Goal: Task Accomplishment & Management: Manage account settings

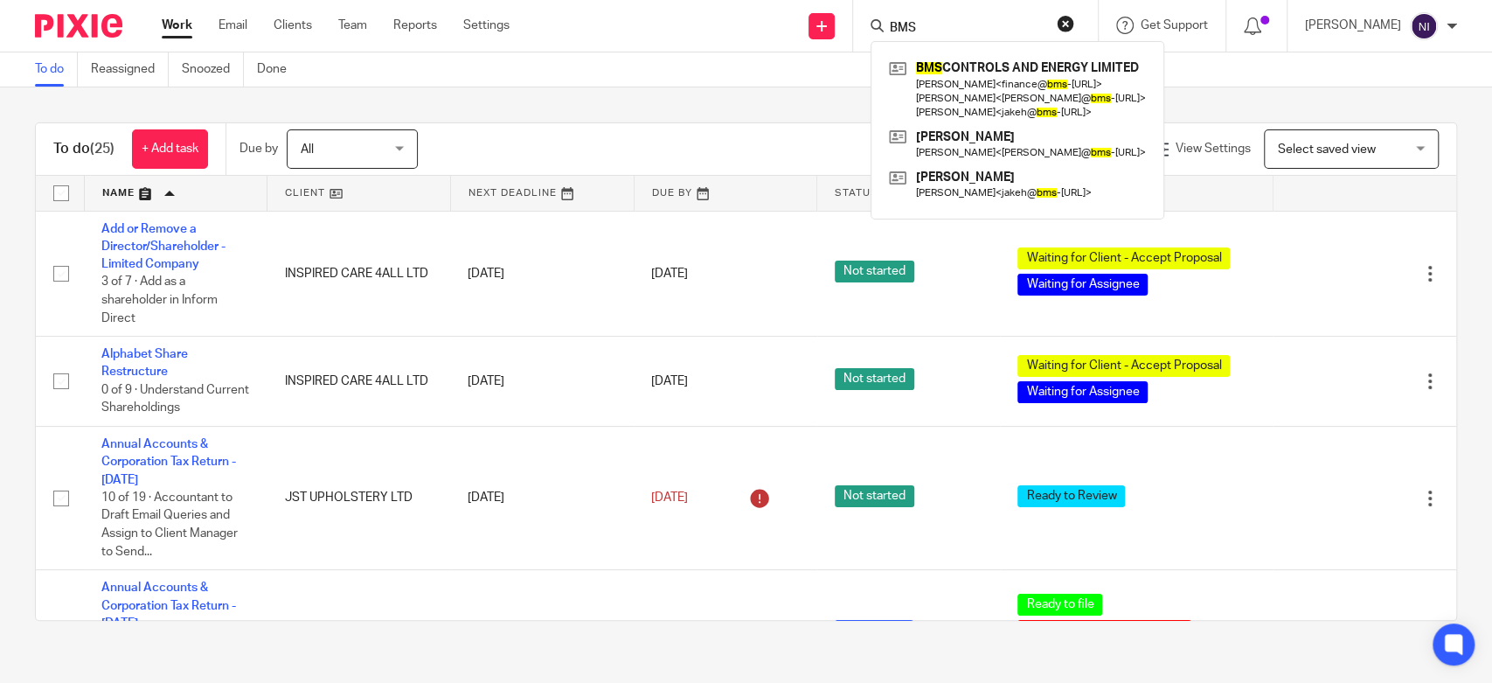
type input "BMS"
click button "submit" at bounding box center [0, 0] width 0 height 0
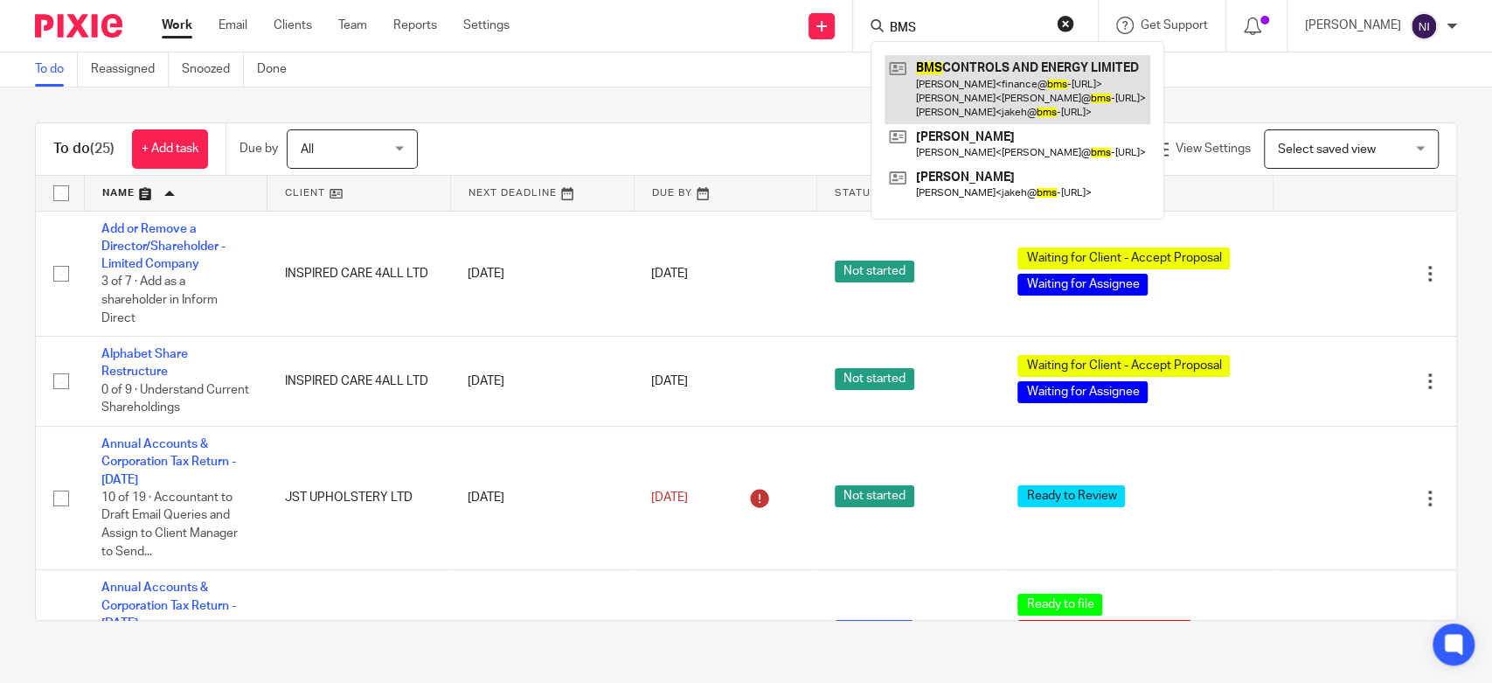
click at [1018, 78] on link at bounding box center [1018, 89] width 266 height 69
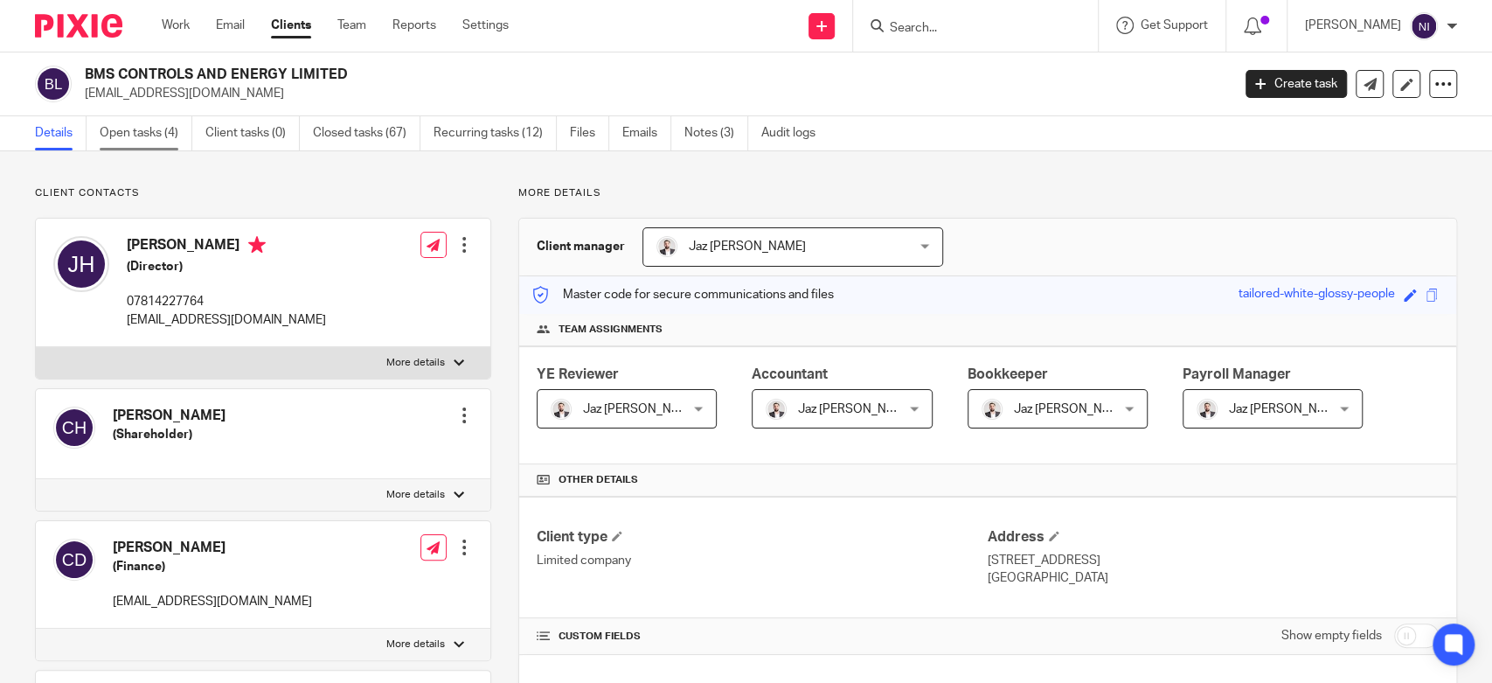
click at [140, 130] on link "Open tasks (4)" at bounding box center [146, 133] width 93 height 34
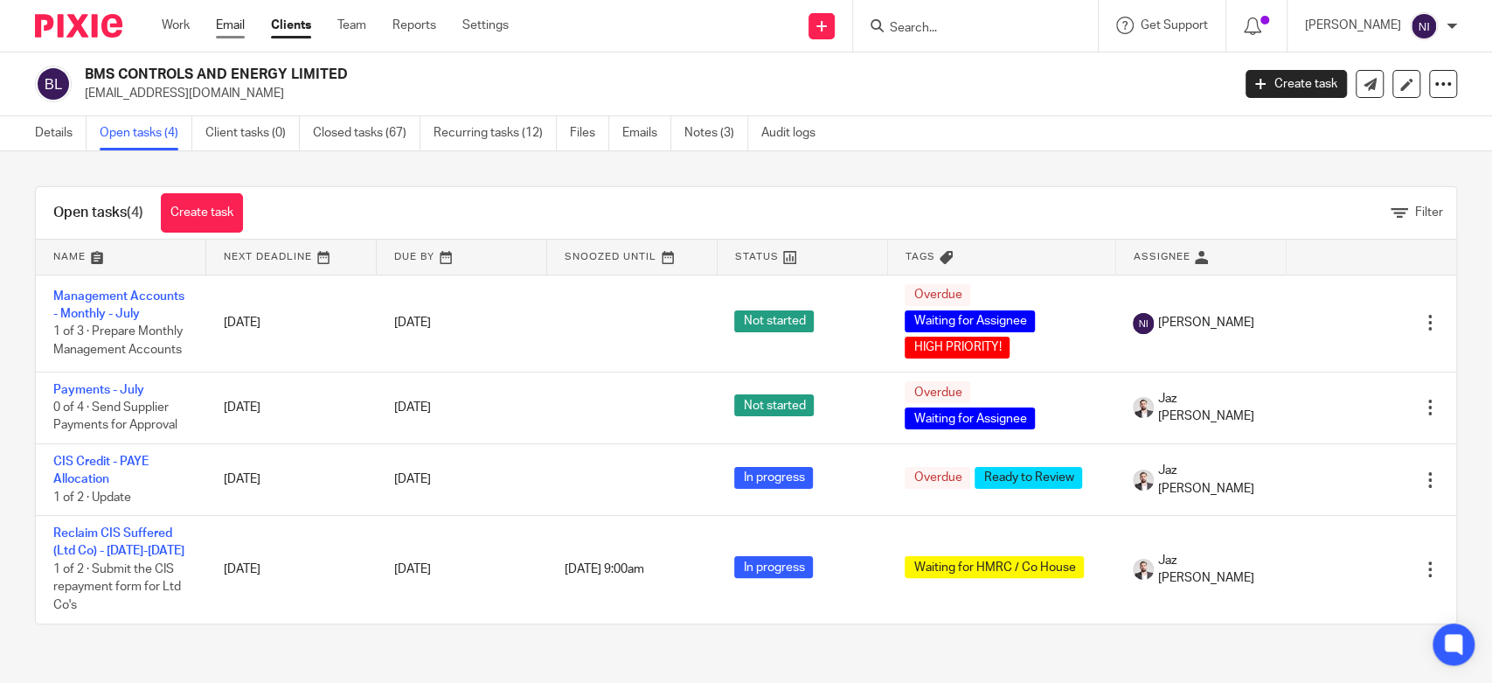
click at [239, 26] on link "Email" at bounding box center [230, 25] width 29 height 17
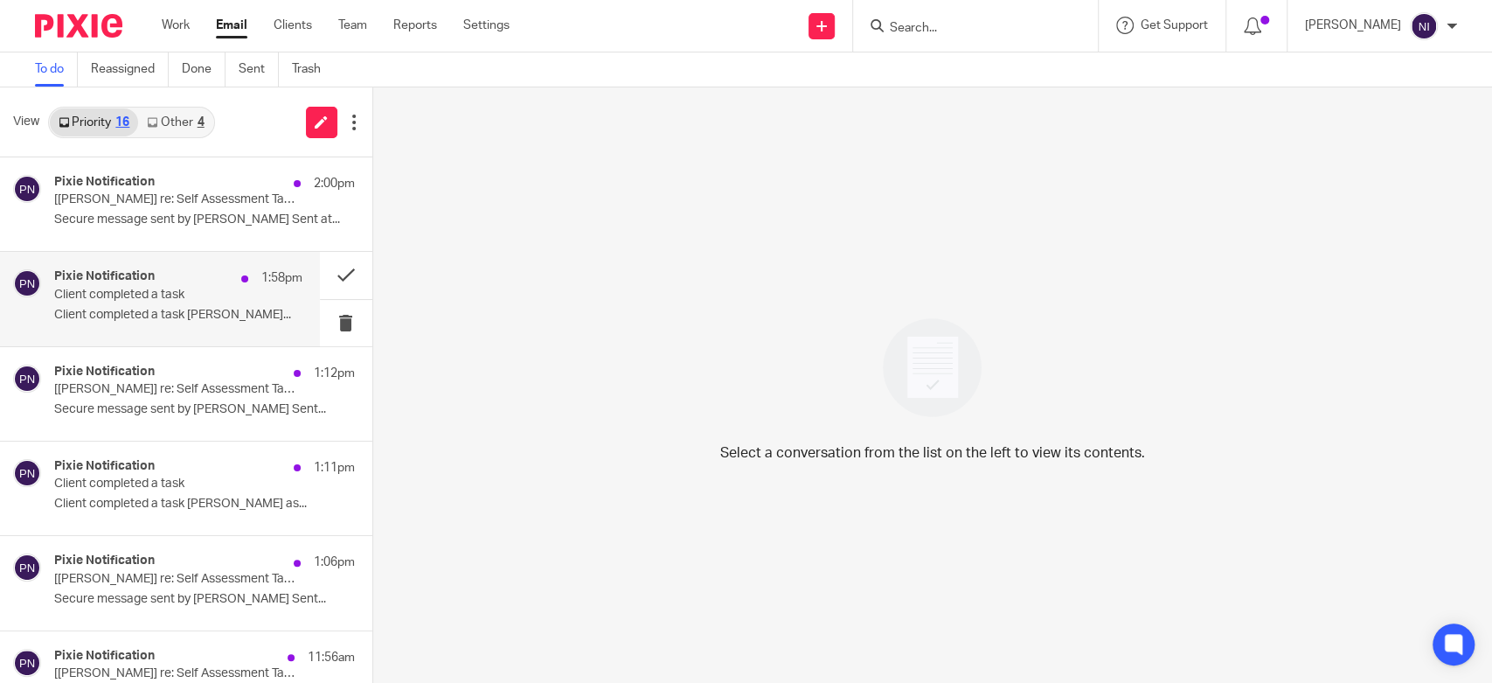
click at [182, 323] on div "Pixie Notification 1:58pm Client completed a task Client completed a task Thoma…" at bounding box center [178, 298] width 248 height 59
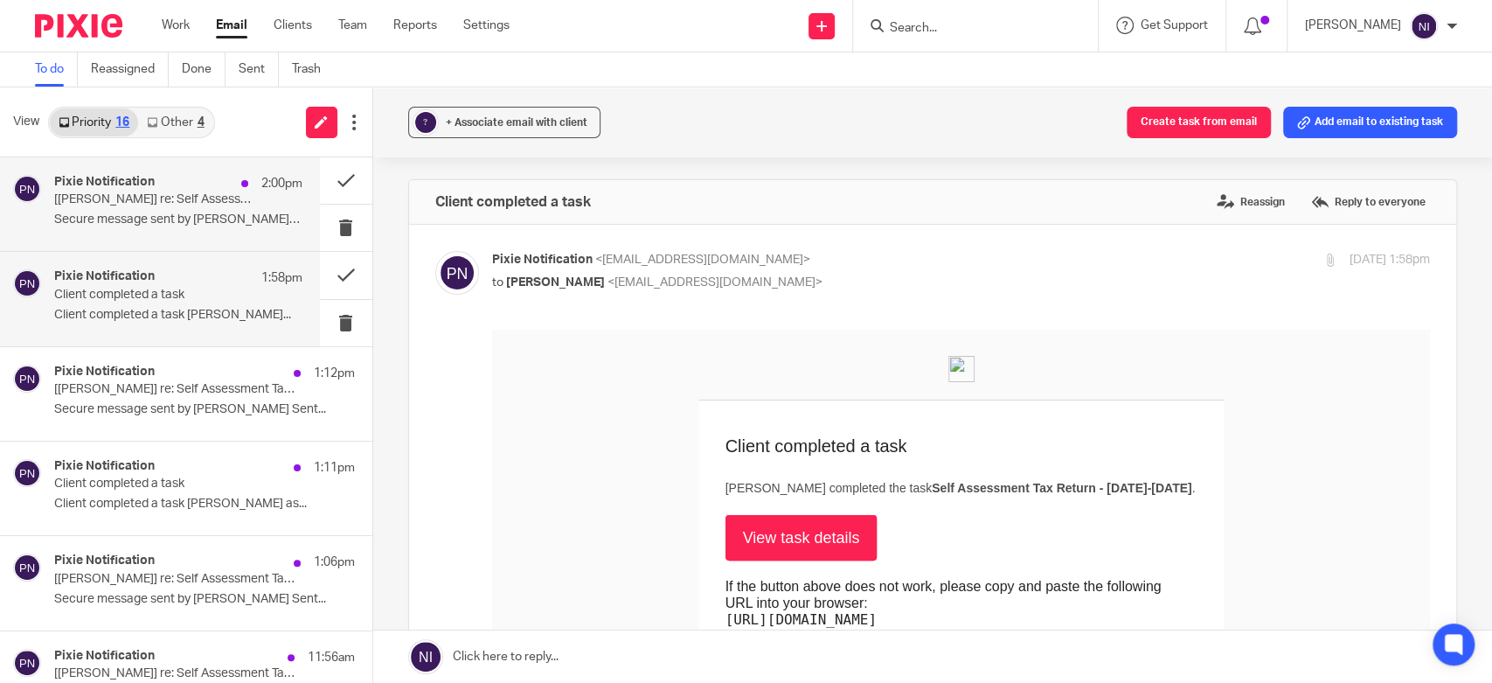
click at [145, 217] on p "Secure message sent by Thomas Dixon Sent at..." at bounding box center [178, 219] width 248 height 15
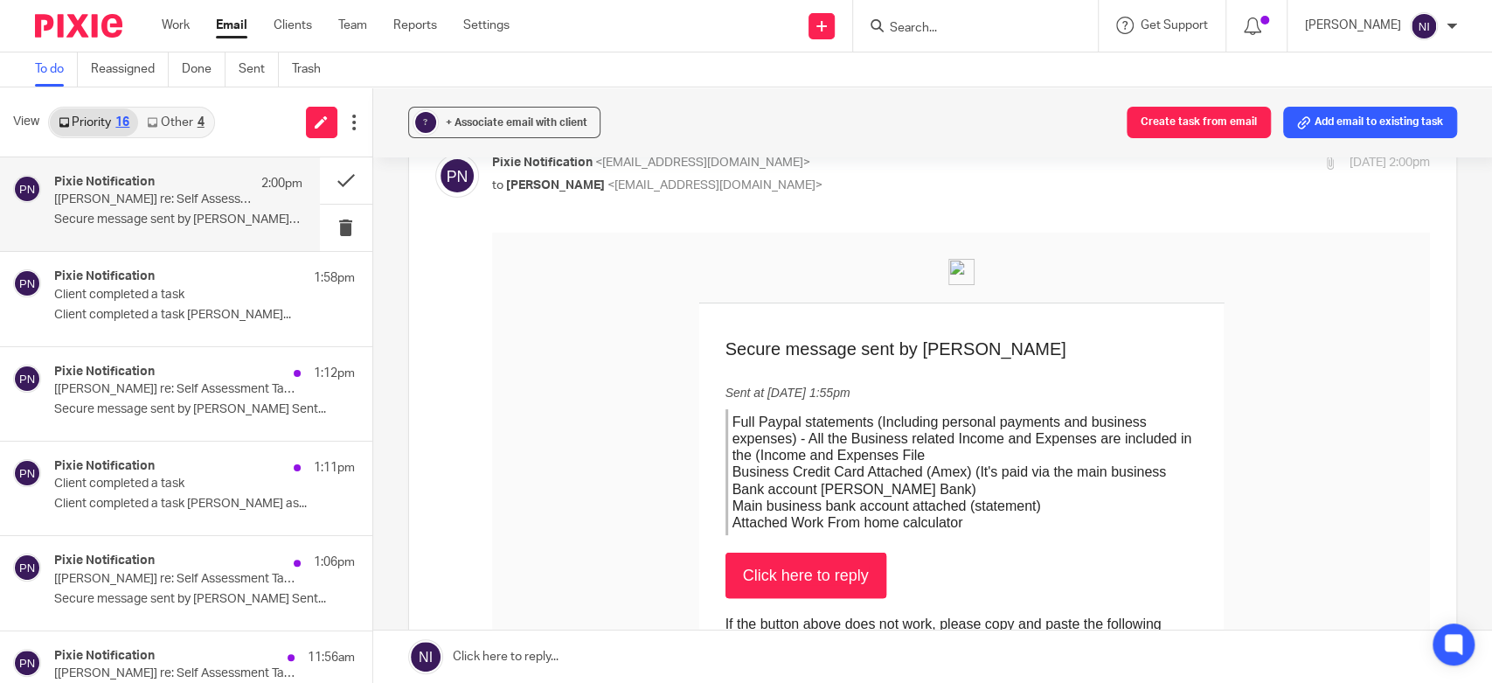
scroll to position [194, 0]
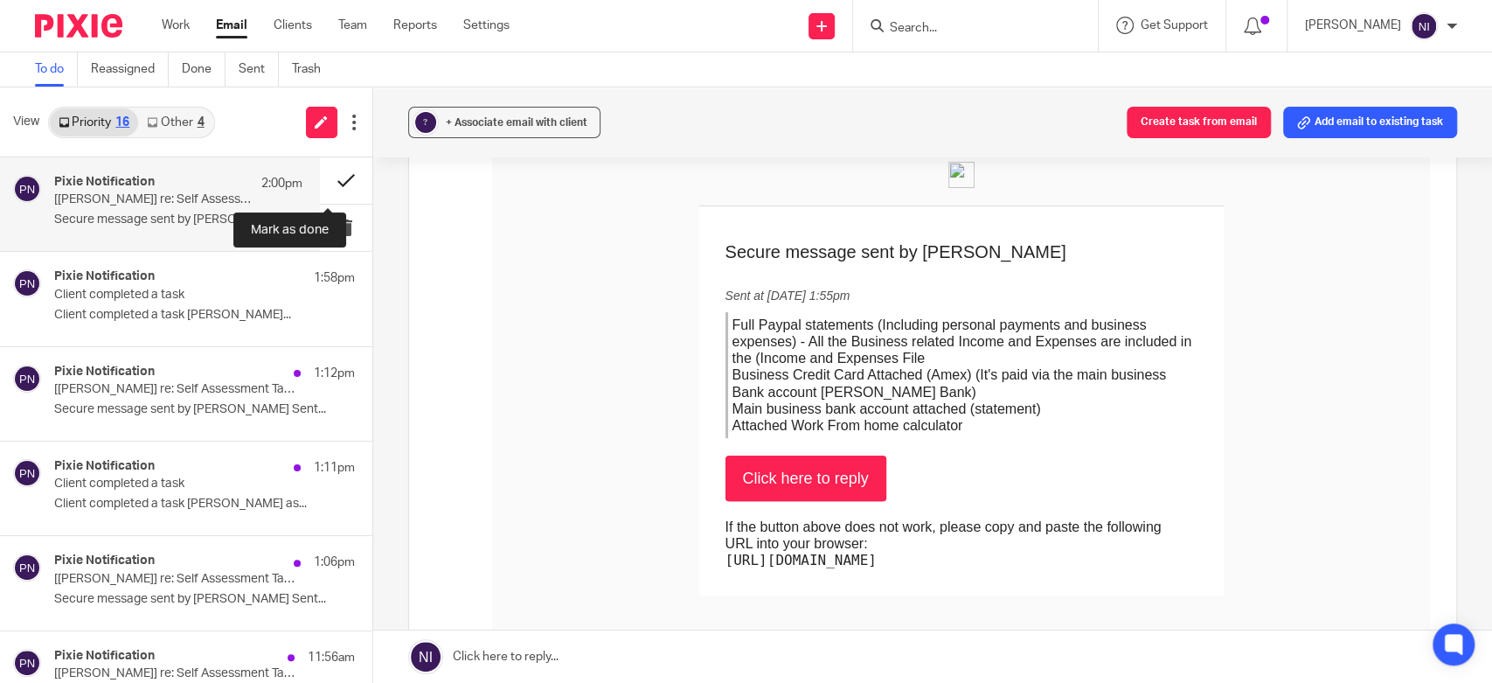
click at [320, 177] on button at bounding box center [346, 180] width 52 height 46
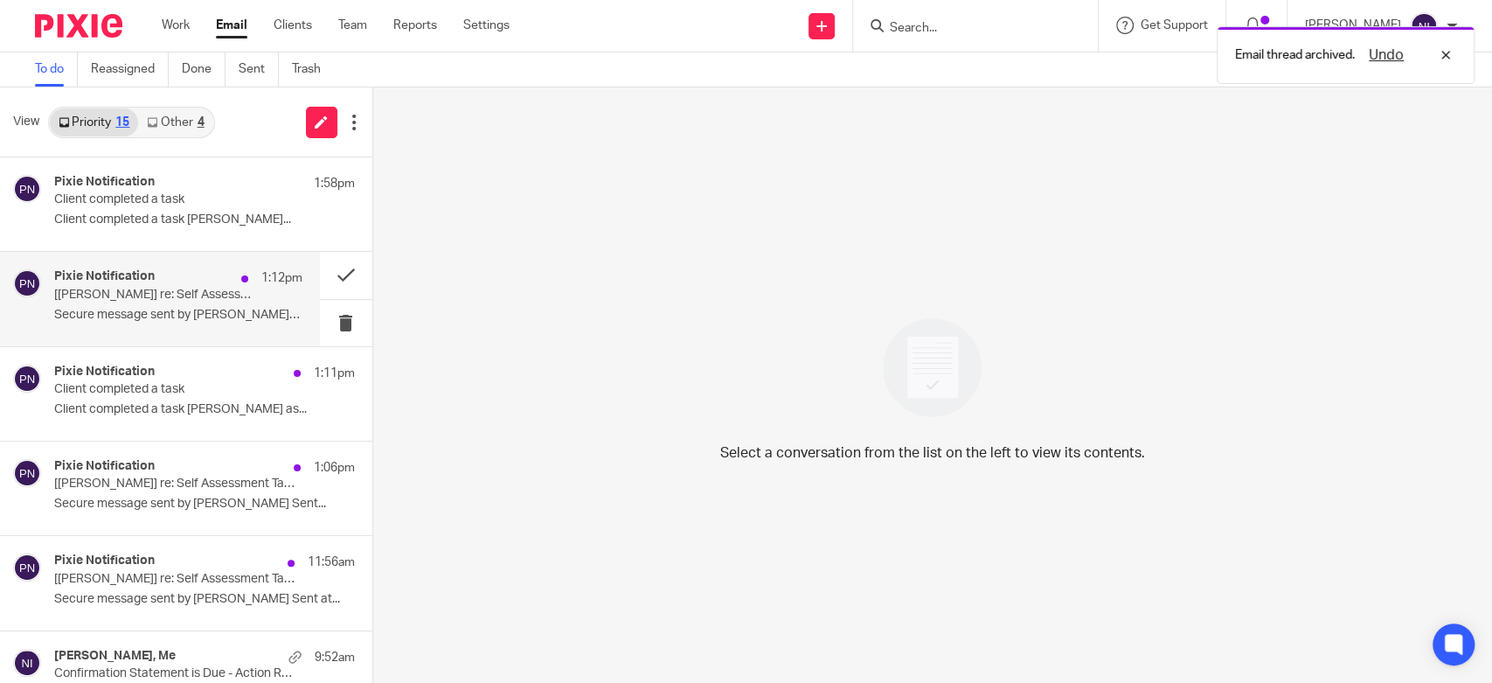
click at [267, 321] on p "Secure message sent by Caroline Cupit Sent..." at bounding box center [178, 315] width 248 height 15
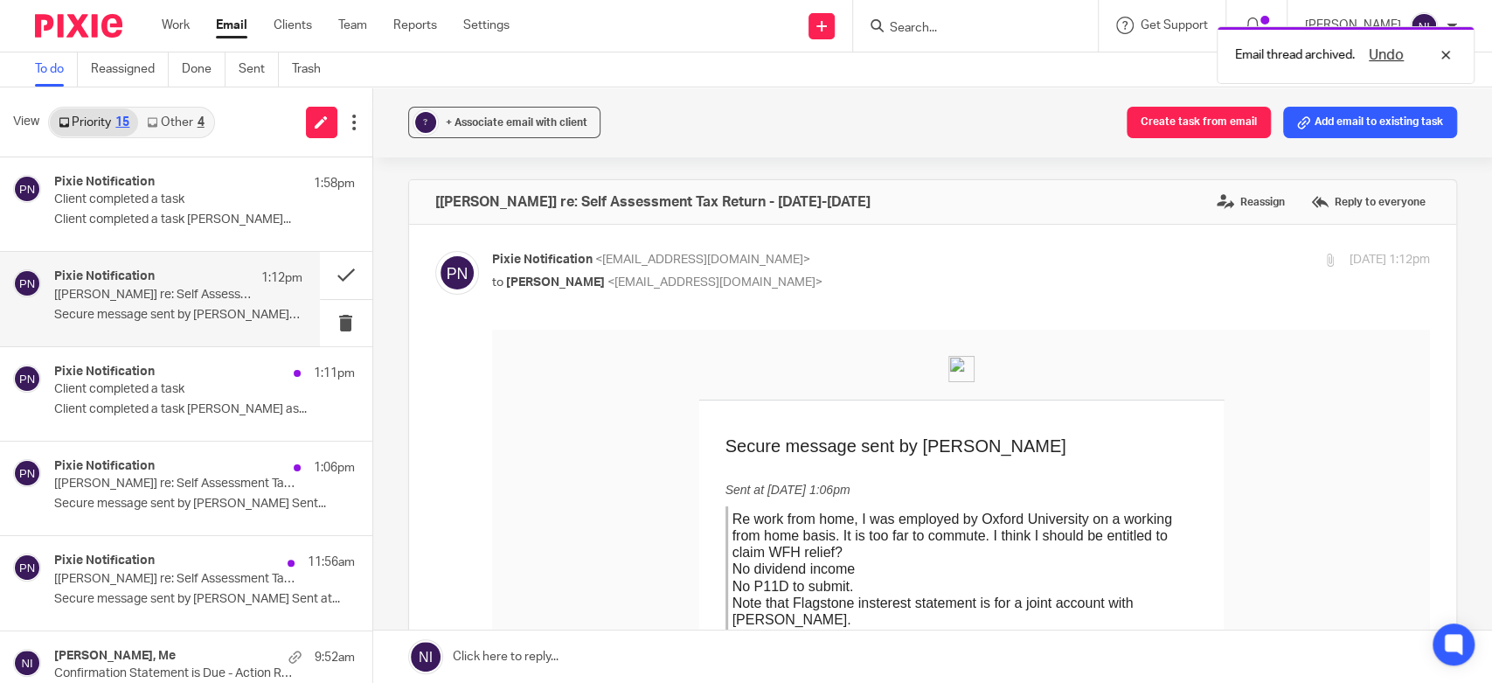
scroll to position [0, 0]
click at [945, 32] on input "Search" at bounding box center [966, 29] width 157 height 16
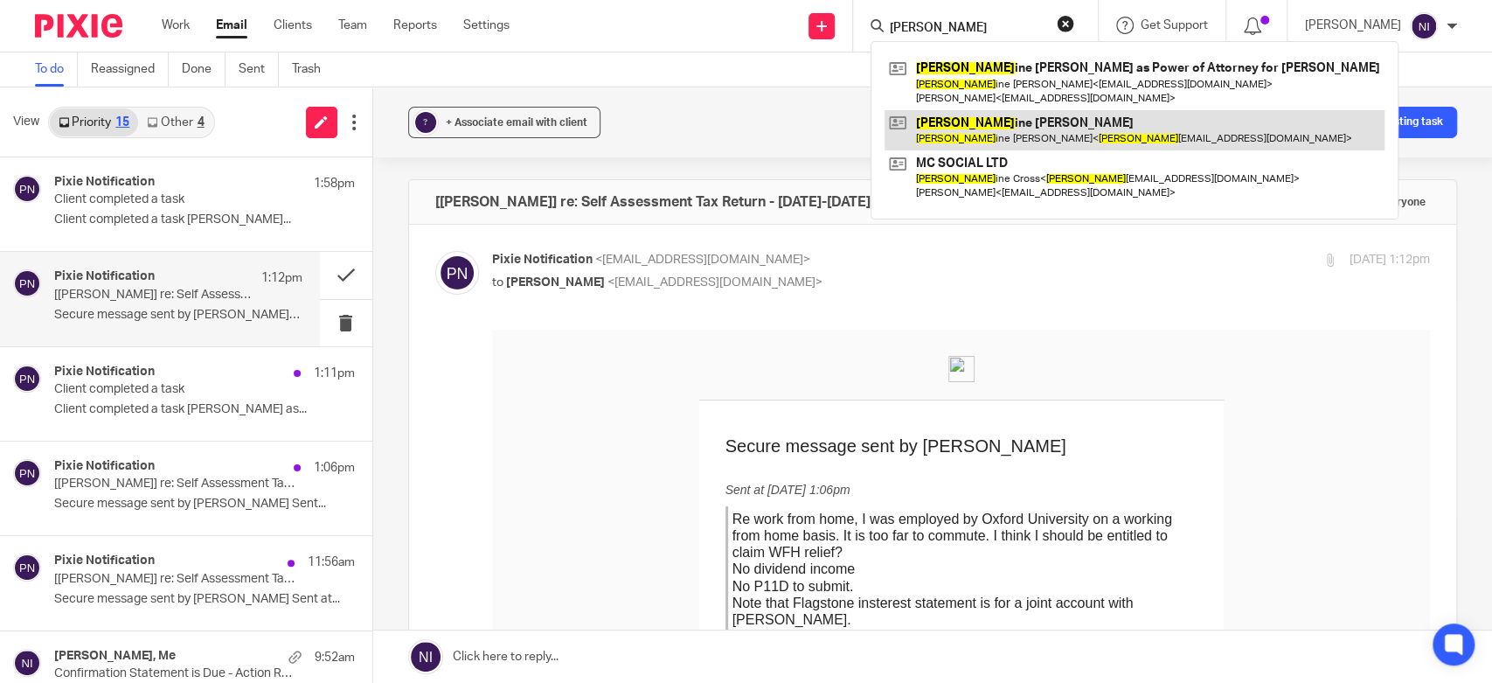
type input "carol"
click at [1098, 141] on link at bounding box center [1135, 130] width 500 height 40
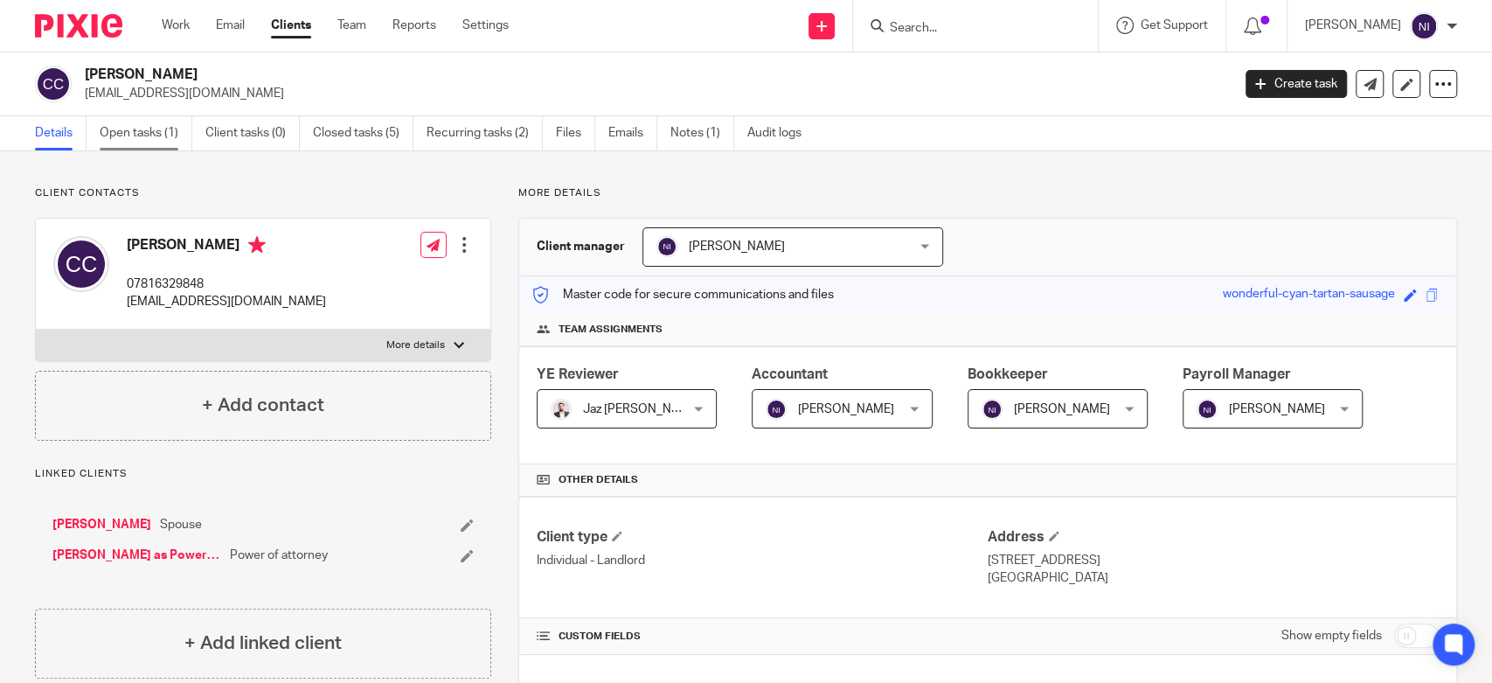
click at [163, 136] on link "Open tasks (1)" at bounding box center [146, 133] width 93 height 34
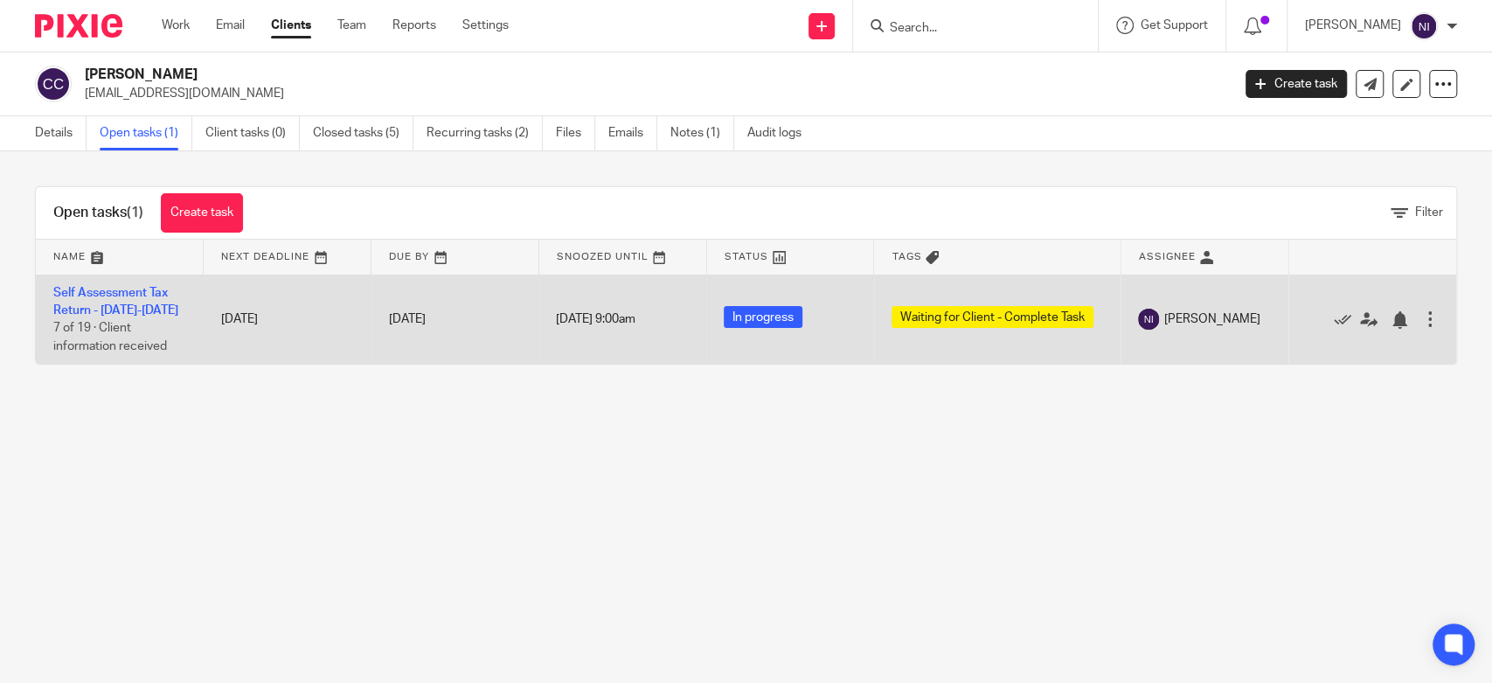
click at [120, 299] on td "Self Assessment Tax Return - 2024-2025 7 of 19 · Client information received" at bounding box center [120, 318] width 168 height 89
click at [122, 294] on link "Self Assessment Tax Return - [DATE]-[DATE]" at bounding box center [115, 302] width 125 height 30
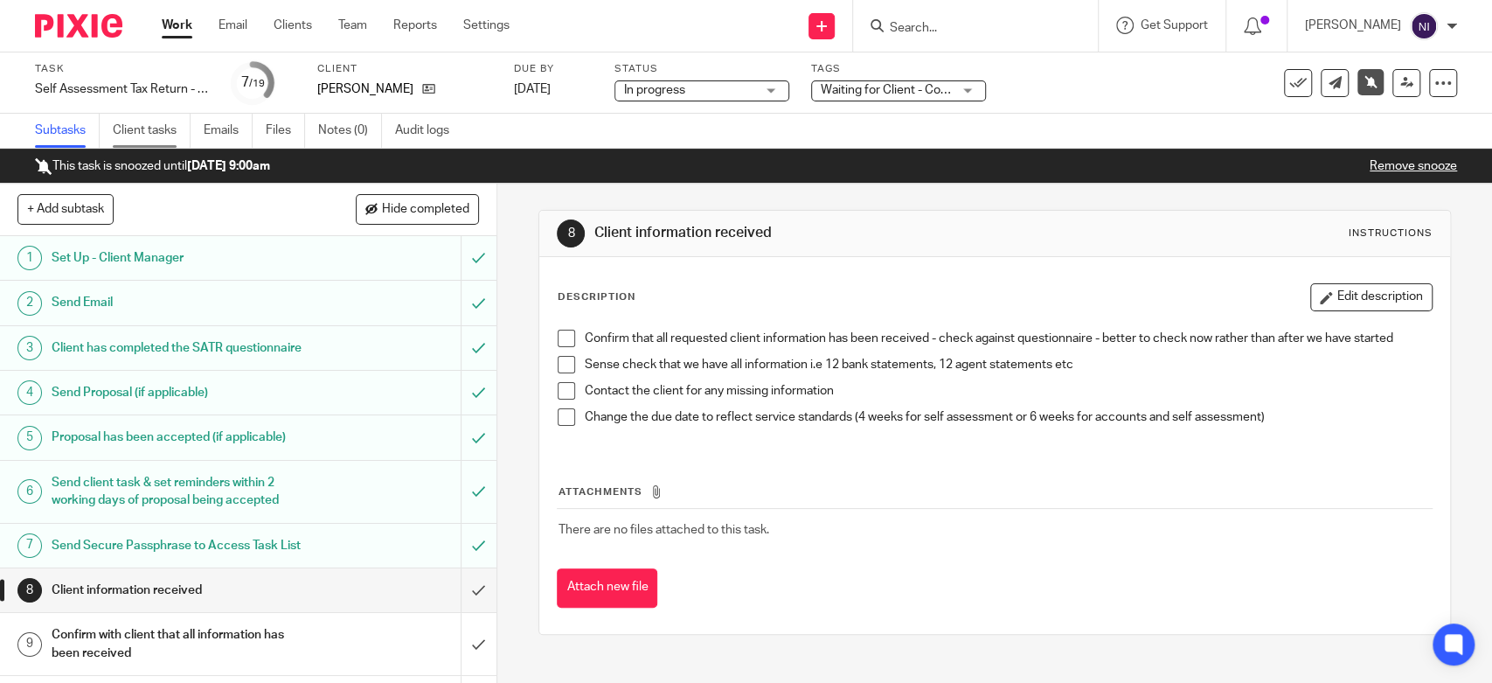
click at [179, 131] on link "Client tasks" at bounding box center [152, 131] width 78 height 34
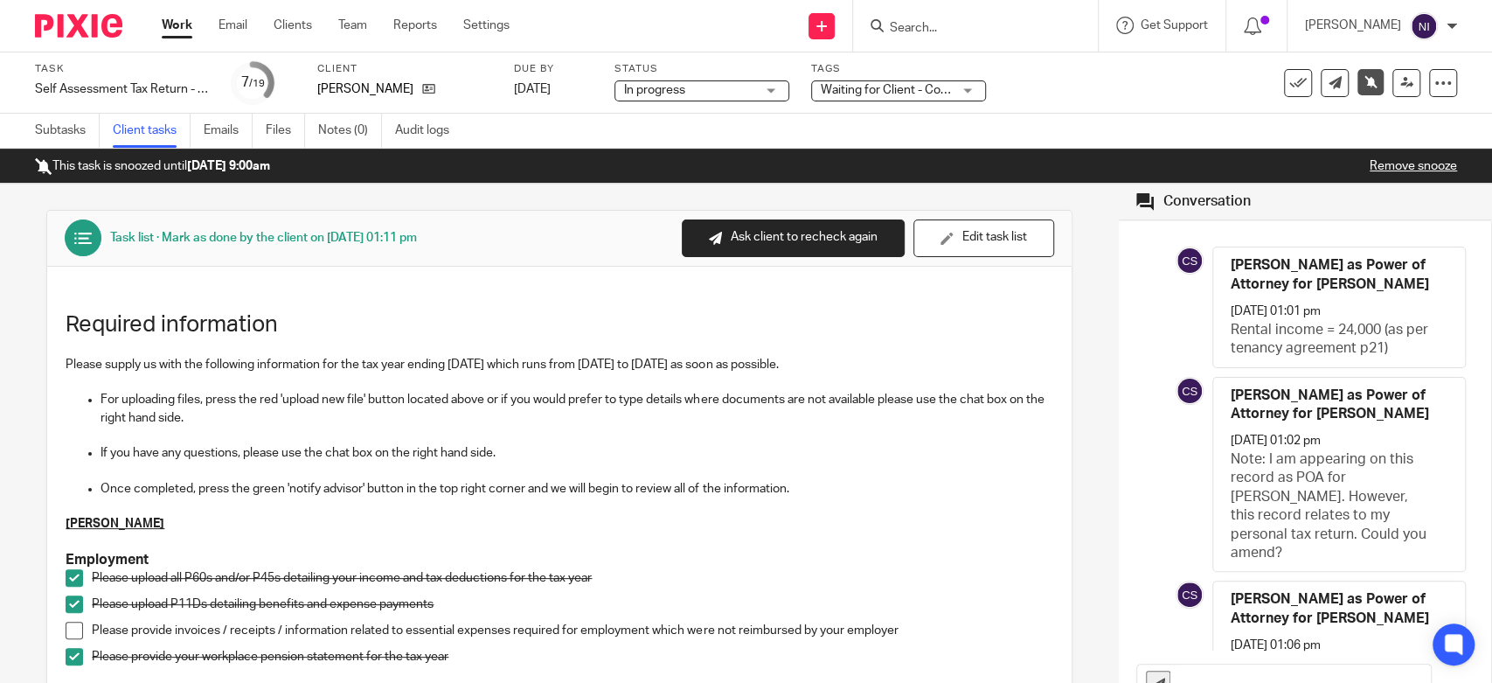
click at [941, 21] on input "Search" at bounding box center [966, 29] width 157 height 16
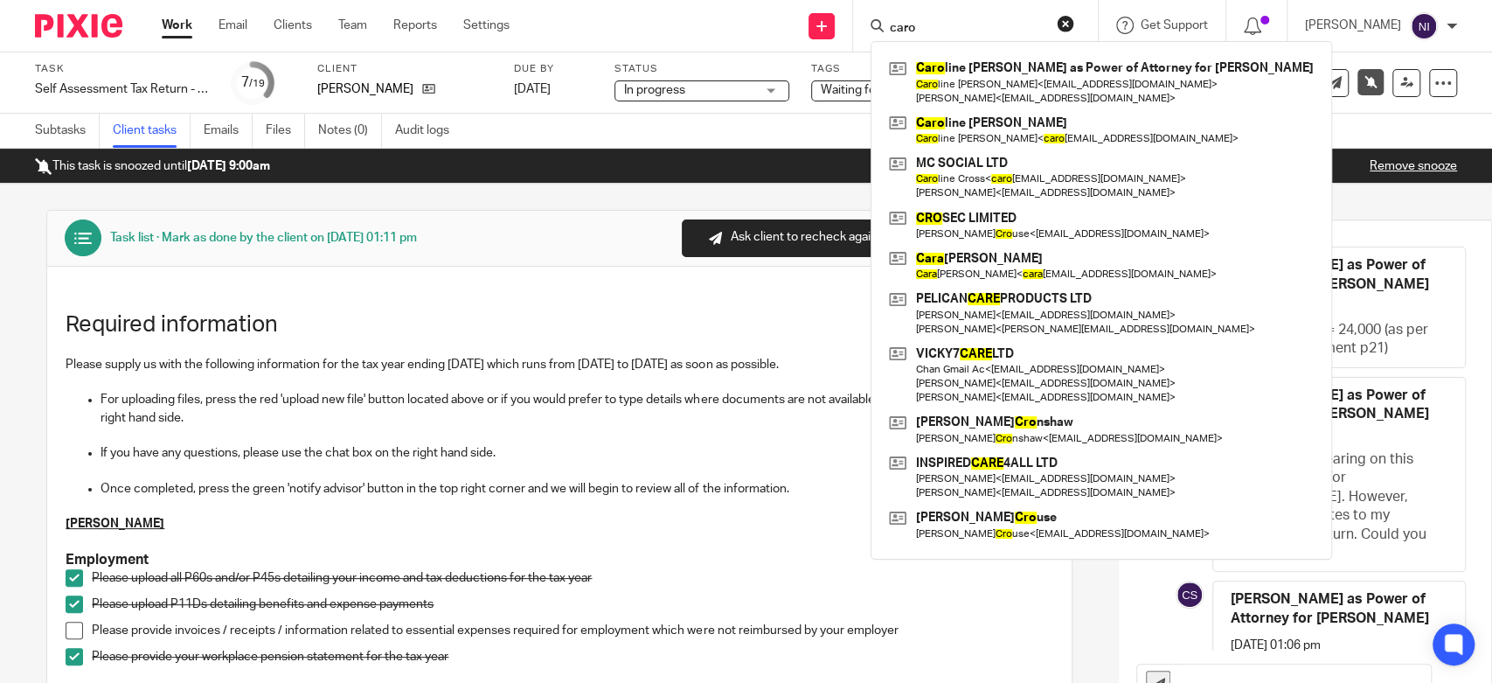
type input "caro"
click at [1336, 267] on h4 "[PERSON_NAME] as Power of Attorney for [PERSON_NAME]" at bounding box center [1331, 275] width 200 height 38
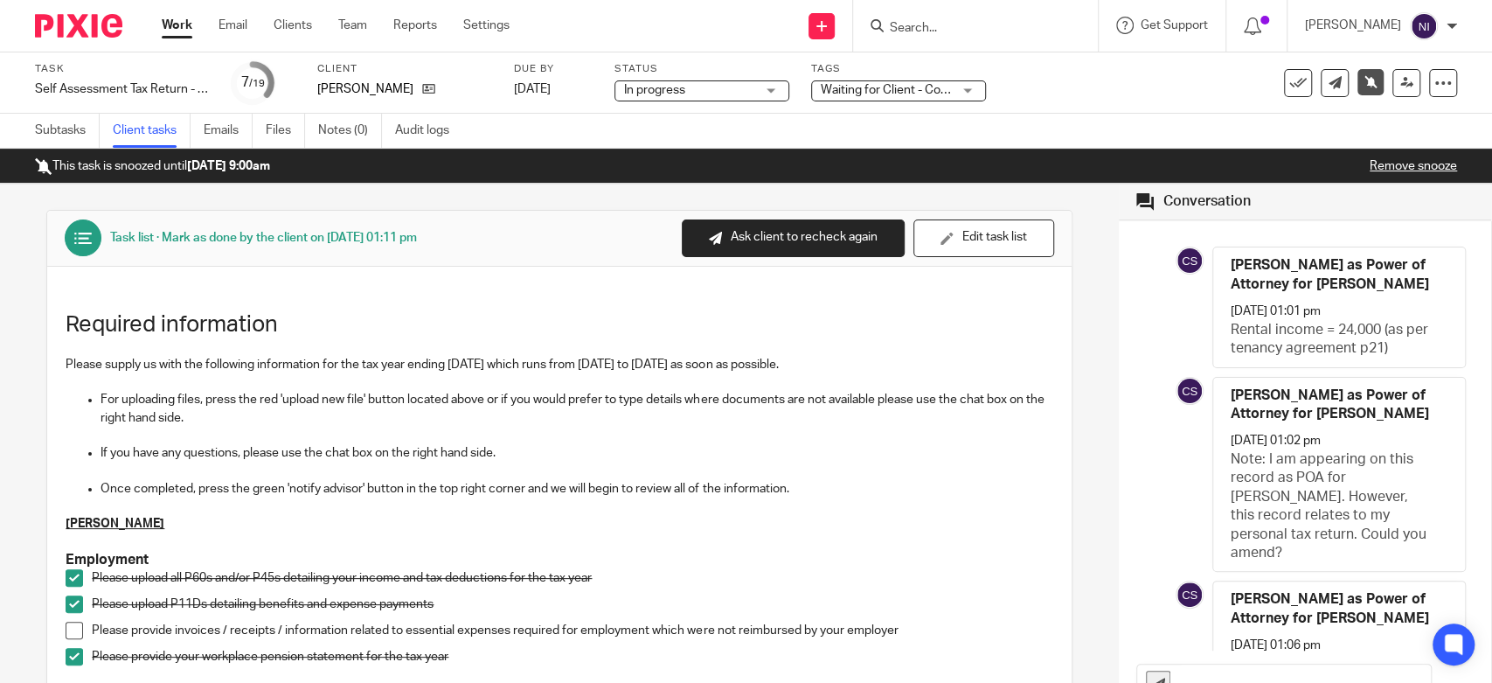
click at [1336, 267] on h4 "[PERSON_NAME] as Power of Attorney for [PERSON_NAME]" at bounding box center [1331, 275] width 200 height 38
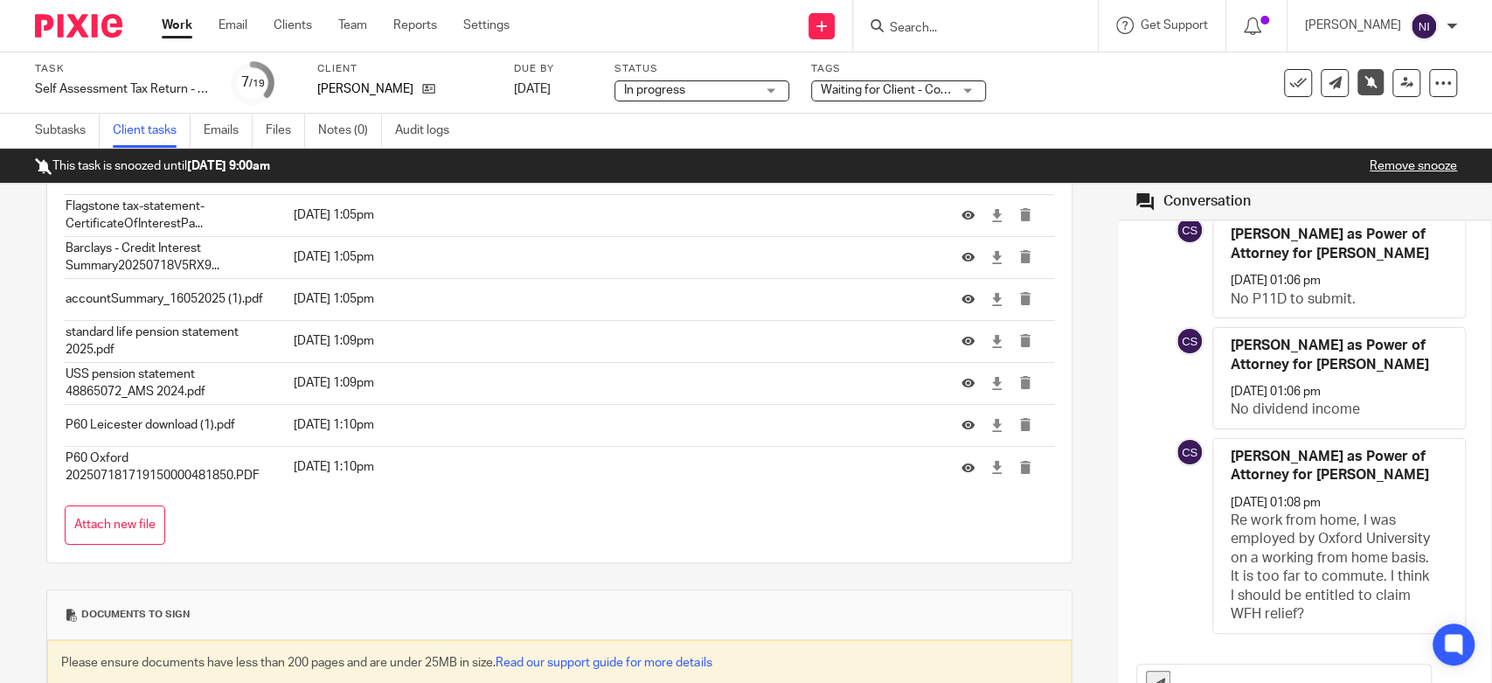
scroll to position [971, 0]
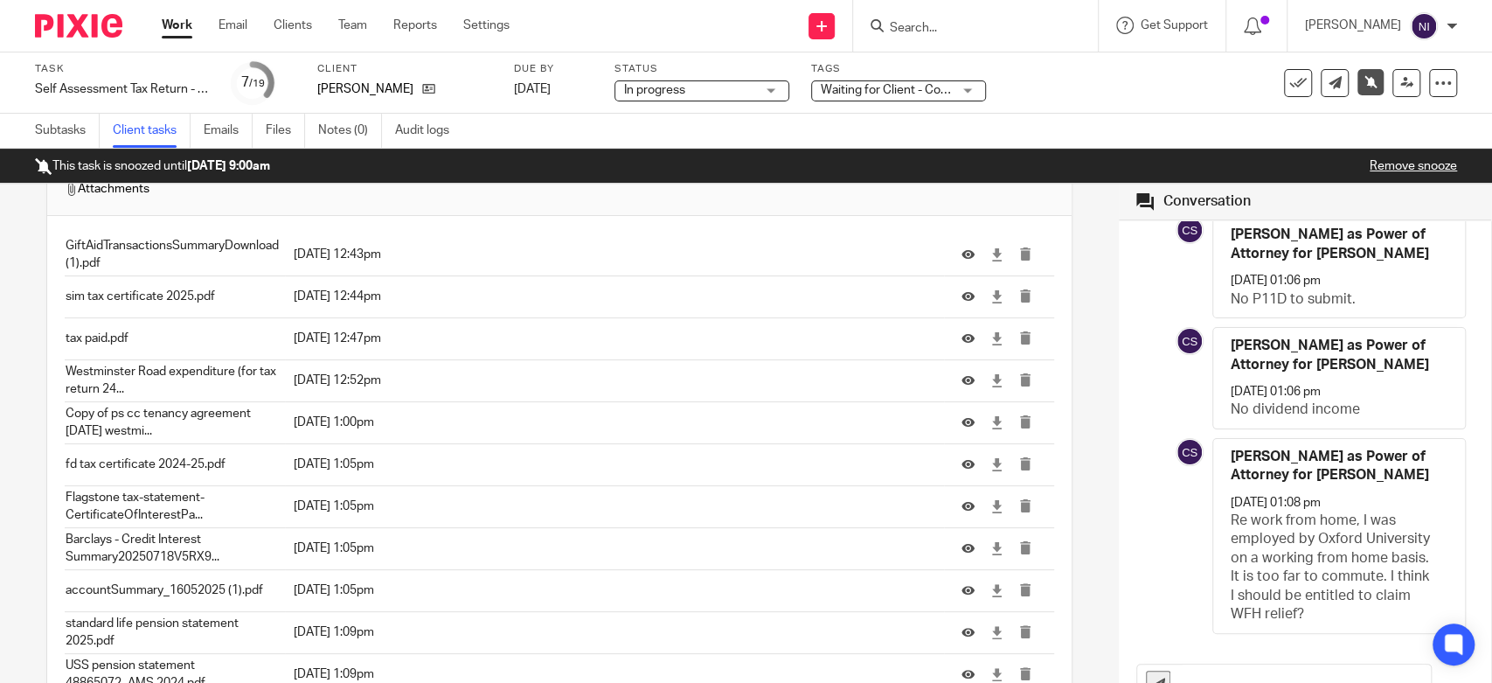
click at [1234, 675] on input "text" at bounding box center [1305, 683] width 252 height 39
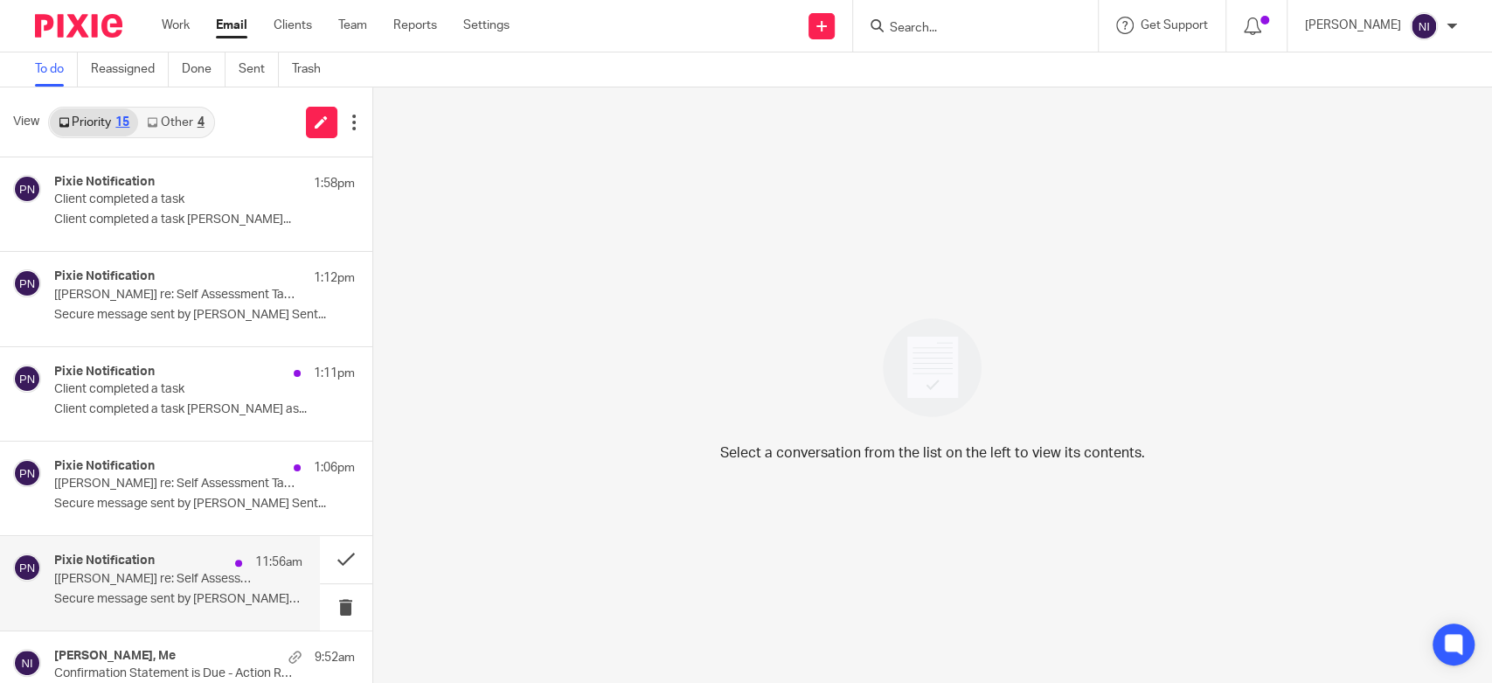
click at [154, 562] on div "Pixie Notification 11:56am" at bounding box center [178, 561] width 248 height 17
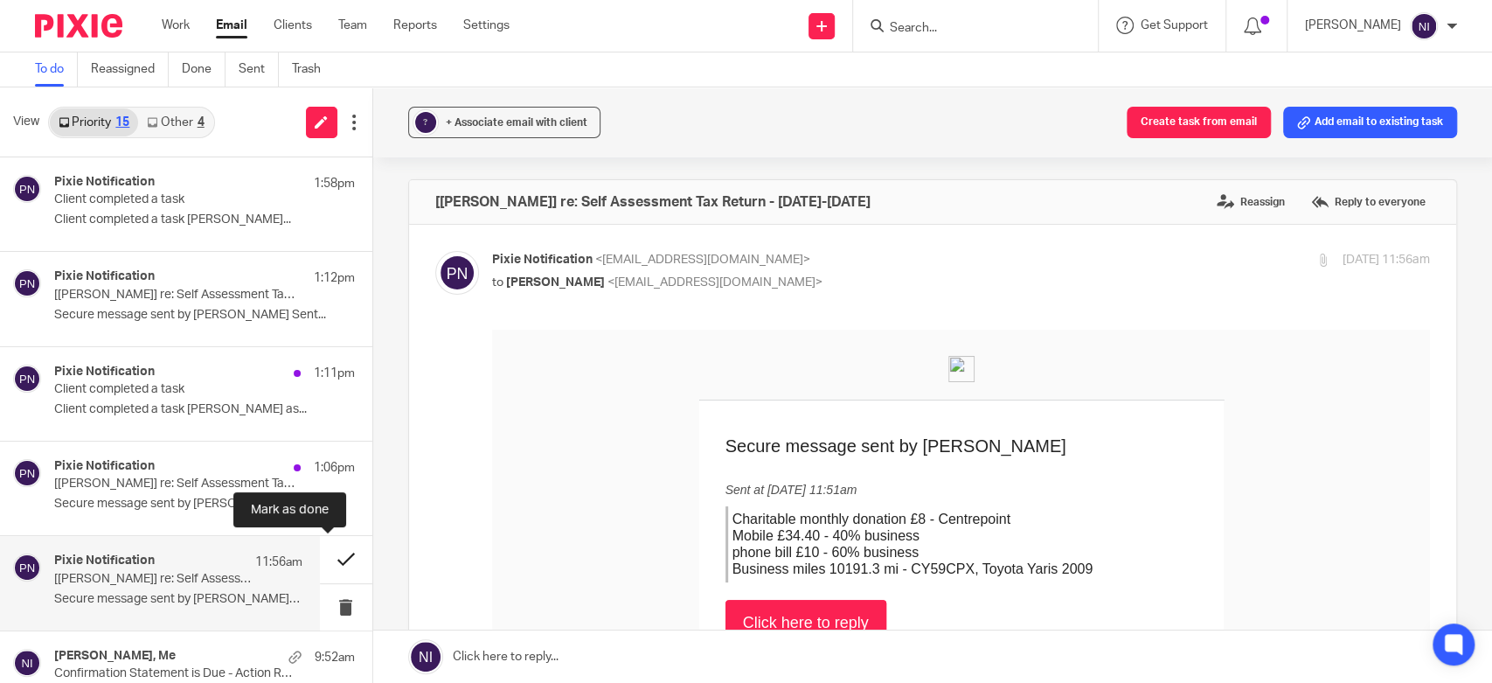
click at [330, 556] on button at bounding box center [346, 559] width 52 height 46
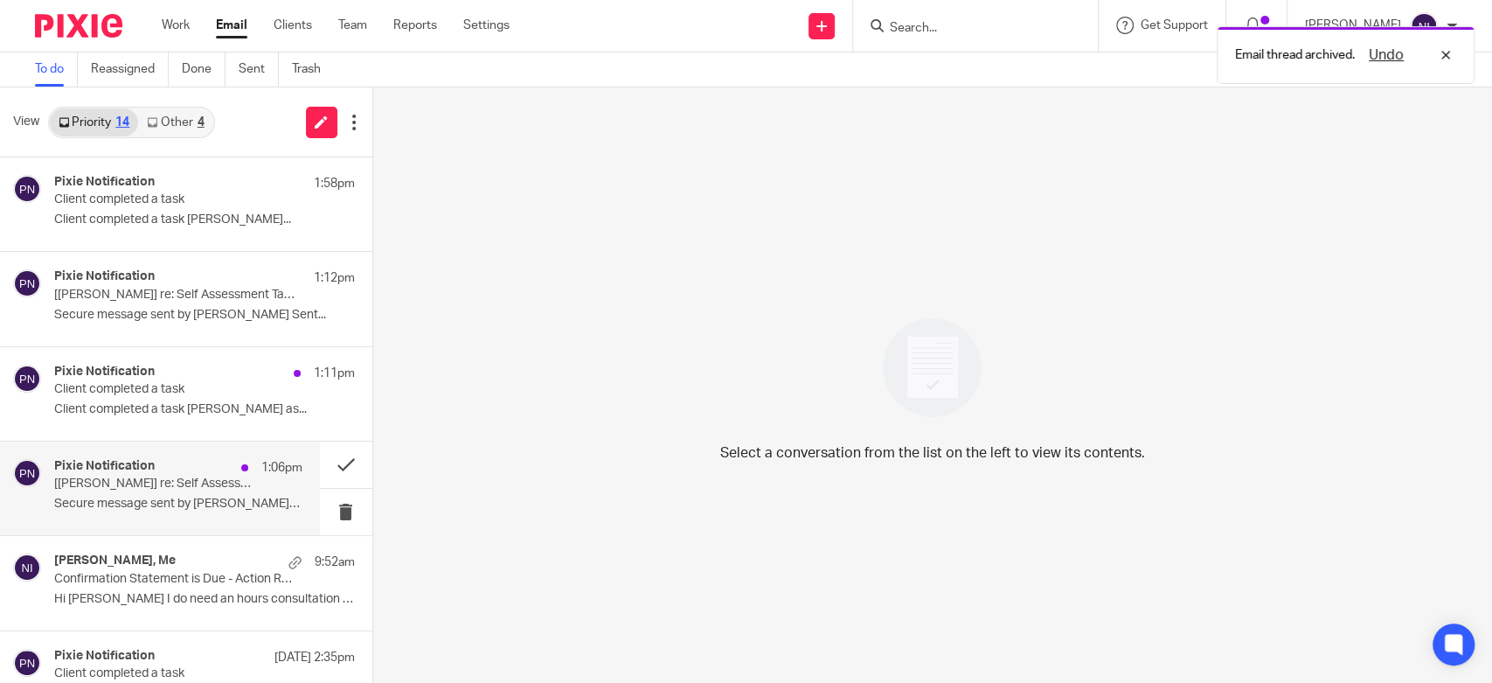
click at [170, 508] on p "Secure message sent by Caroline Cupit Sent..." at bounding box center [178, 503] width 248 height 15
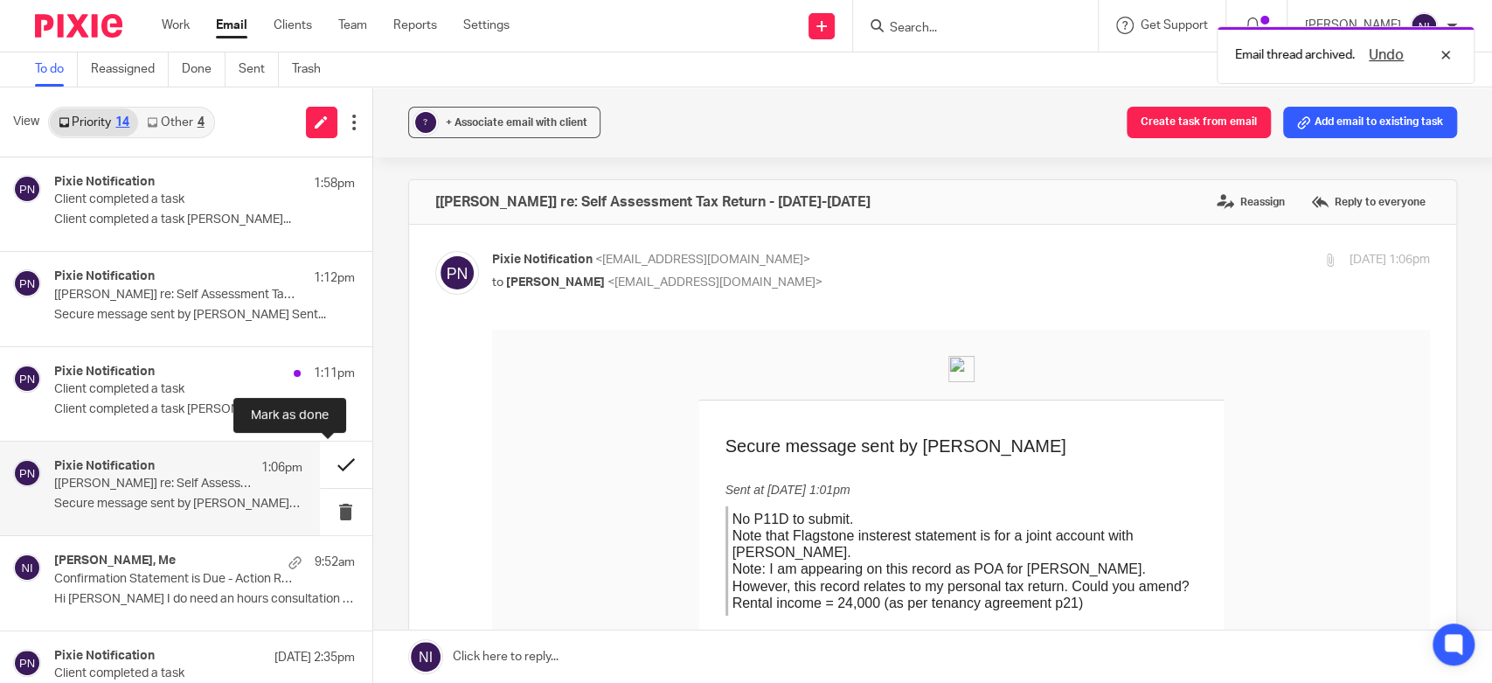
click at [320, 462] on button at bounding box center [346, 464] width 52 height 46
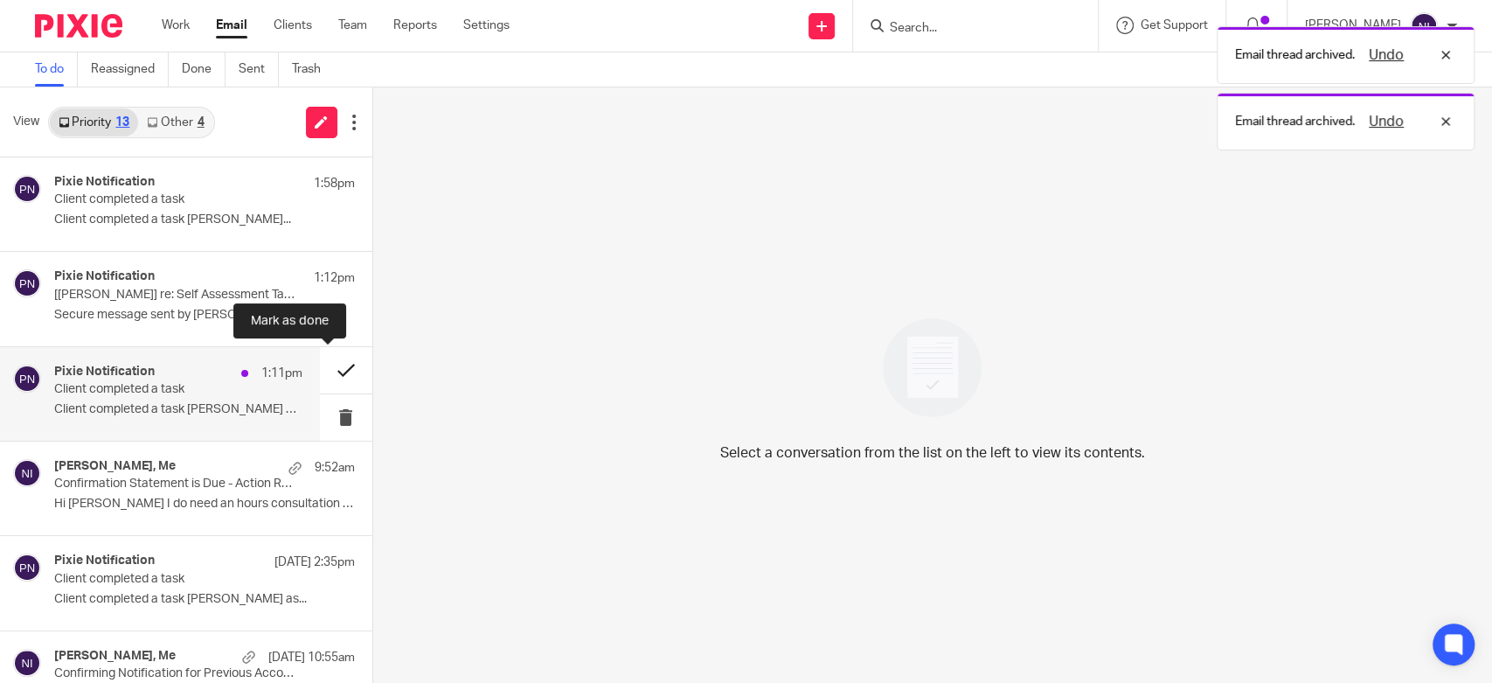
click at [320, 376] on button at bounding box center [346, 370] width 52 height 46
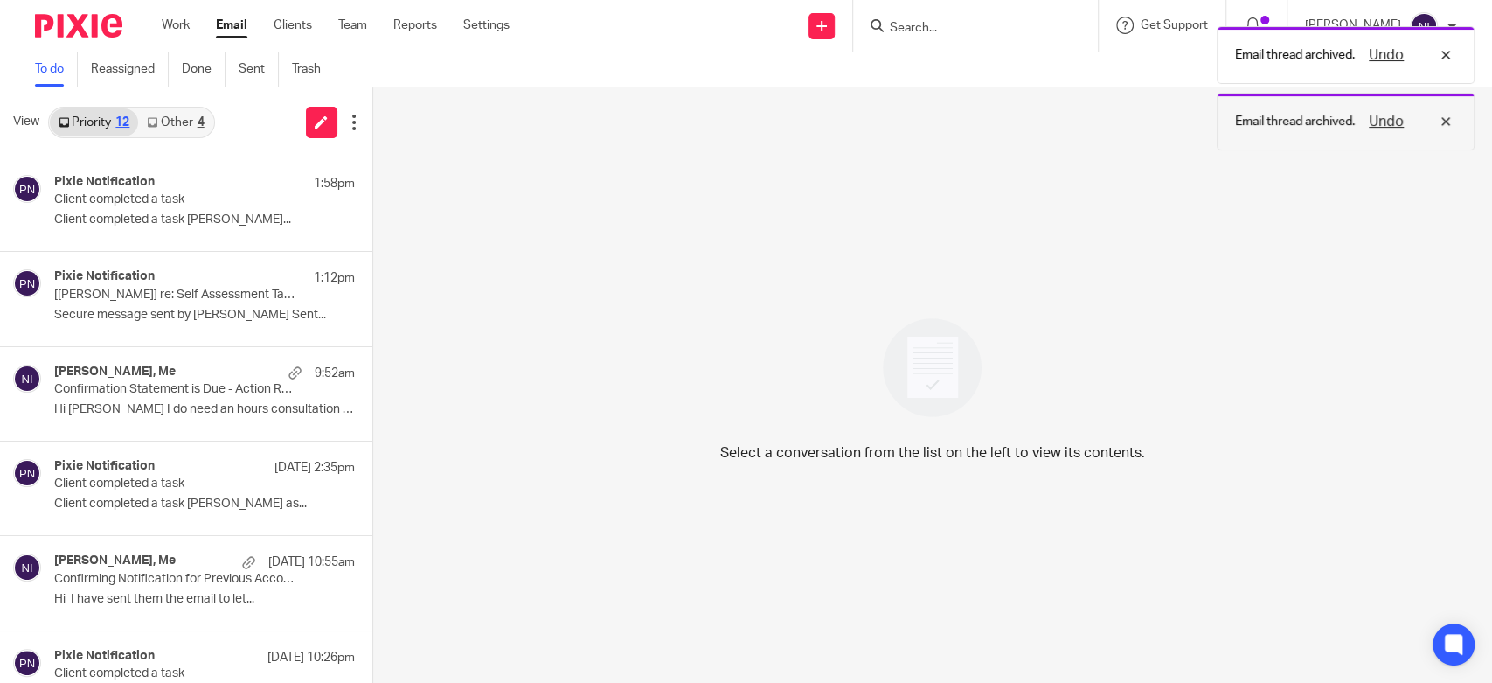
click at [1380, 124] on button "Undo" at bounding box center [1385, 121] width 45 height 21
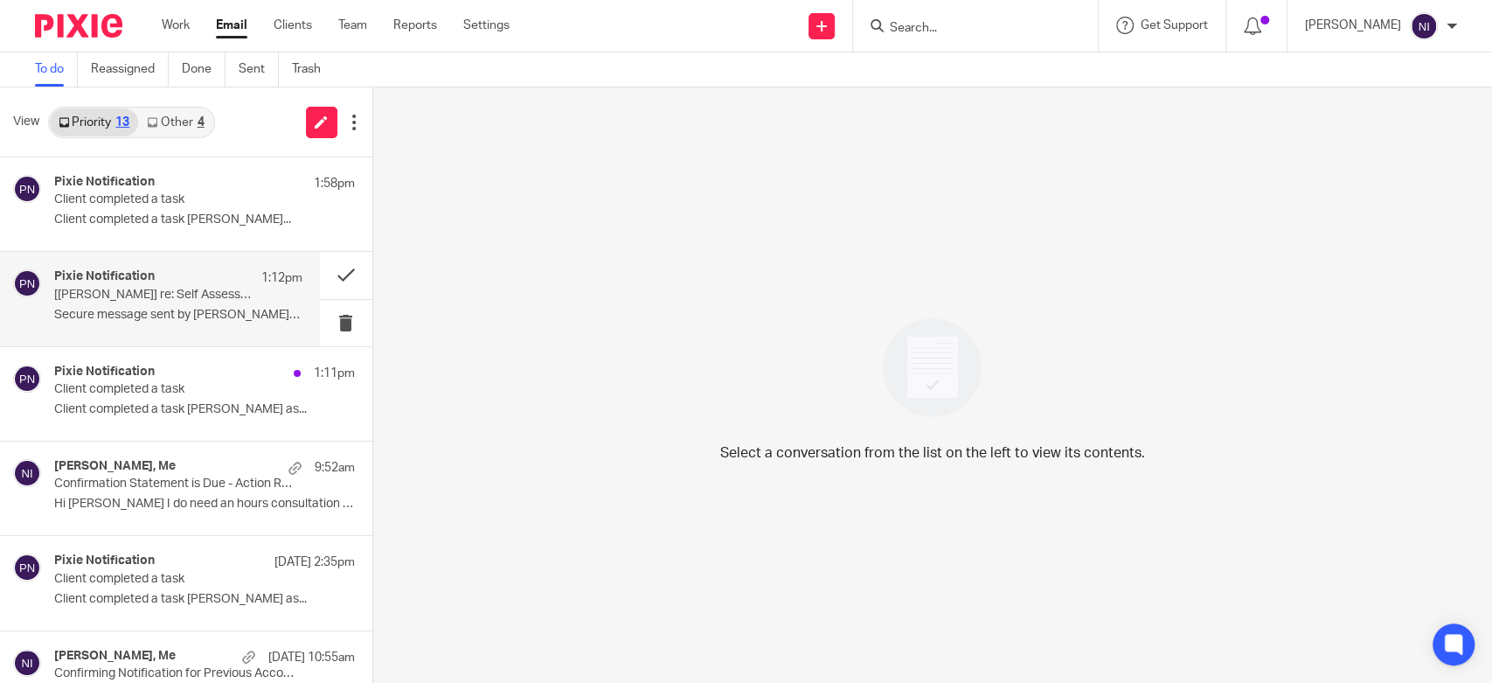
click at [259, 299] on div "Pixie Notification 1:12pm [Caroline Cupit] re: Self Assessment Tax Return - 202…" at bounding box center [178, 298] width 248 height 59
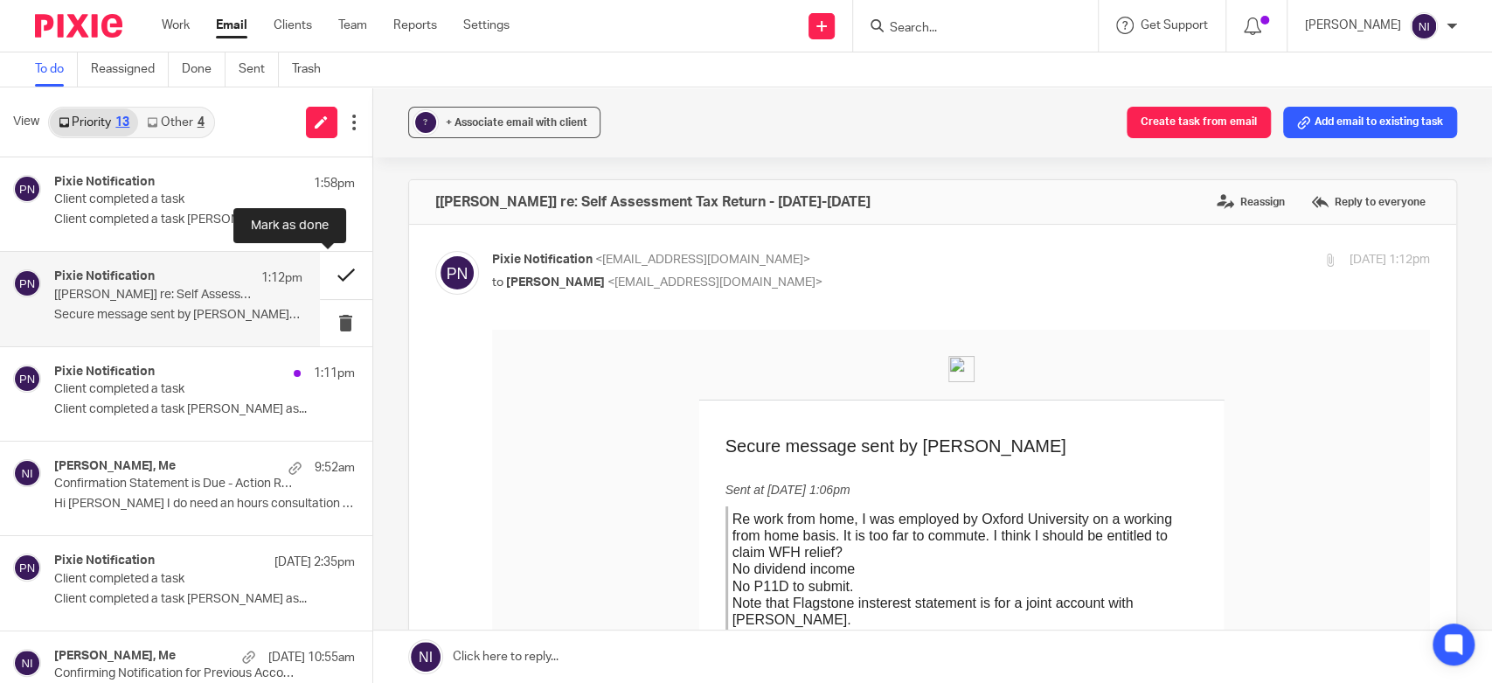
click at [323, 278] on button at bounding box center [346, 275] width 52 height 46
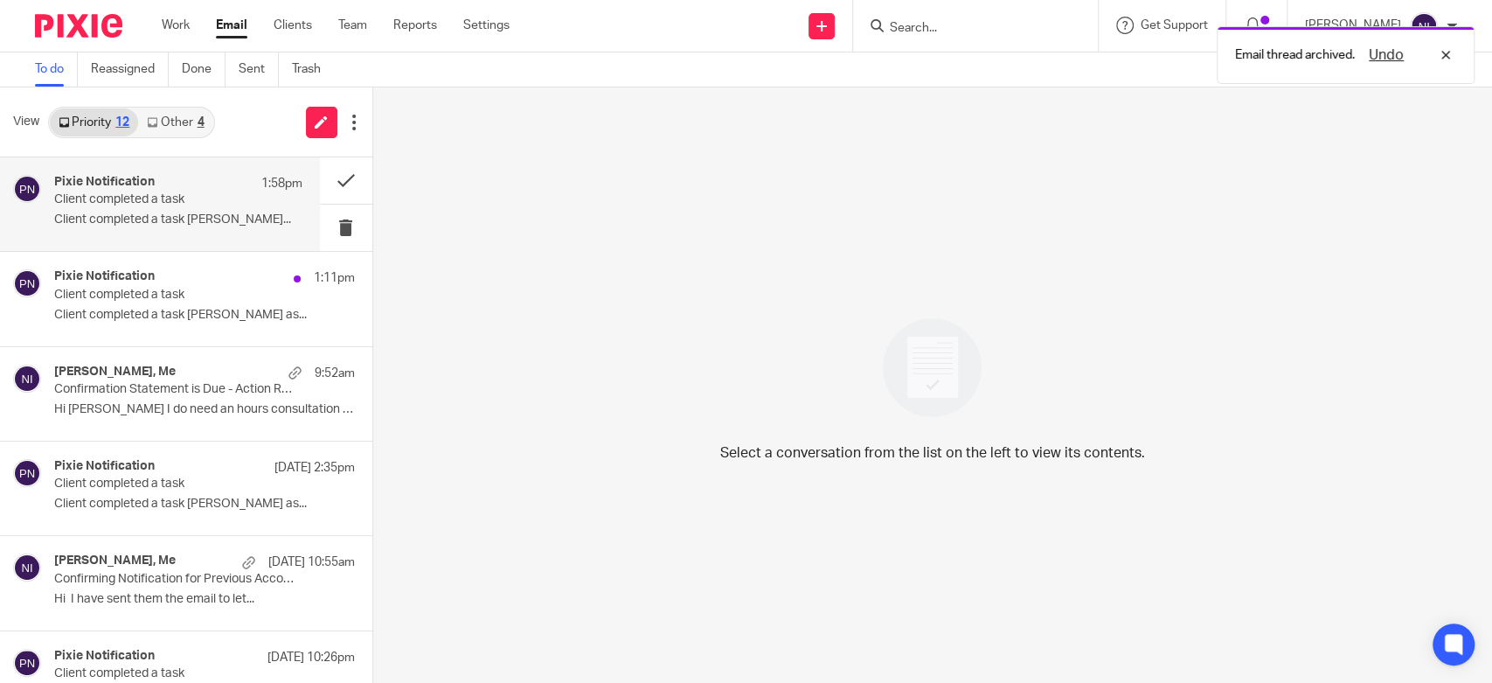
click at [169, 197] on p "Client completed a task" at bounding box center [153, 199] width 198 height 15
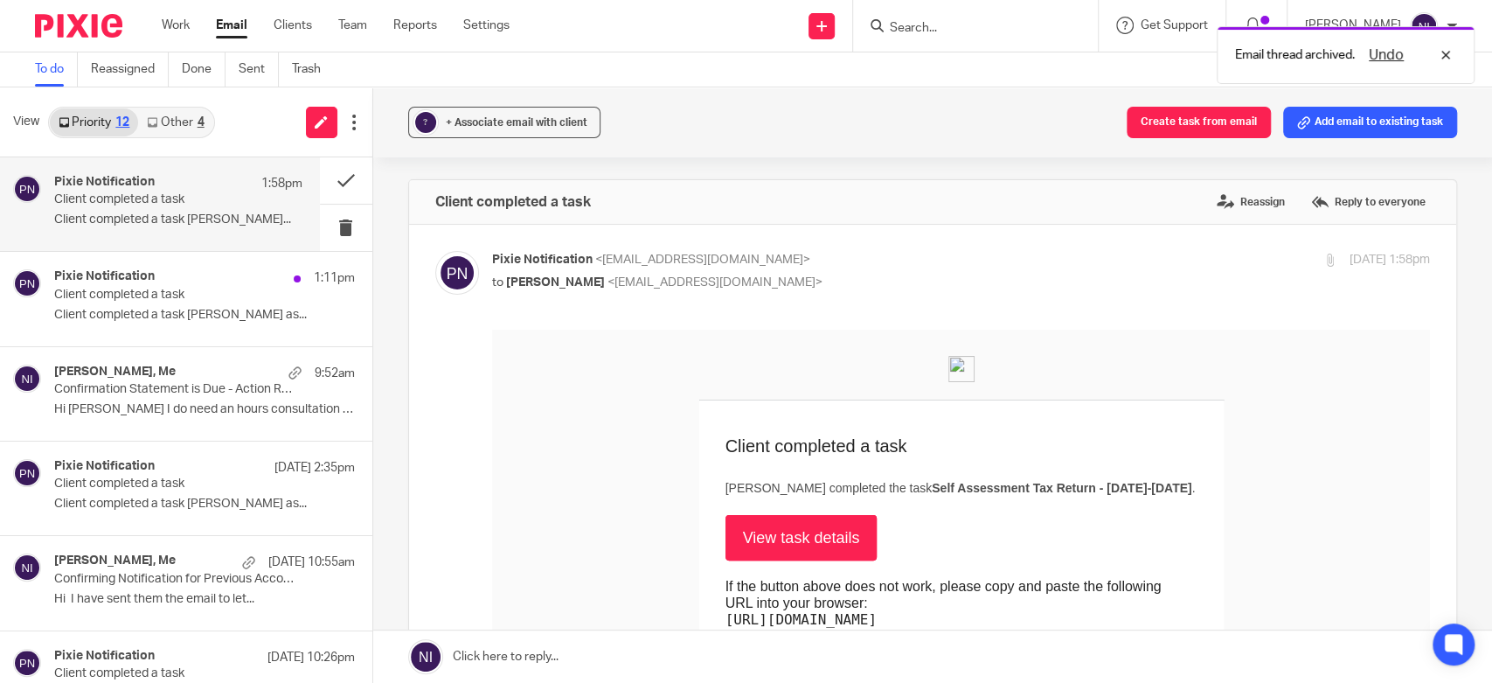
click at [165, 120] on link "Other 4" at bounding box center [175, 122] width 74 height 28
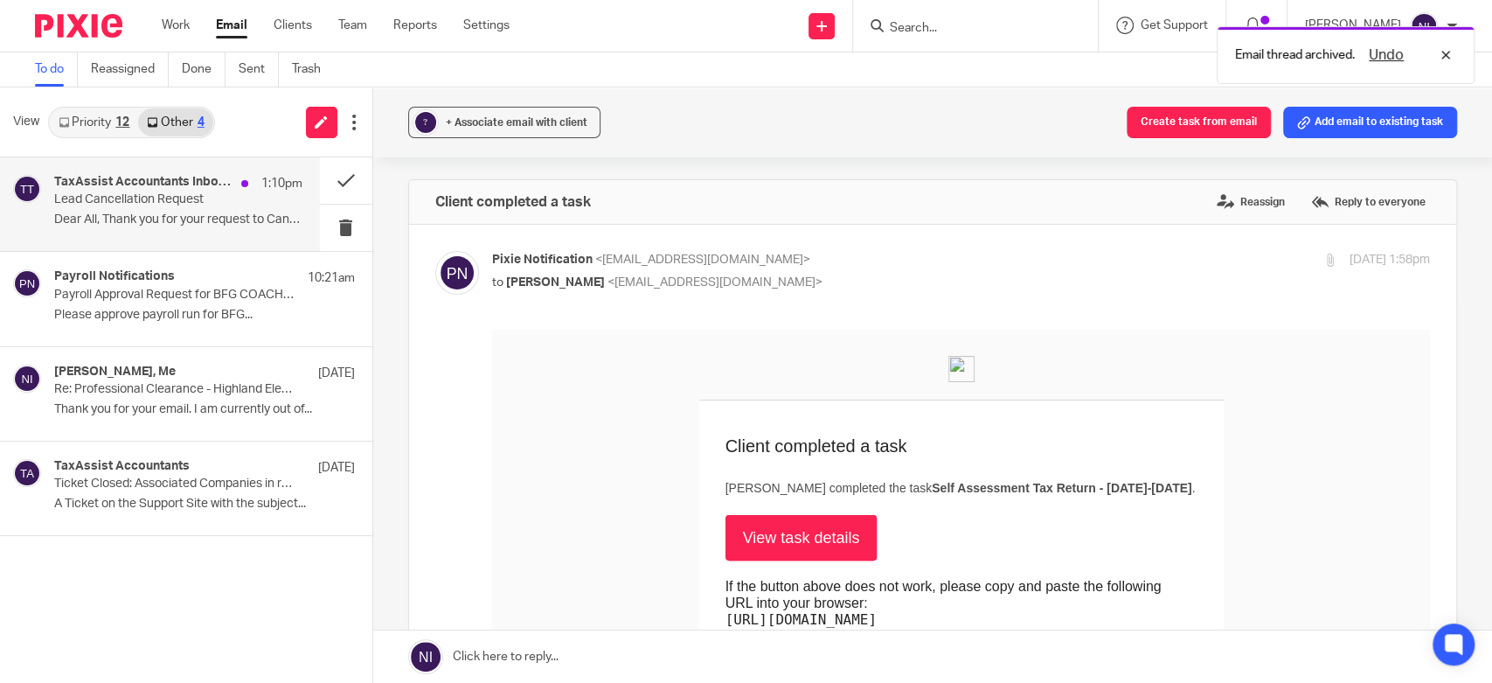
click at [180, 179] on h4 "TaxAssist Accountants Inbound Team" at bounding box center [143, 182] width 178 height 15
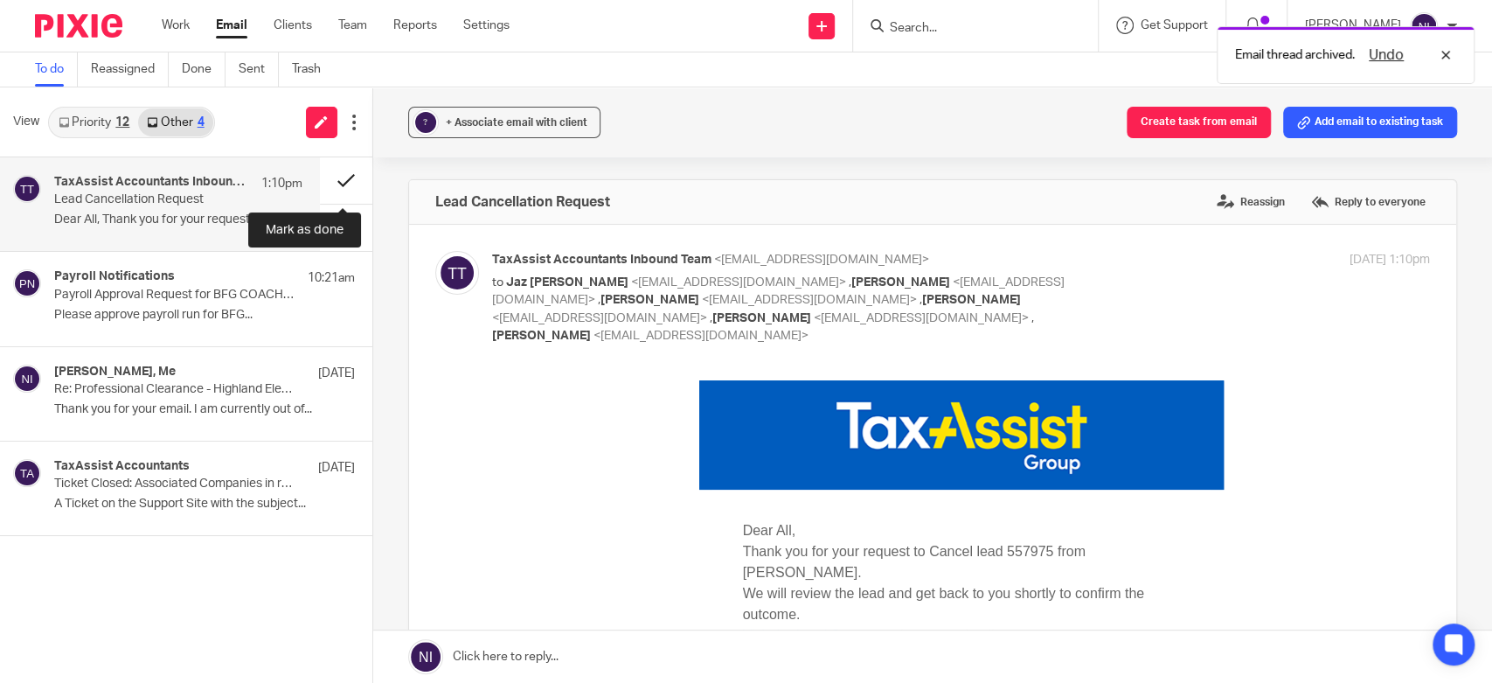
click at [357, 183] on button at bounding box center [346, 180] width 52 height 46
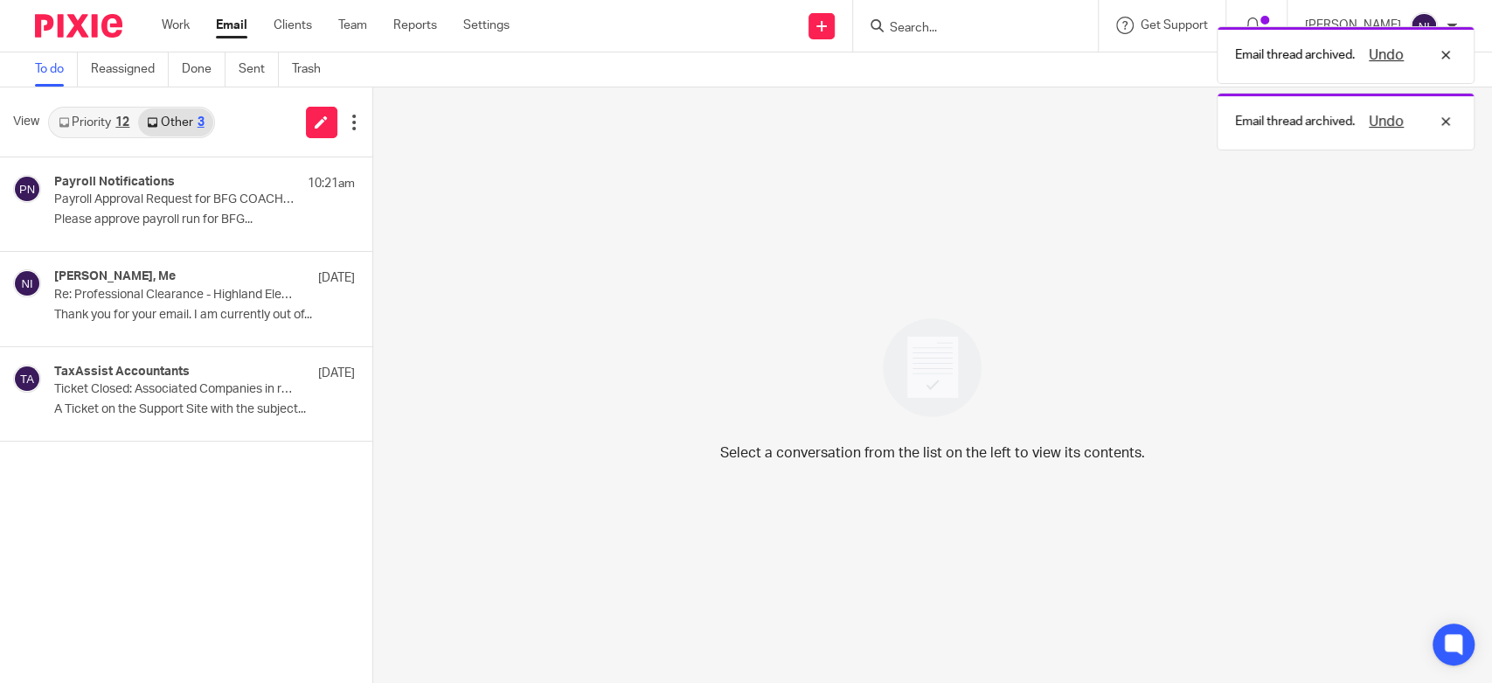
click at [70, 124] on link "Priority 12" at bounding box center [94, 122] width 88 height 28
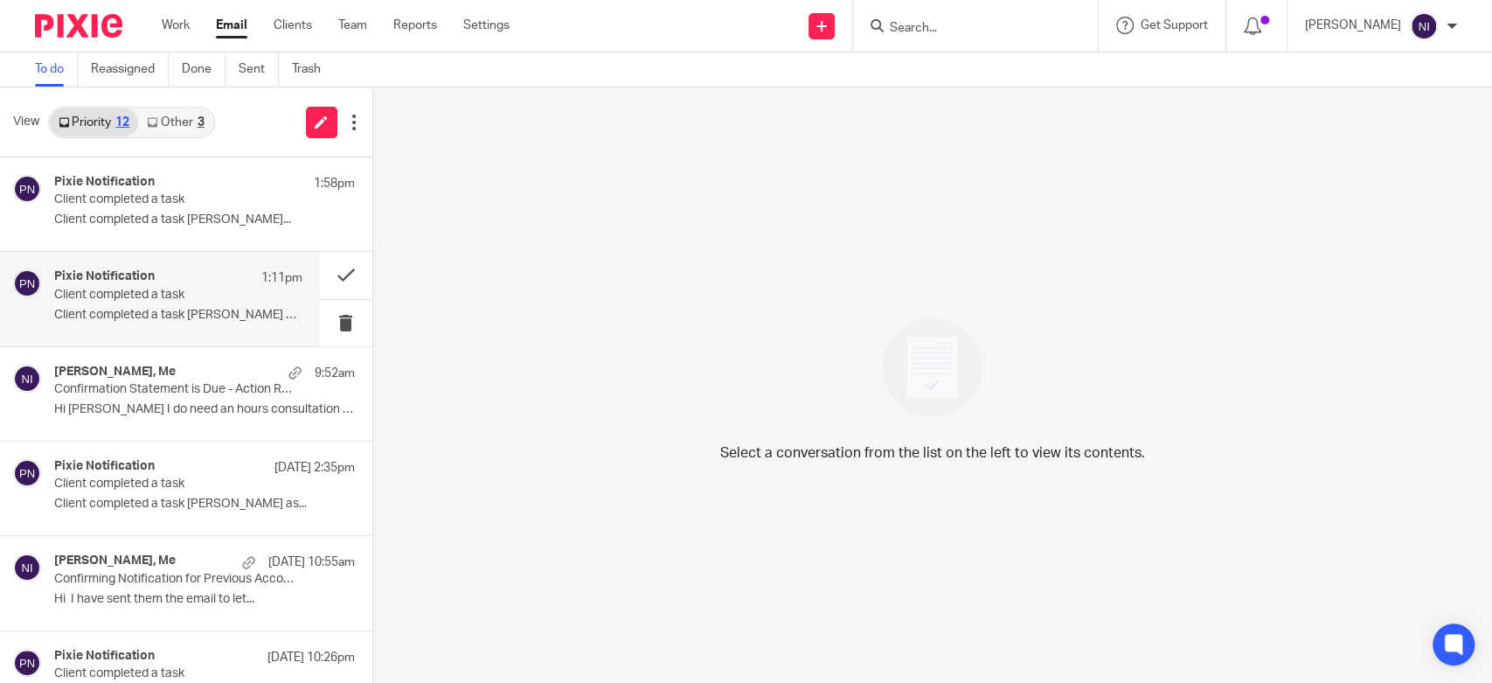
click at [176, 324] on div "Pixie Notification 1:11pm Client completed a task Client completed a task [PERS…" at bounding box center [178, 298] width 248 height 59
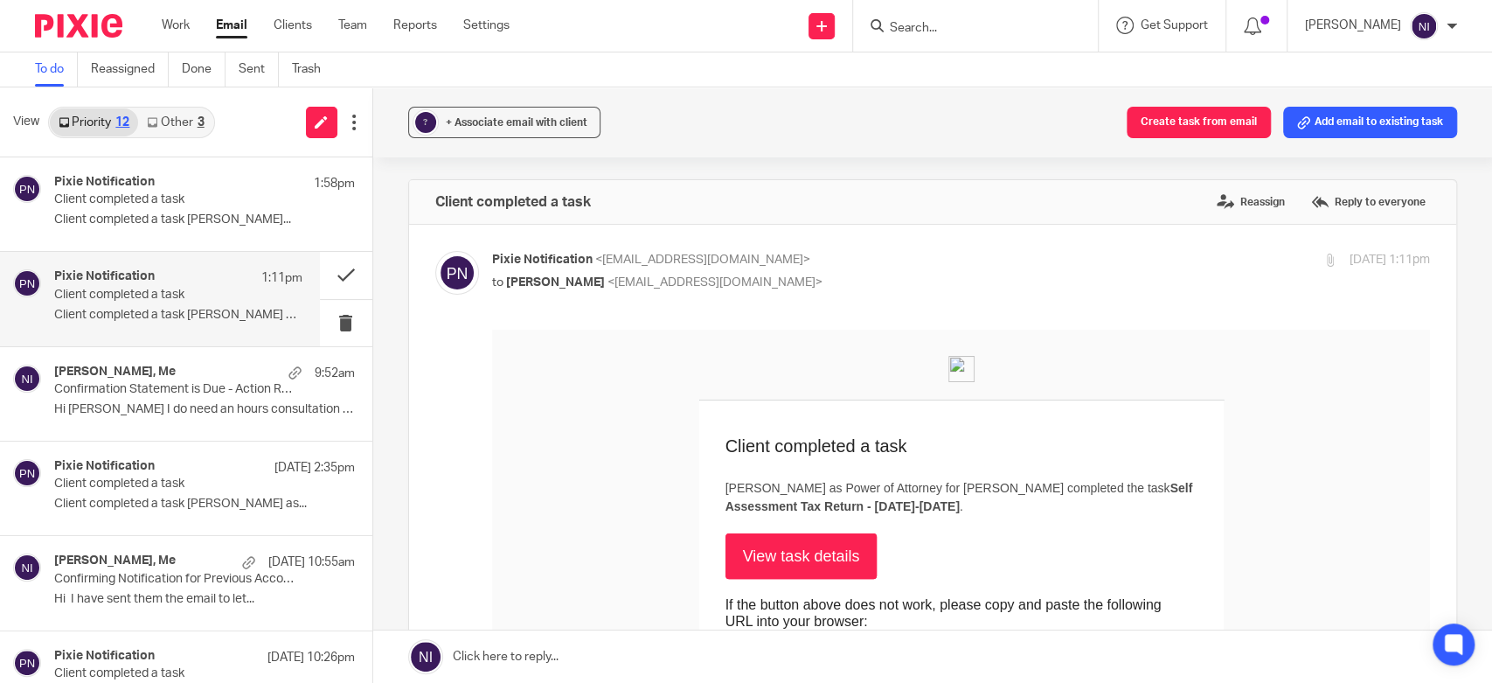
click at [836, 559] on link "View task details" at bounding box center [801, 555] width 152 height 45
click at [166, 497] on p "Client completed a task [PERSON_NAME] as..." at bounding box center [178, 503] width 248 height 15
click at [196, 284] on div "Pixie Notification 1:11pm" at bounding box center [178, 277] width 248 height 17
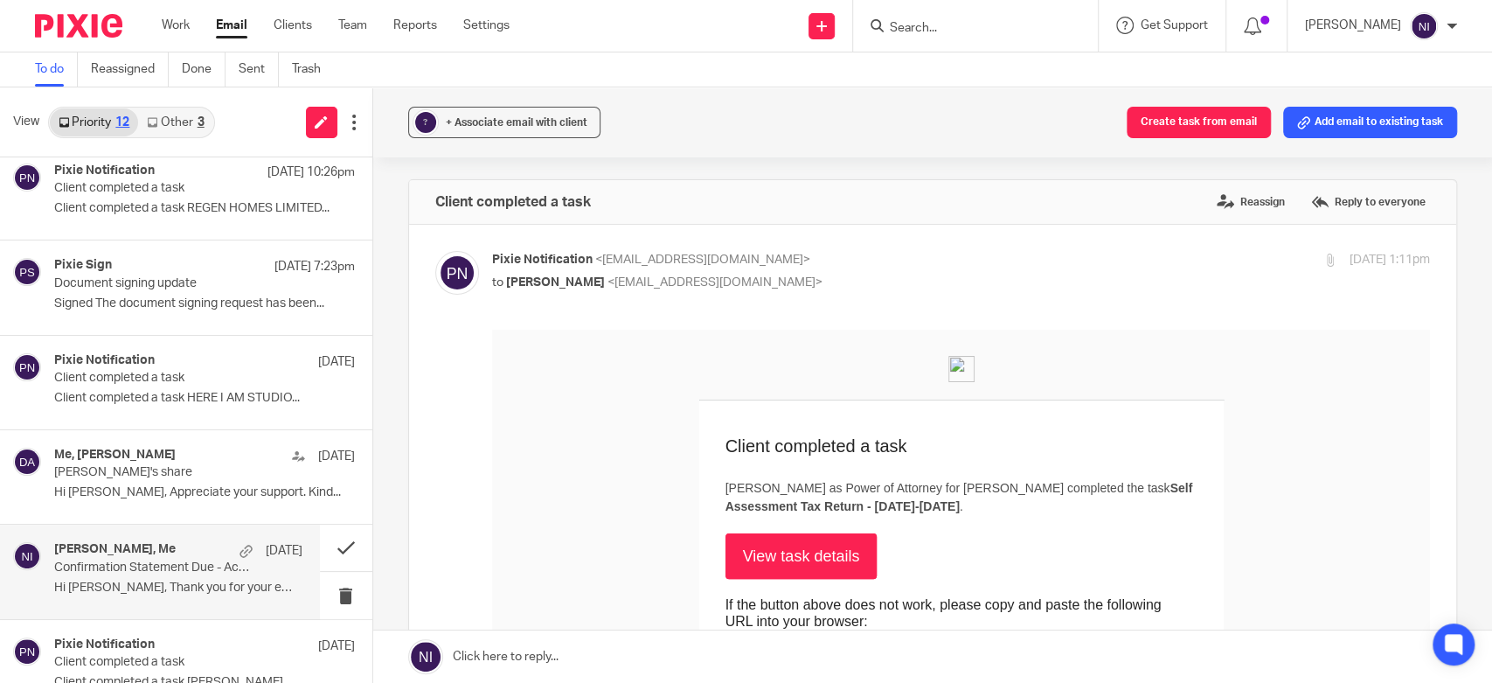
scroll to position [609, 0]
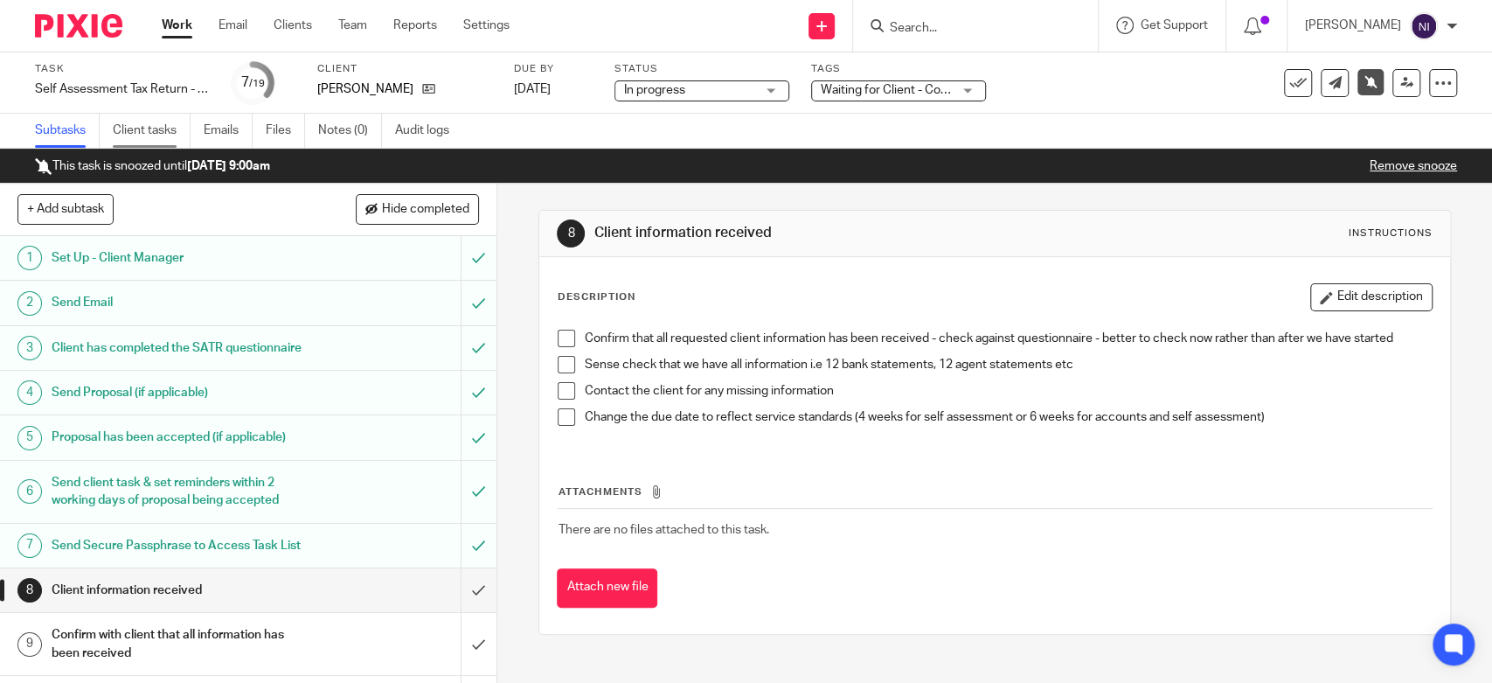
click at [166, 131] on link "Client tasks" at bounding box center [152, 131] width 78 height 34
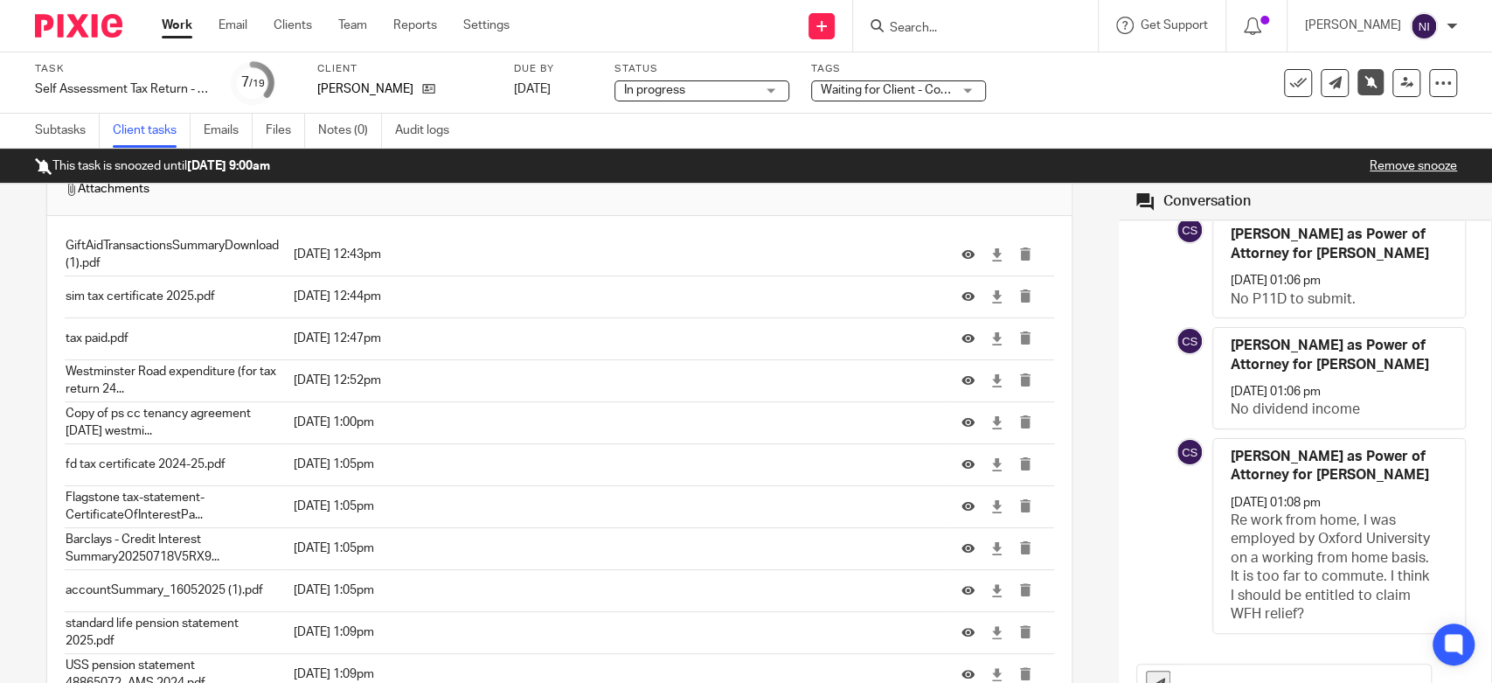
scroll to position [1379, 0]
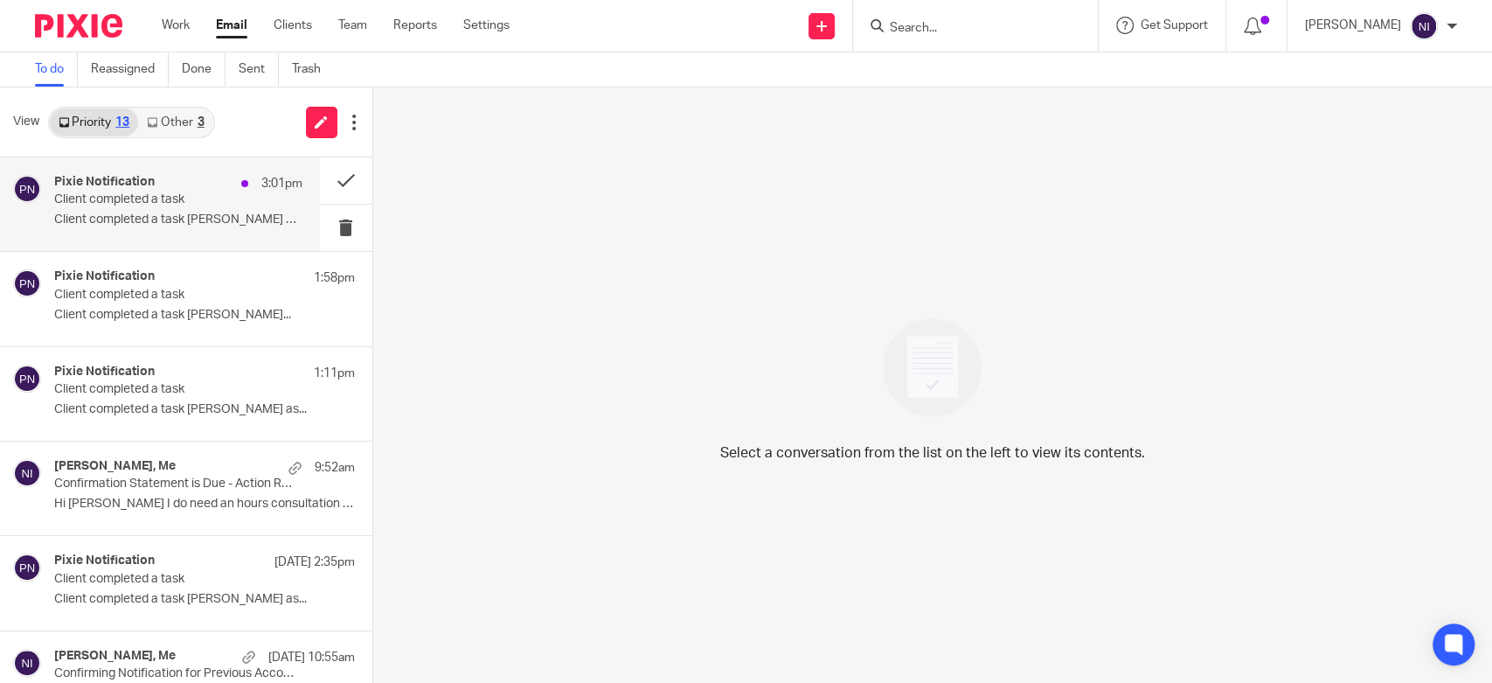
click at [129, 191] on div "Pixie Notification 3:01pm" at bounding box center [178, 183] width 248 height 17
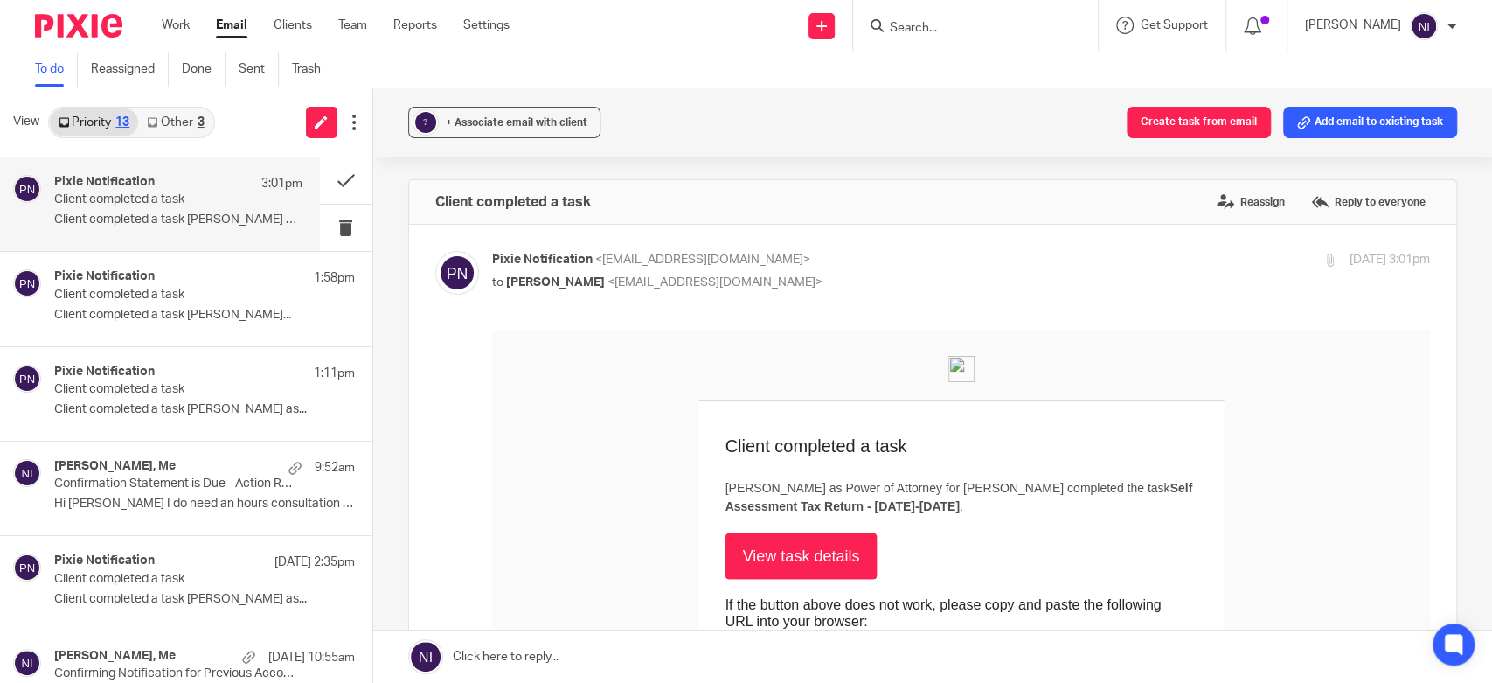
click at [814, 565] on link "View task details" at bounding box center [801, 555] width 152 height 45
click at [188, 615] on div "Pixie Notification 21 Aug 2:35pm Client completed a task Client completed a tas…" at bounding box center [160, 583] width 320 height 94
click at [149, 199] on p "Client completed a task" at bounding box center [153, 199] width 198 height 15
click at [200, 593] on p "Client completed a task [PERSON_NAME] as..." at bounding box center [178, 599] width 248 height 15
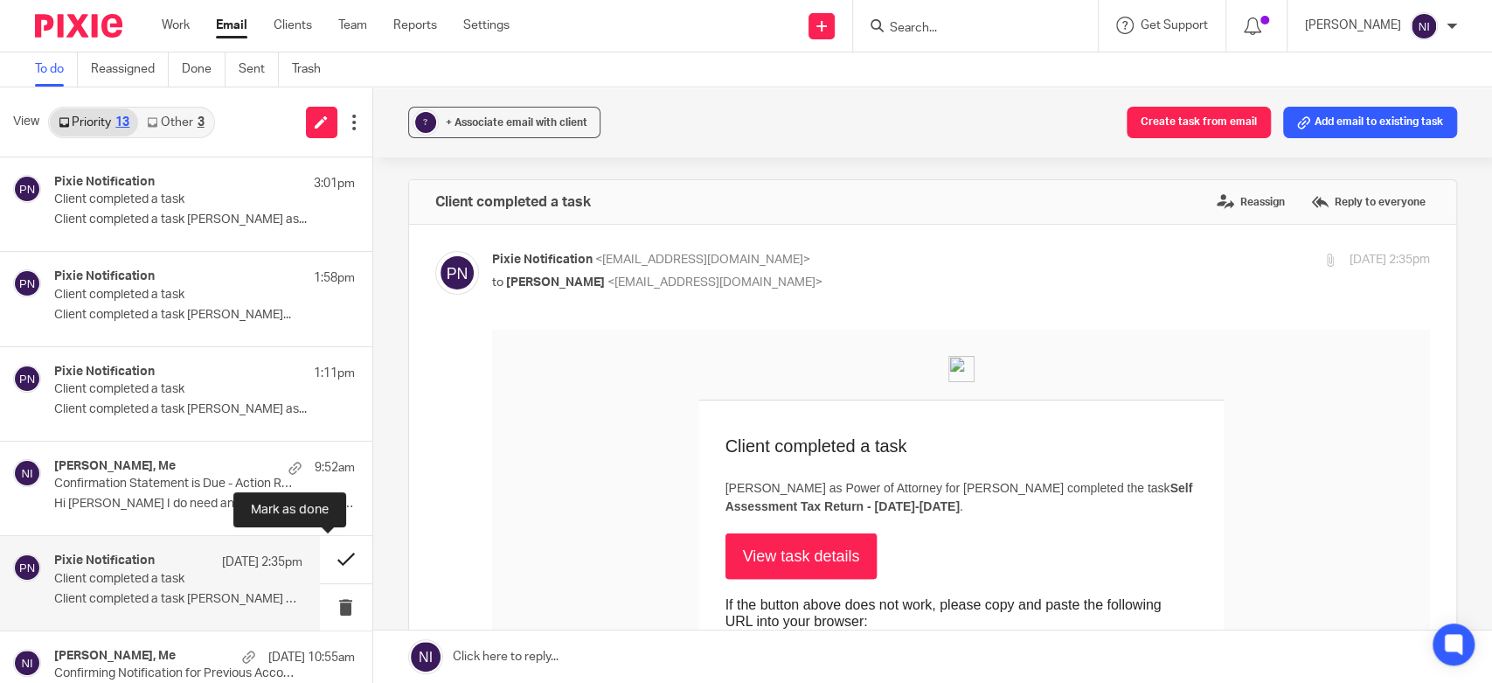
click at [325, 556] on button at bounding box center [346, 559] width 52 height 46
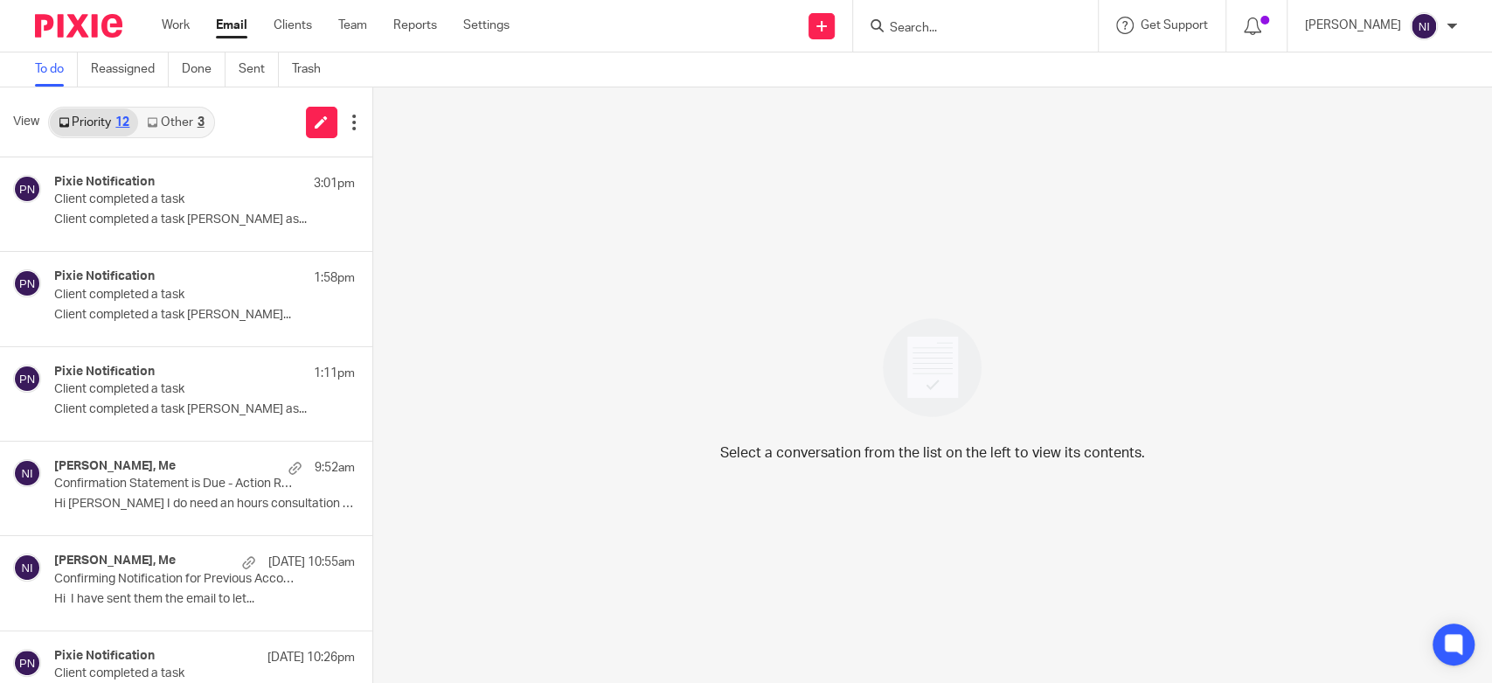
click at [230, 31] on link "Email" at bounding box center [231, 25] width 31 height 17
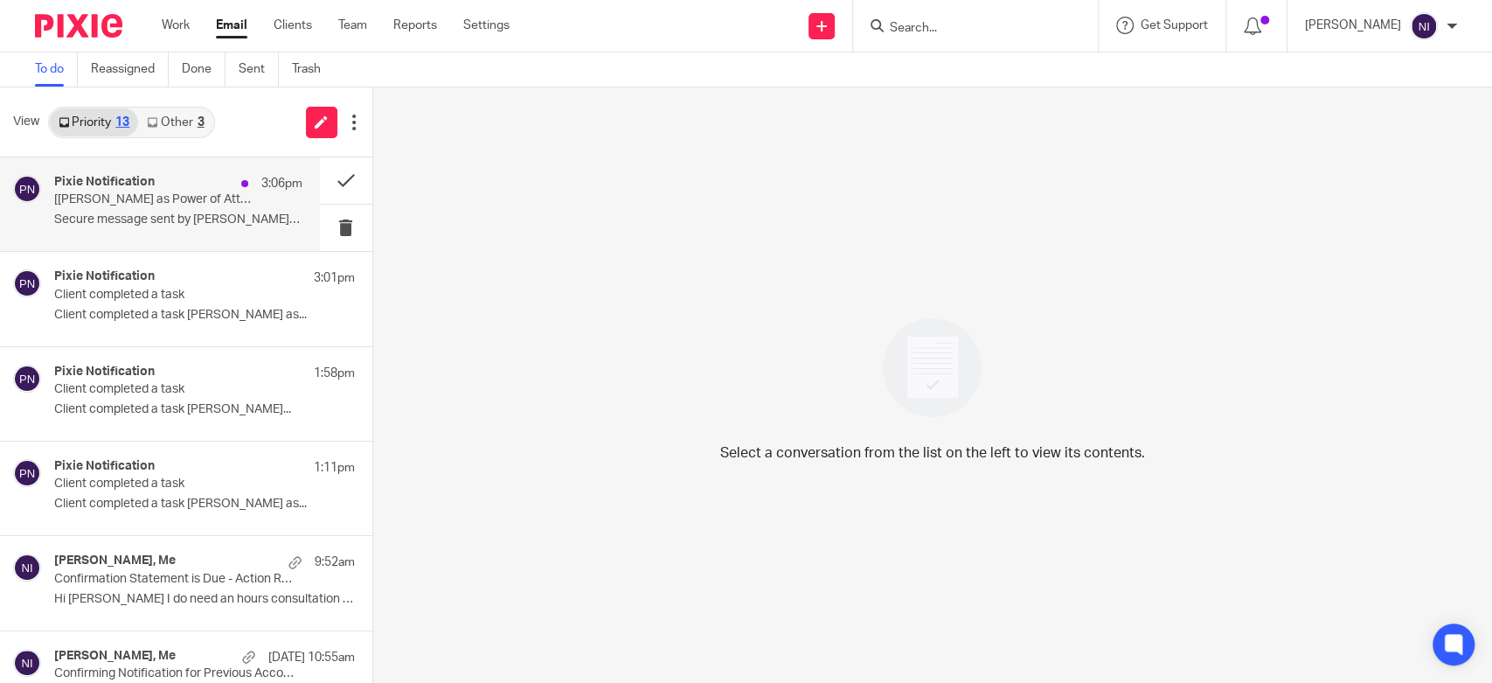
click at [180, 229] on div "Pixie Notification 3:06pm [[PERSON_NAME] as Power of Attorney for [PERSON_NAME]…" at bounding box center [178, 204] width 248 height 59
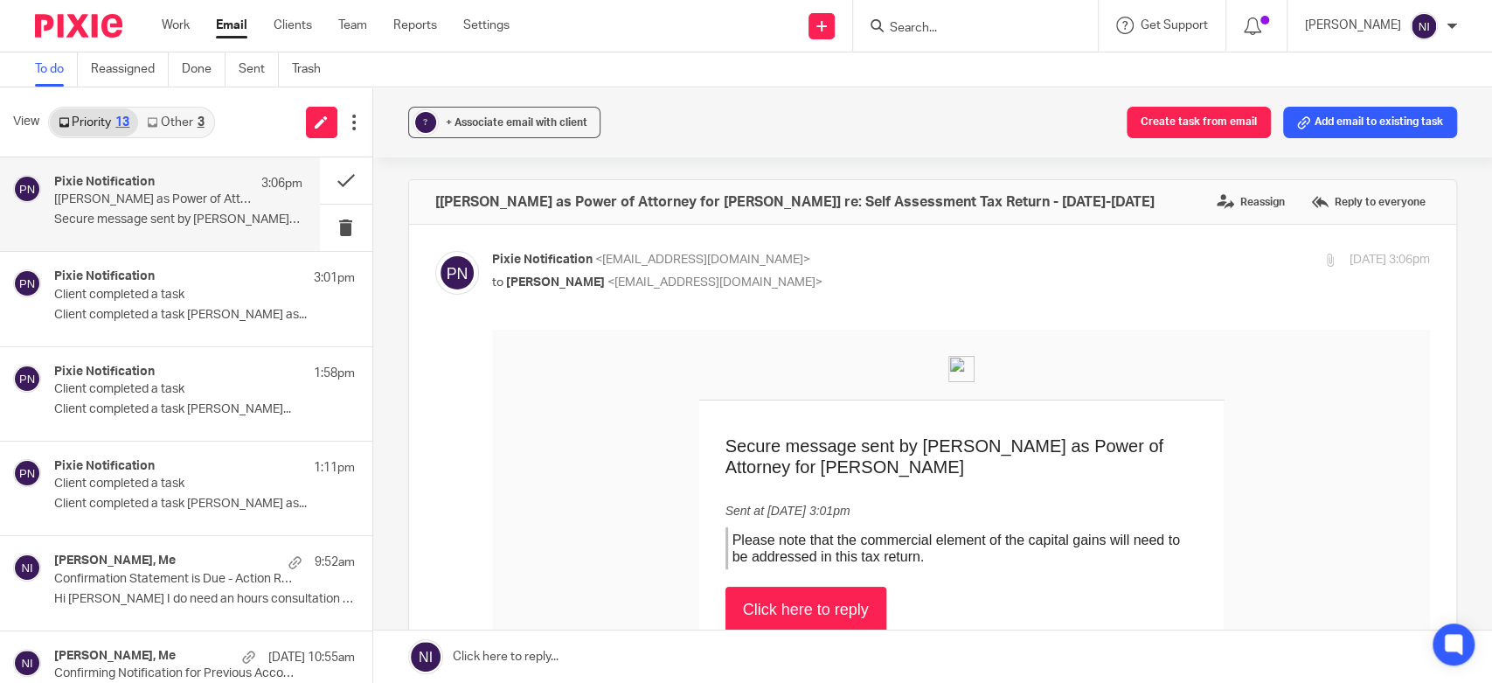
click at [226, 28] on link "Email" at bounding box center [231, 25] width 31 height 17
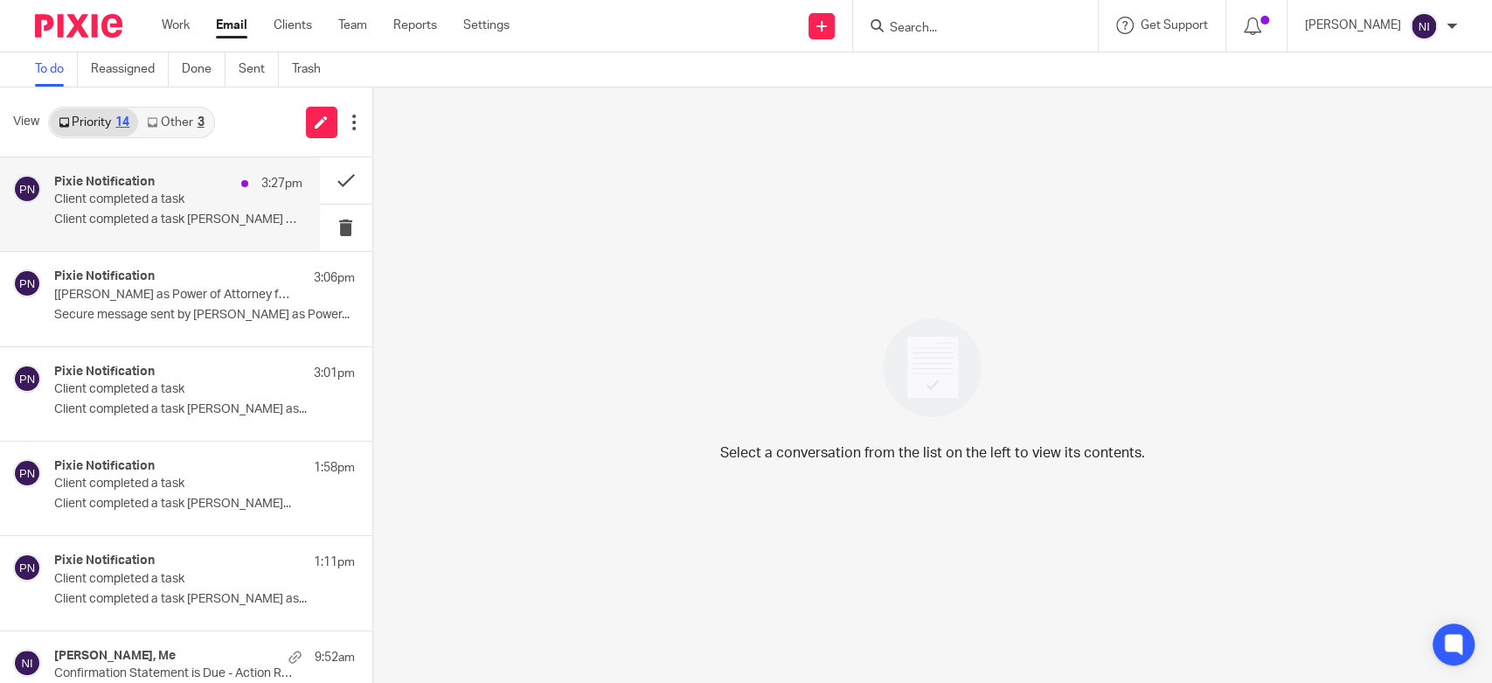
click at [146, 204] on p "Client completed a task" at bounding box center [153, 199] width 198 height 15
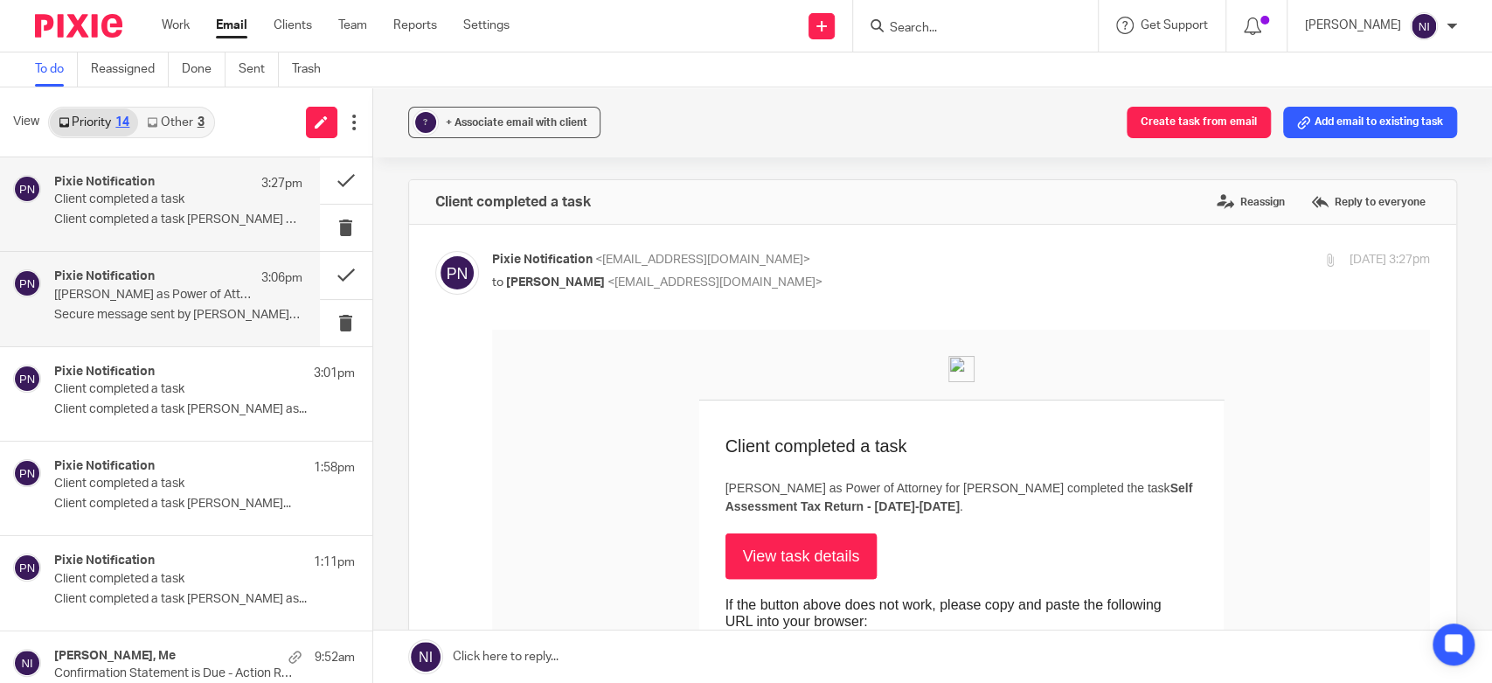
click at [142, 291] on p "[Caroline Cupit as Power of Attorney for Patricia Anne Sneller] re: Self Assess…" at bounding box center [153, 295] width 198 height 15
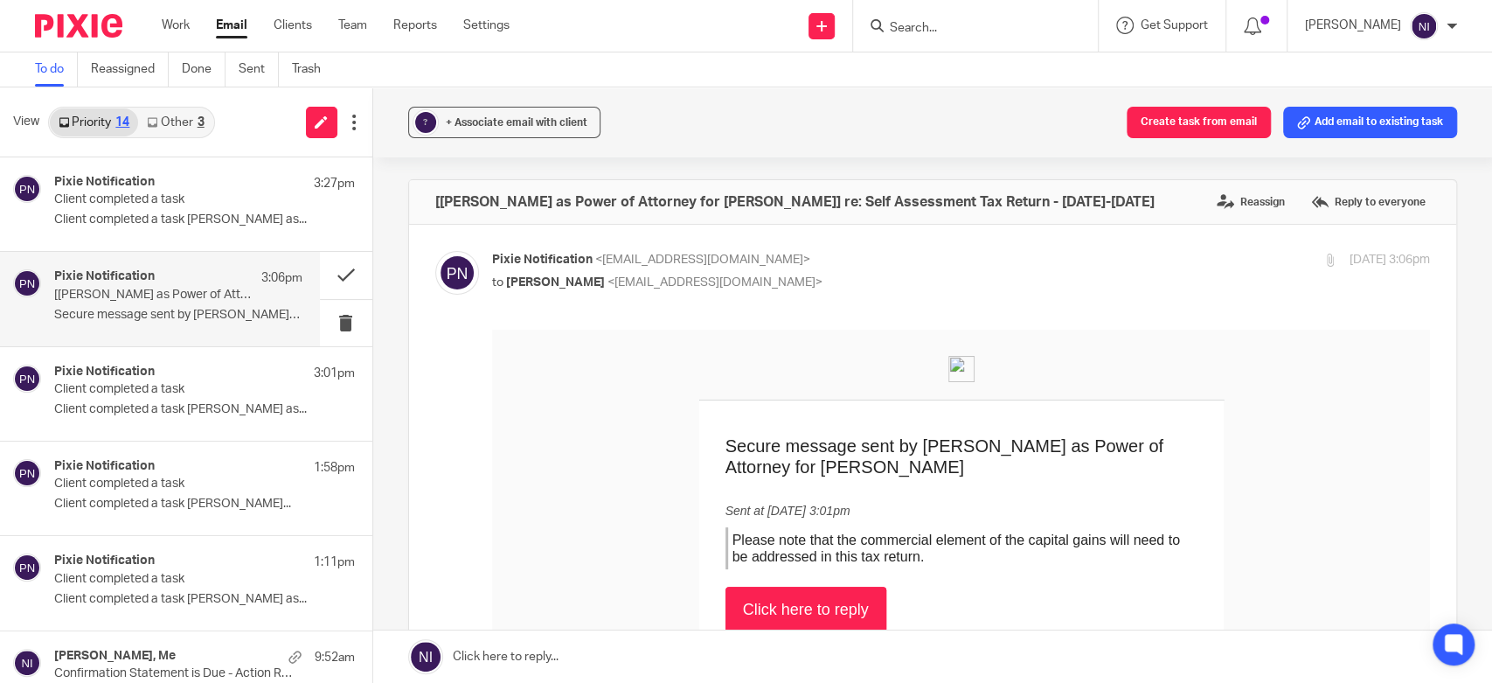
click at [838, 609] on link "Click here to reply" at bounding box center [805, 608] width 161 height 45
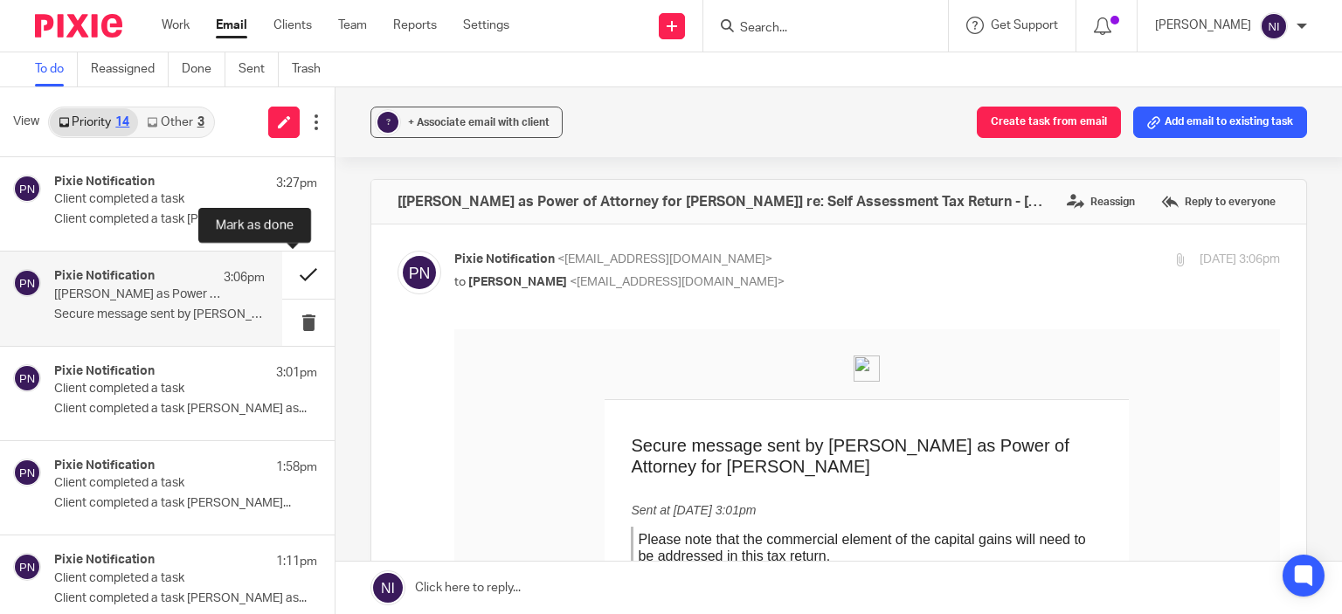
click at [283, 275] on button at bounding box center [308, 275] width 52 height 46
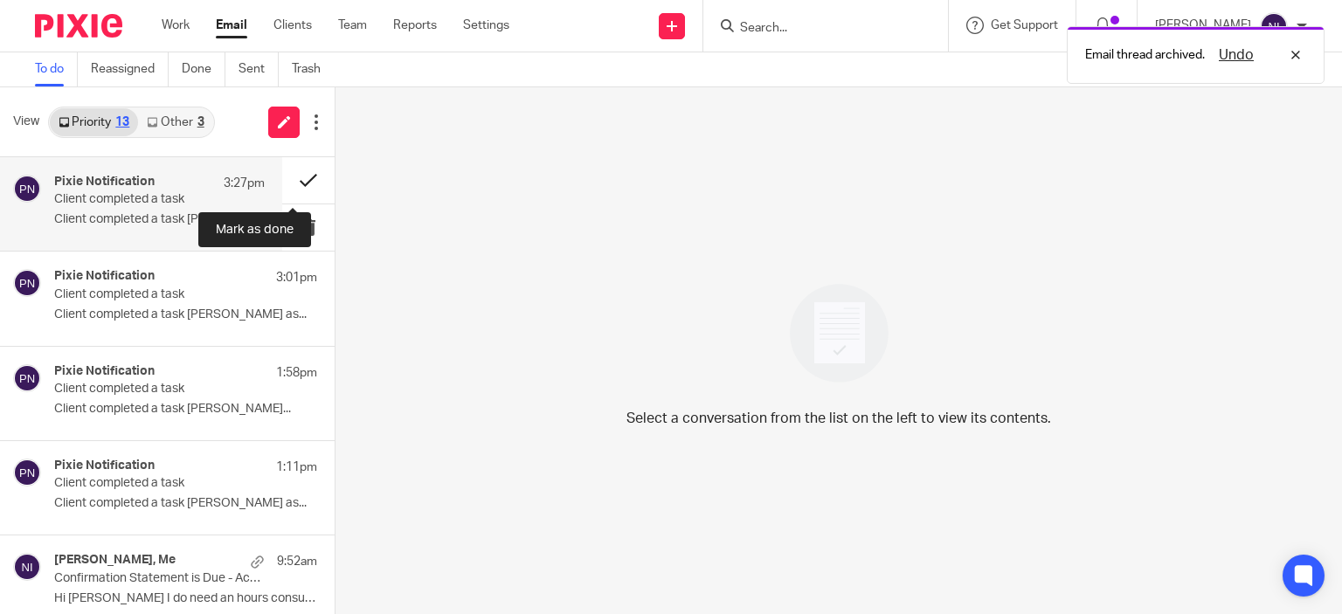
click at [282, 184] on button at bounding box center [308, 180] width 52 height 46
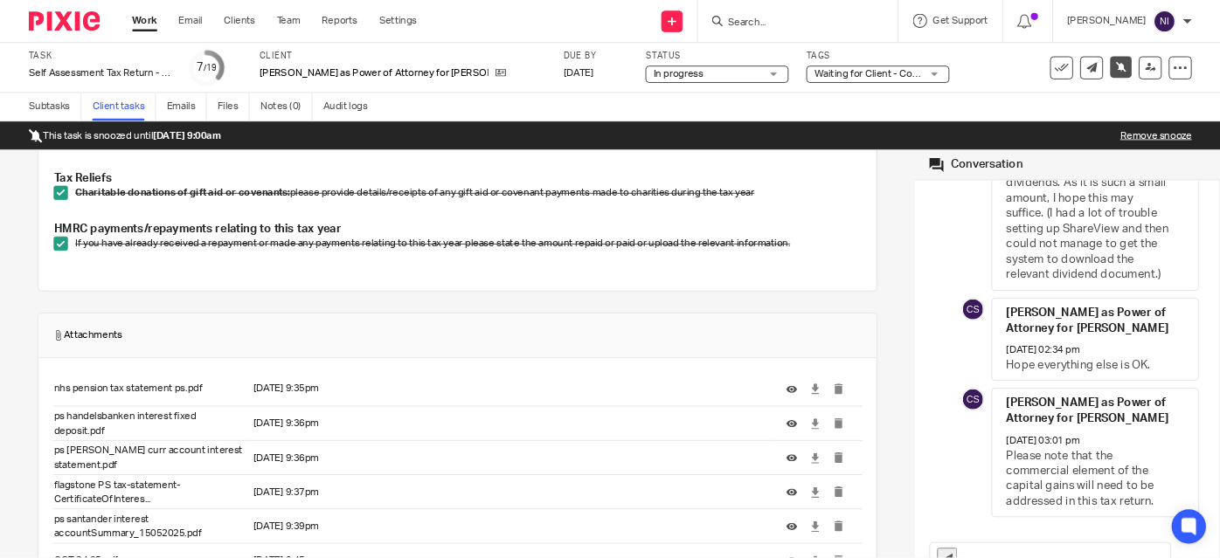
scroll to position [776, 0]
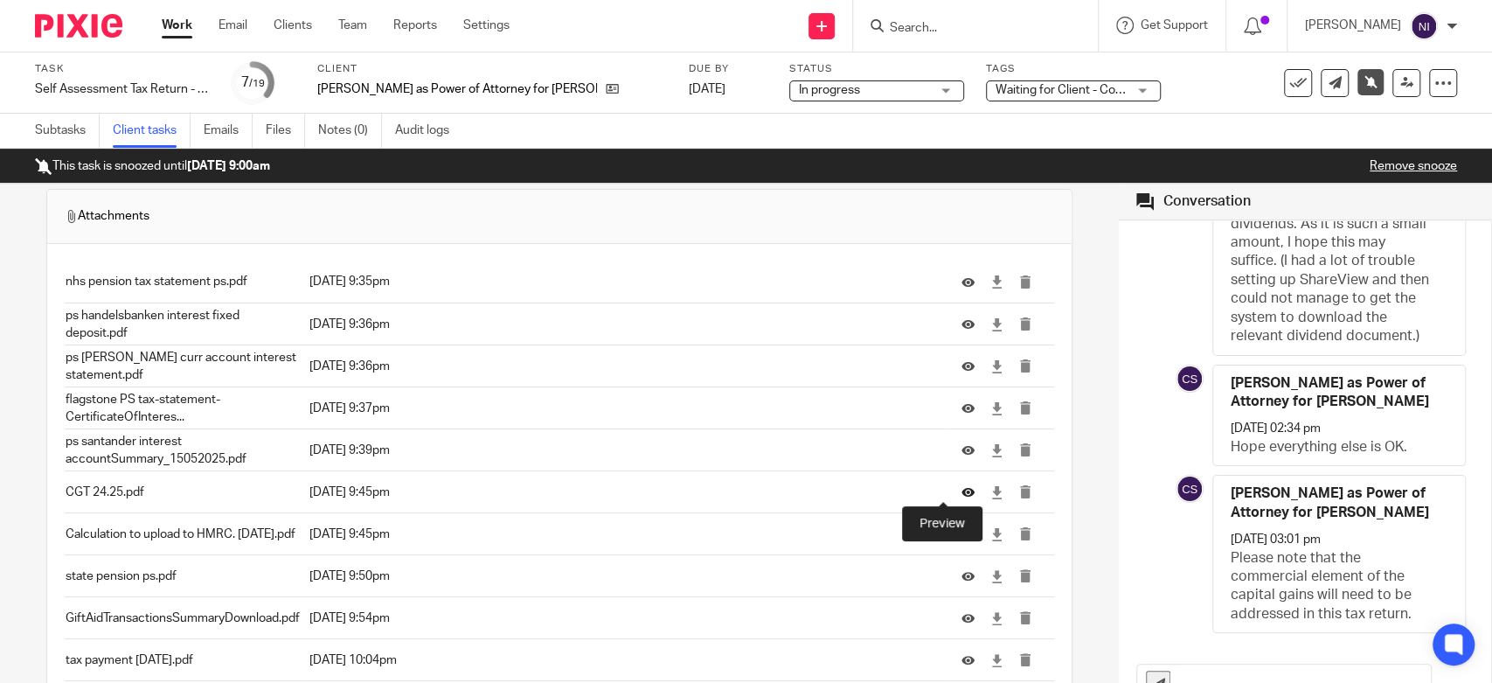
click at [961, 487] on icon at bounding box center [967, 491] width 13 height 13
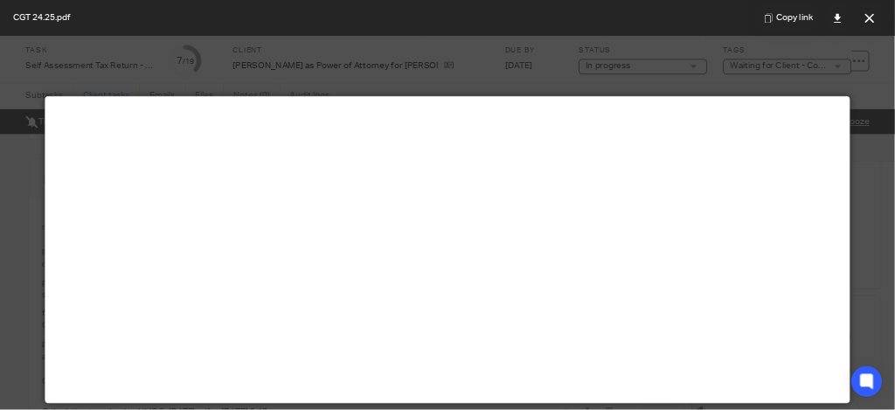
scroll to position [217, 0]
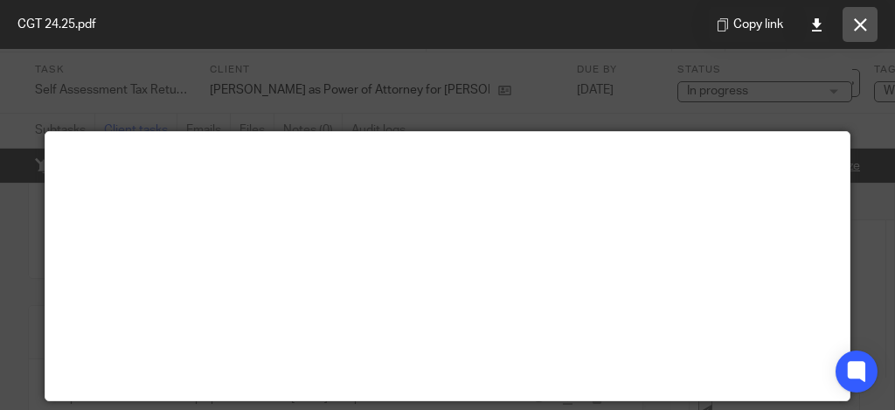
click at [868, 23] on button at bounding box center [860, 24] width 35 height 35
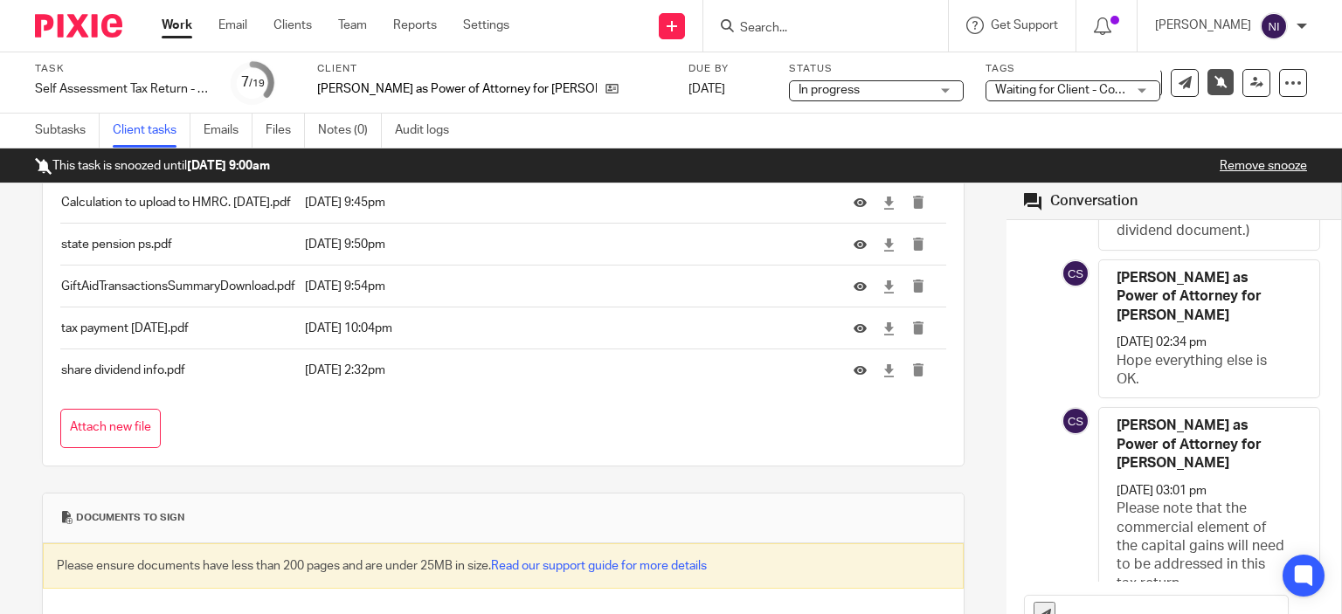
scroll to position [360, 0]
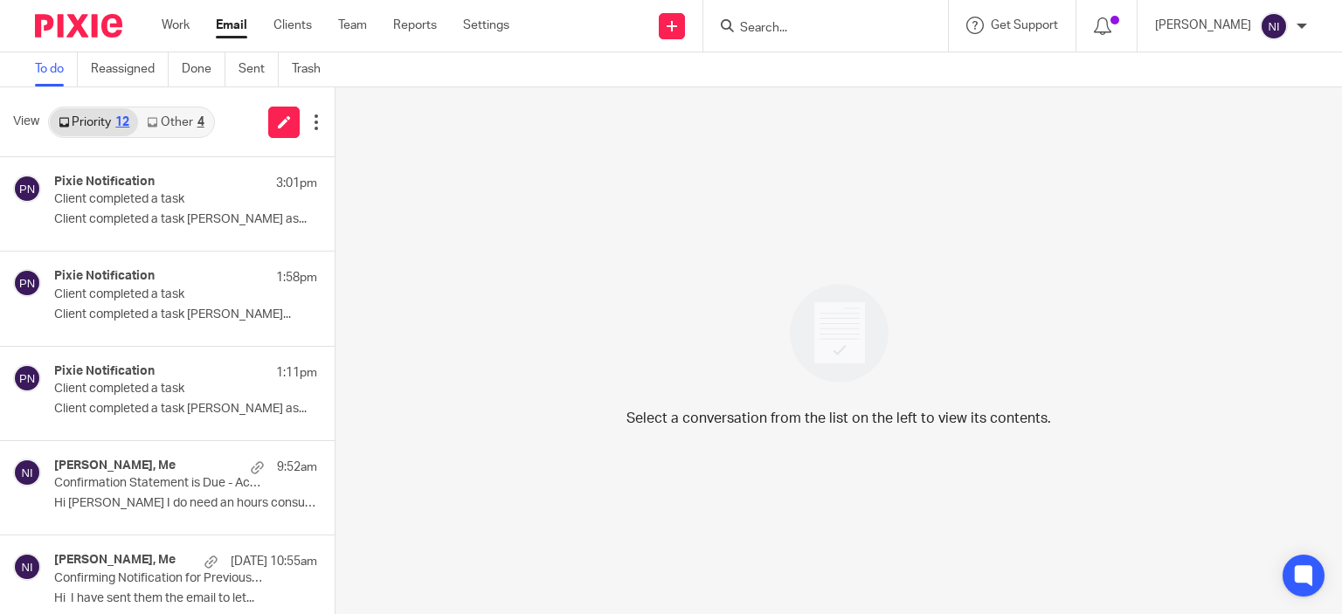
click at [177, 128] on link "Other 4" at bounding box center [175, 122] width 74 height 28
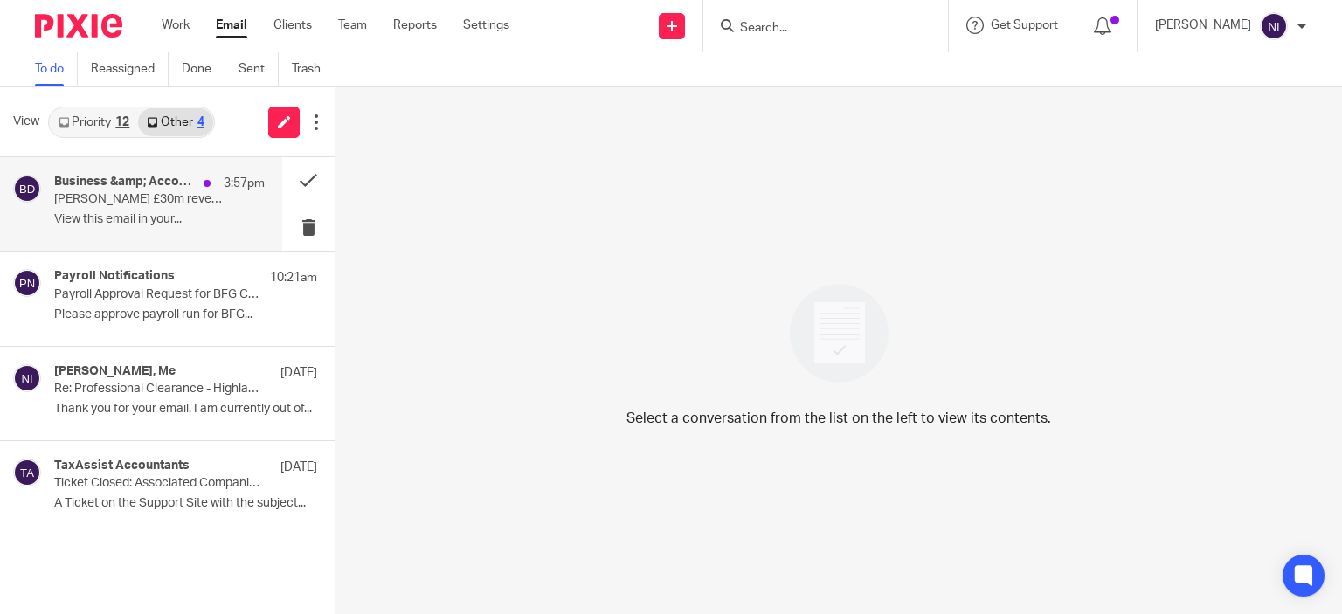
click at [174, 196] on p "WH Smith’s £30m revenue blunder: horror story for FDs | One in five ACA student…" at bounding box center [138, 199] width 169 height 15
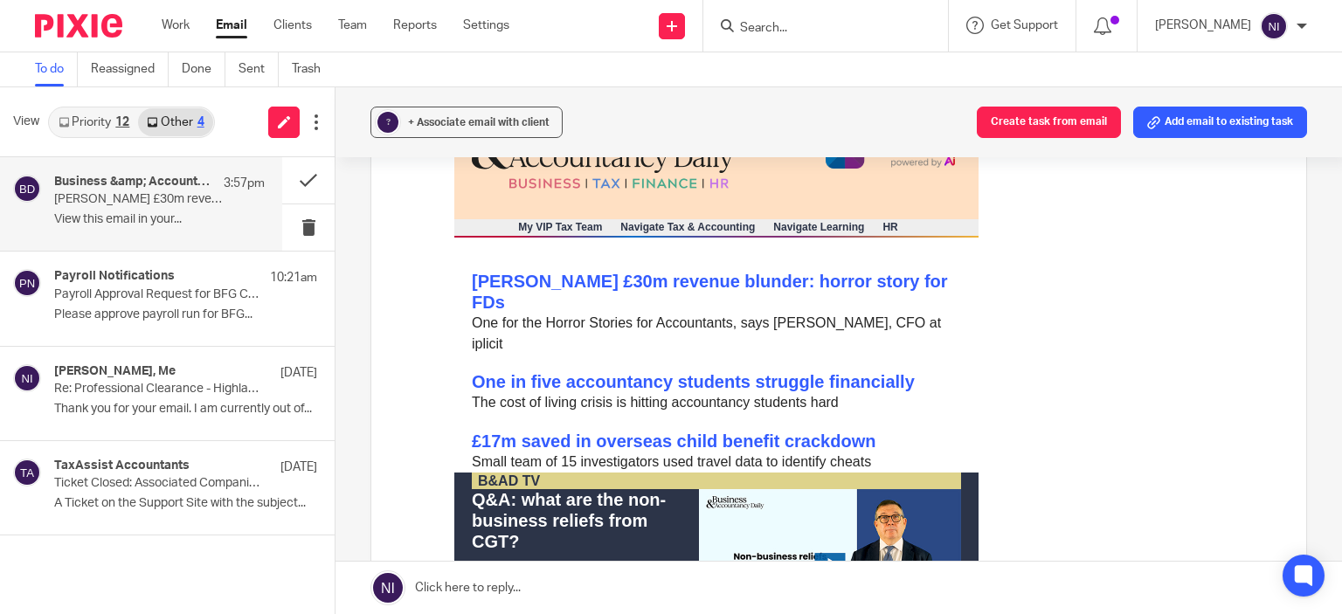
scroll to position [350, 0]
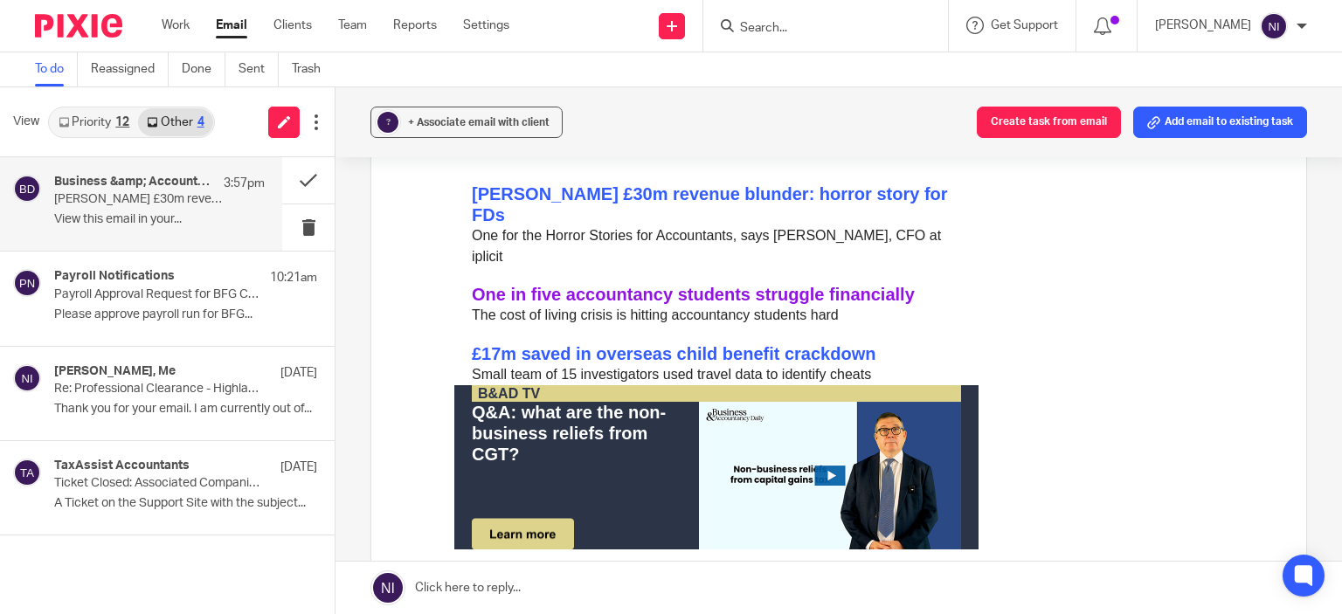
click at [770, 285] on link "One in five accountancy students struggle financially" at bounding box center [693, 294] width 443 height 19
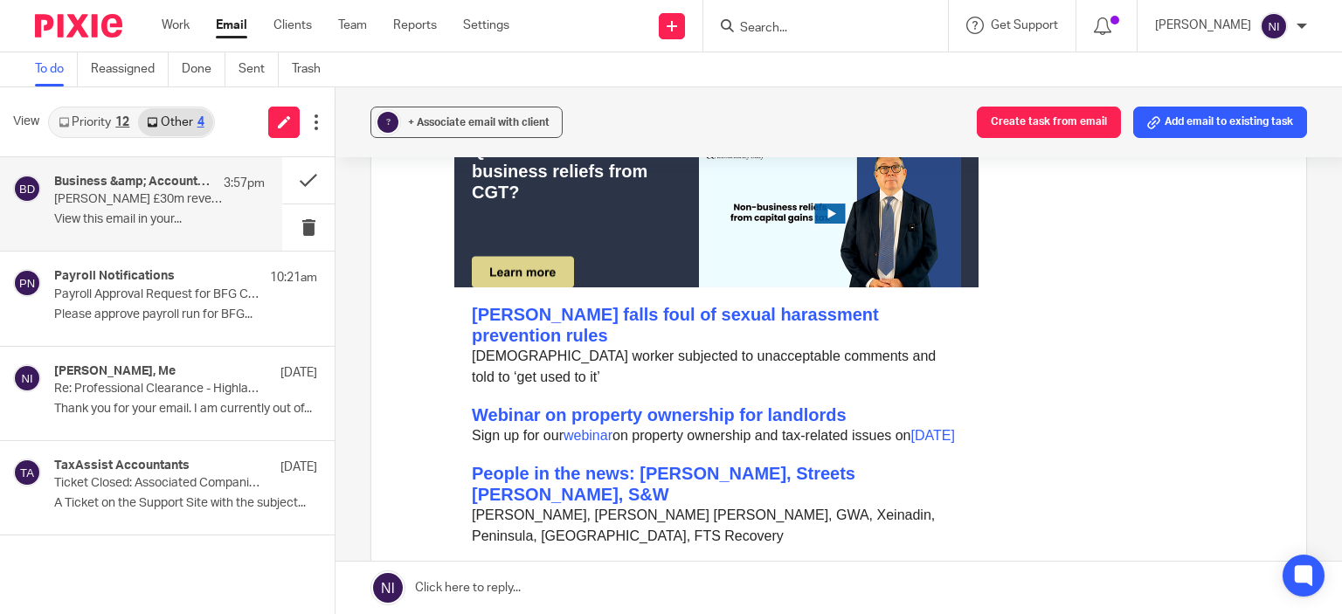
scroll to position [699, 0]
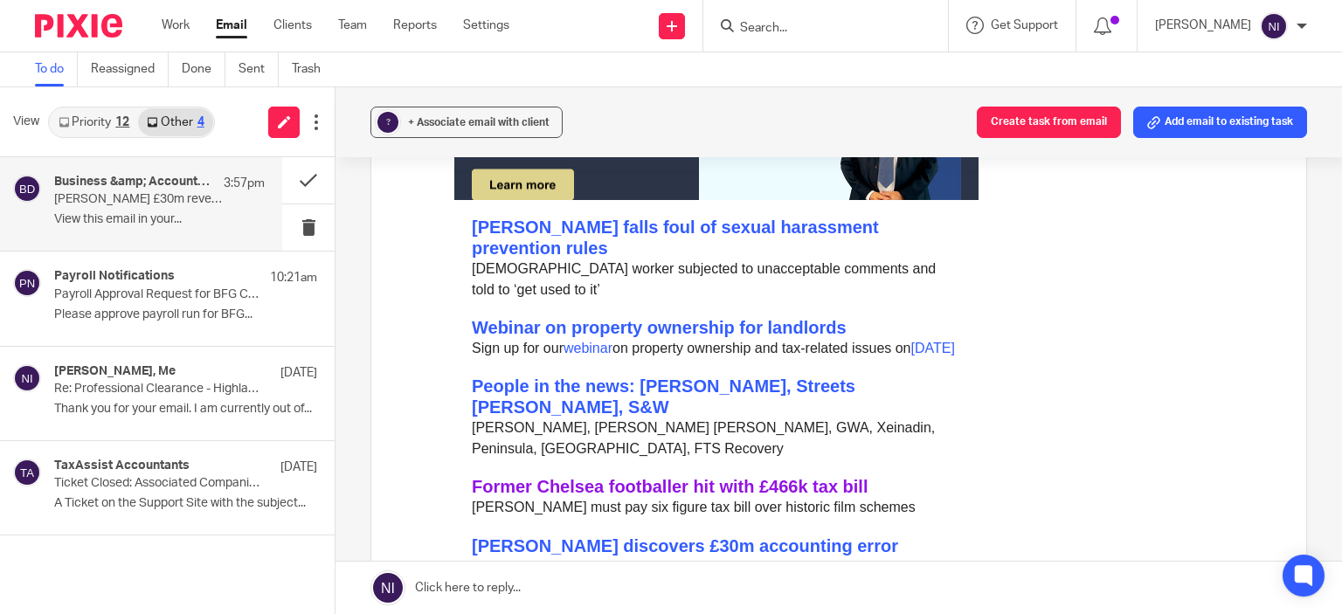
click at [708, 477] on link "Former Chelsea footballer hit with £466k tax bill" at bounding box center [670, 486] width 396 height 19
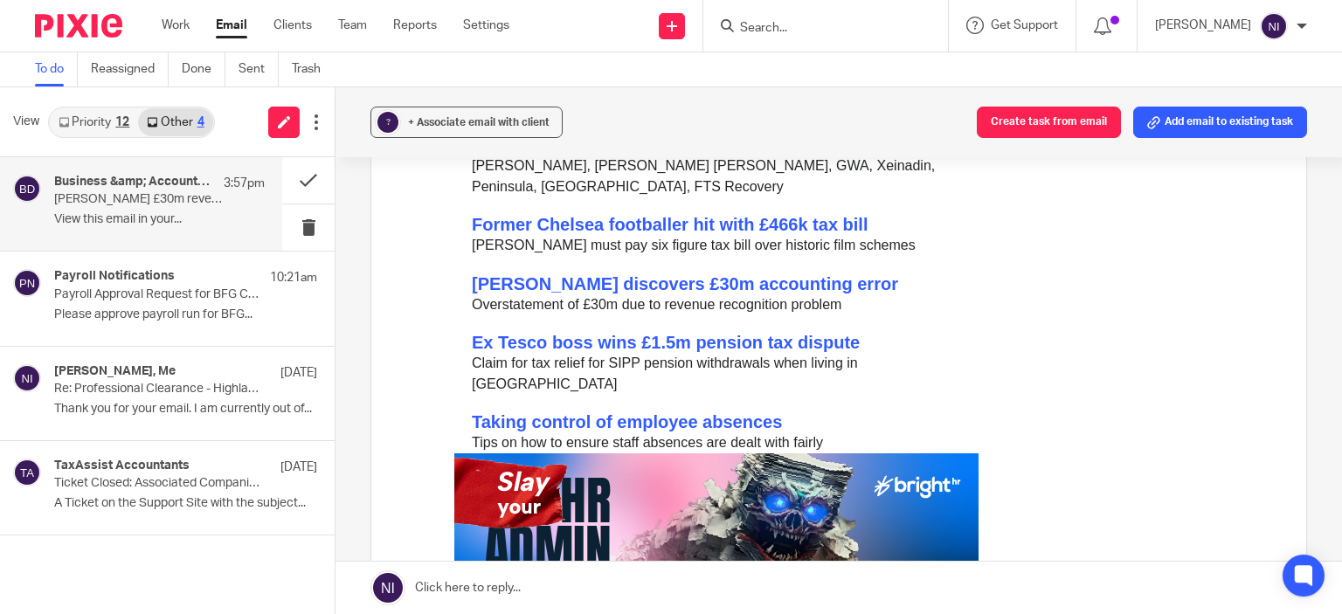
scroll to position [1224, 0]
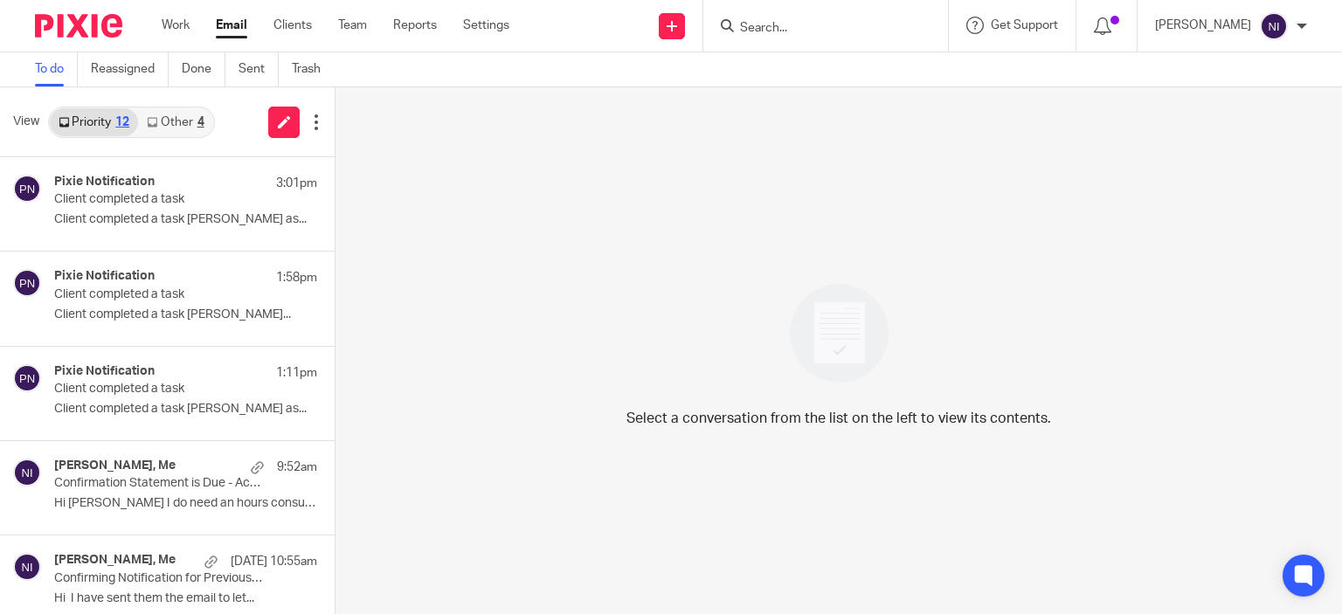
click at [795, 29] on input "Search" at bounding box center [817, 29] width 157 height 16
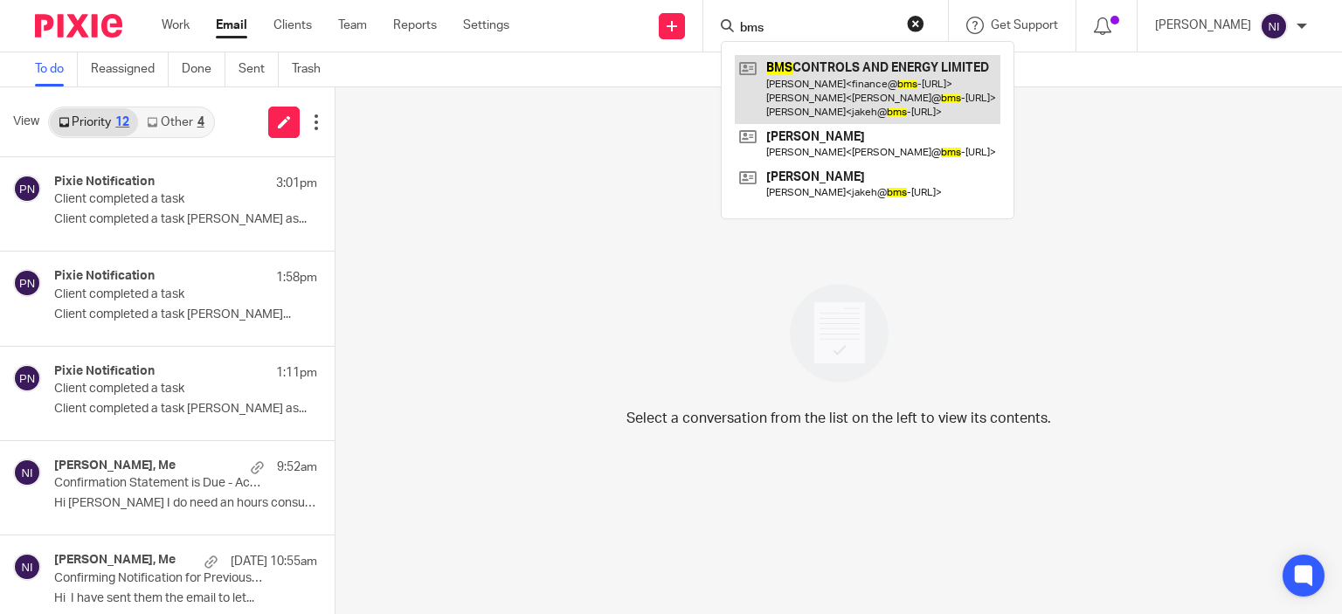
type input "bms"
click at [836, 75] on link at bounding box center [868, 89] width 266 height 69
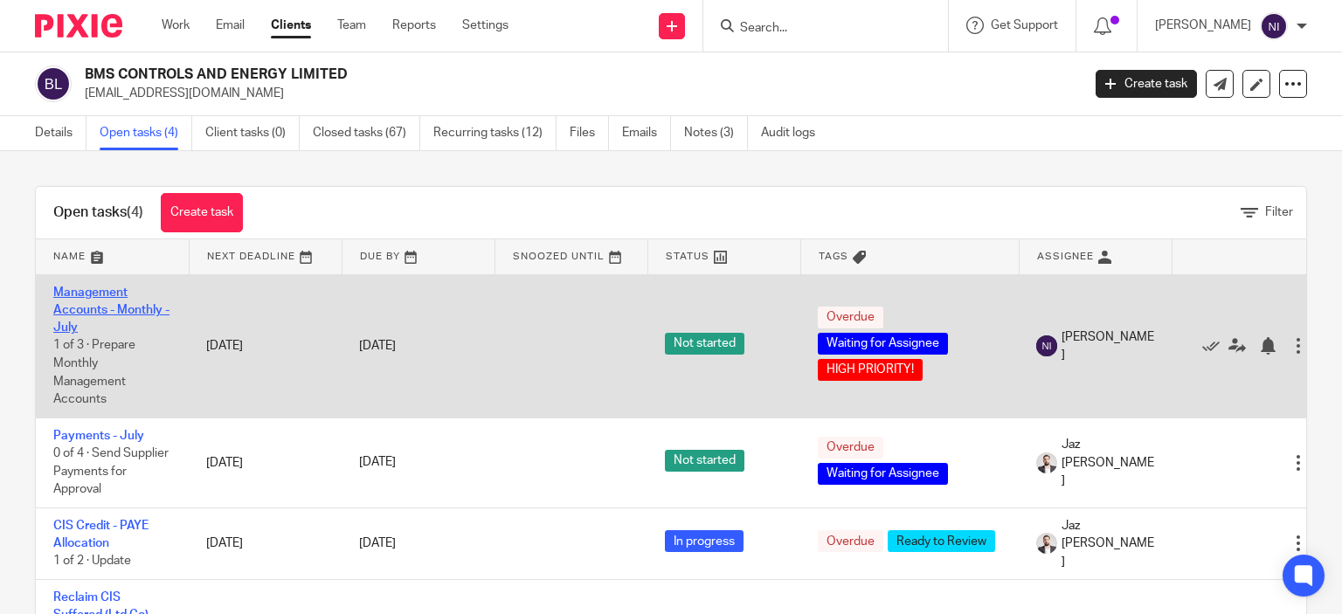
click at [92, 303] on link "Management Accounts - Monthly - July" at bounding box center [111, 311] width 116 height 48
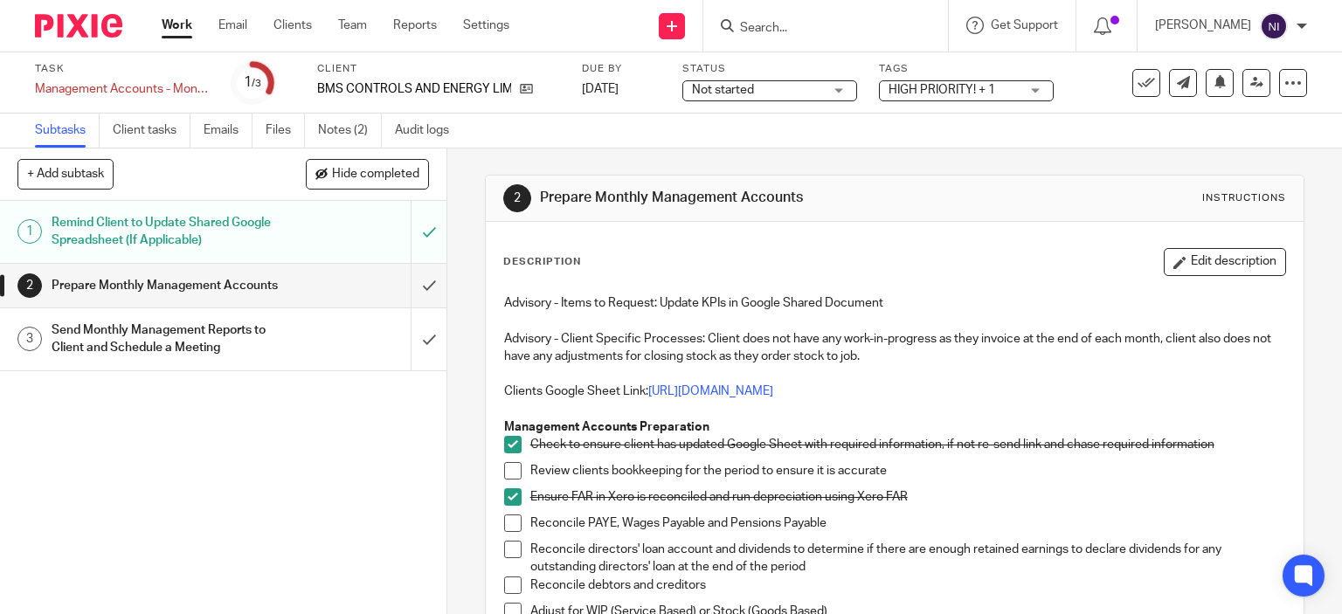
scroll to position [175, 0]
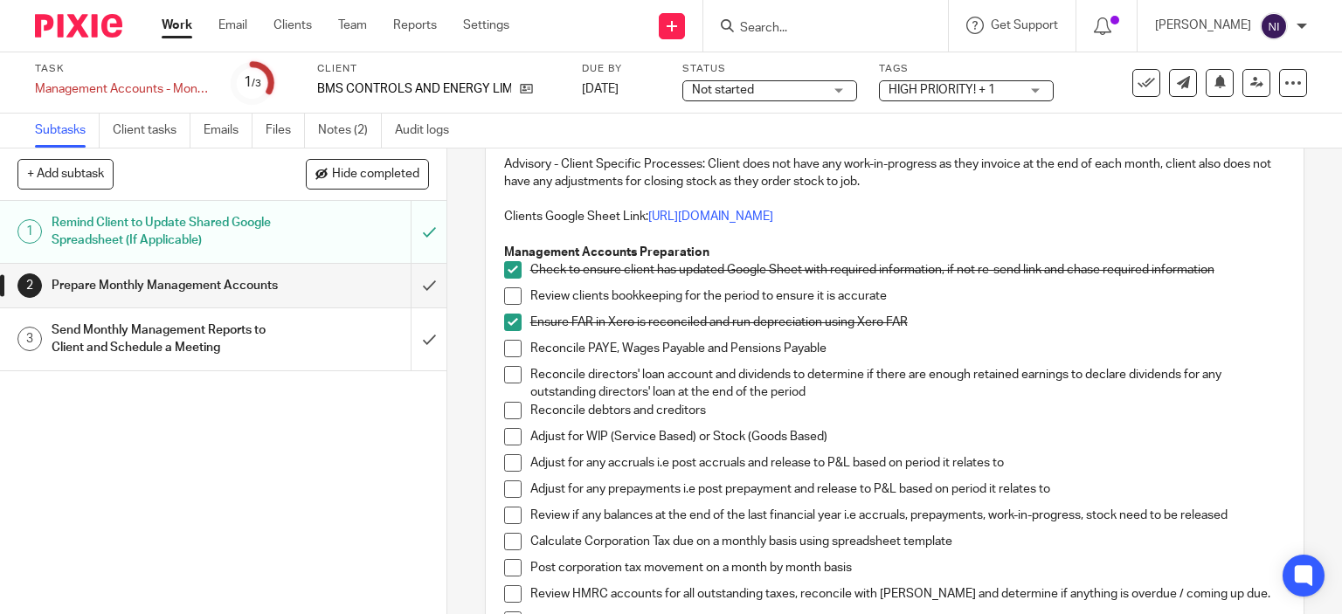
click at [504, 305] on span at bounding box center [512, 296] width 17 height 17
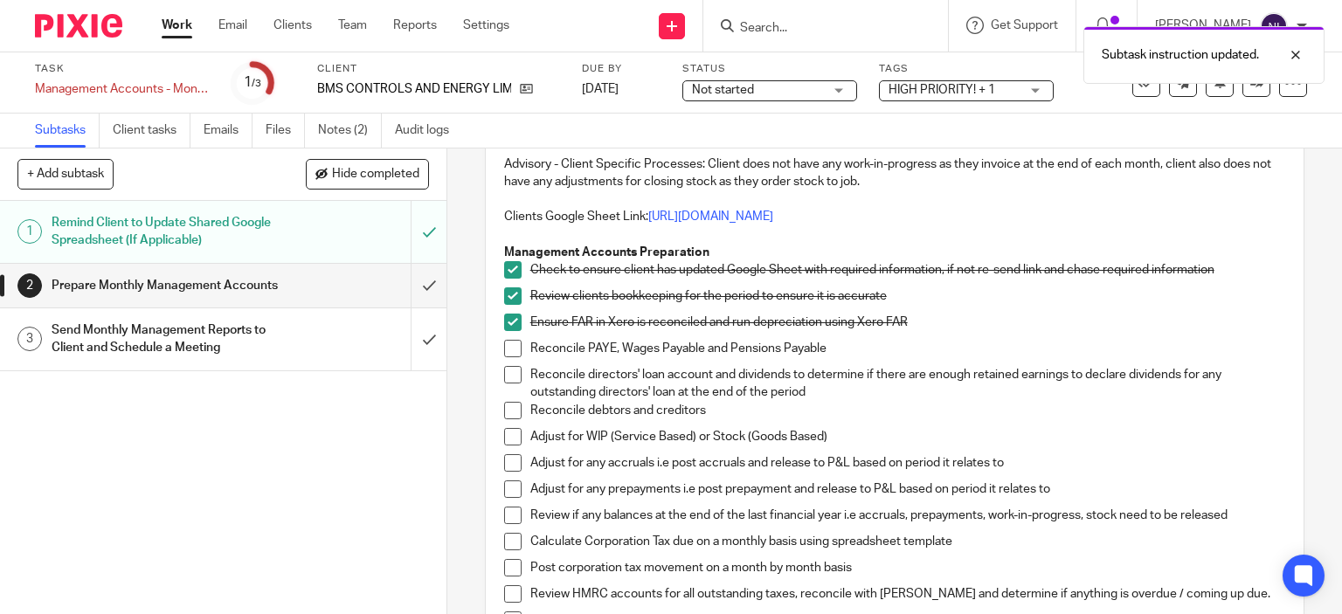
click at [504, 357] on span at bounding box center [512, 348] width 17 height 17
click at [504, 384] on span at bounding box center [512, 374] width 17 height 17
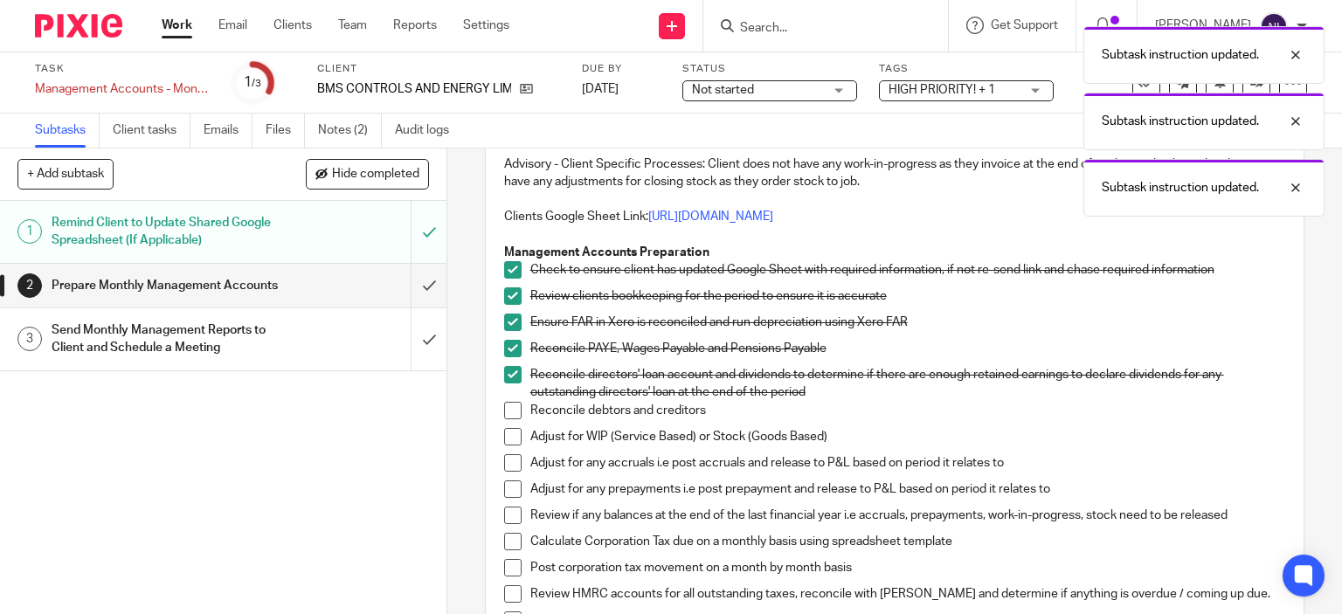
click at [508, 420] on span at bounding box center [512, 410] width 17 height 17
click at [509, 446] on span at bounding box center [512, 436] width 17 height 17
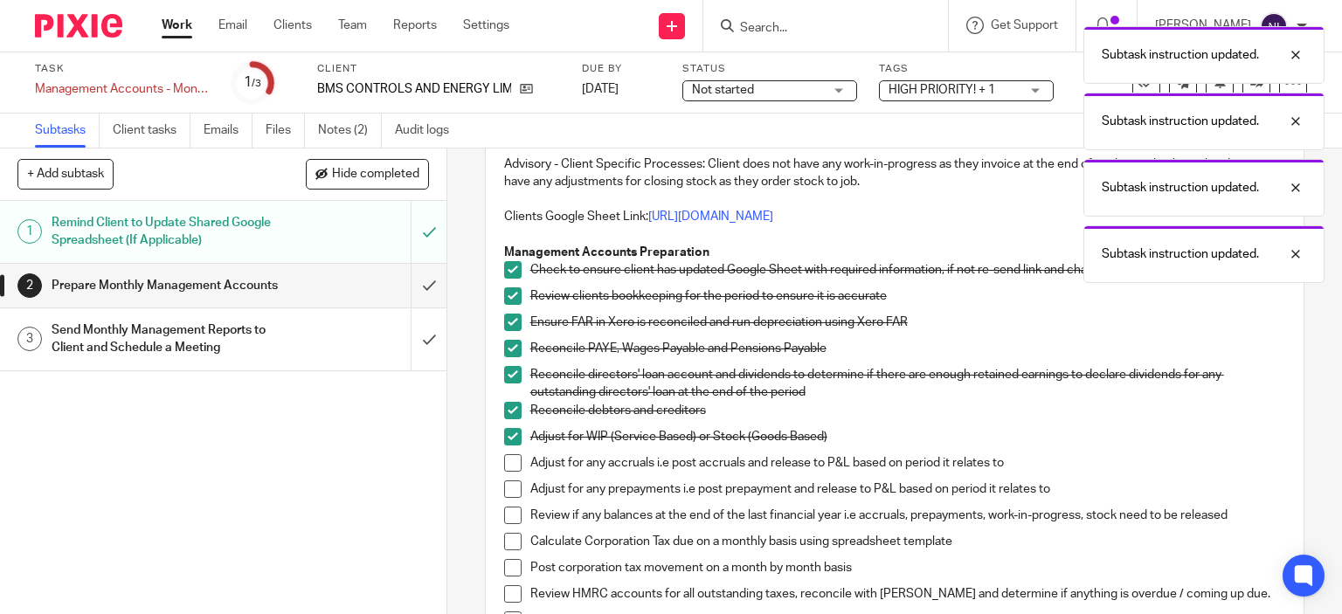
click at [514, 472] on span at bounding box center [512, 462] width 17 height 17
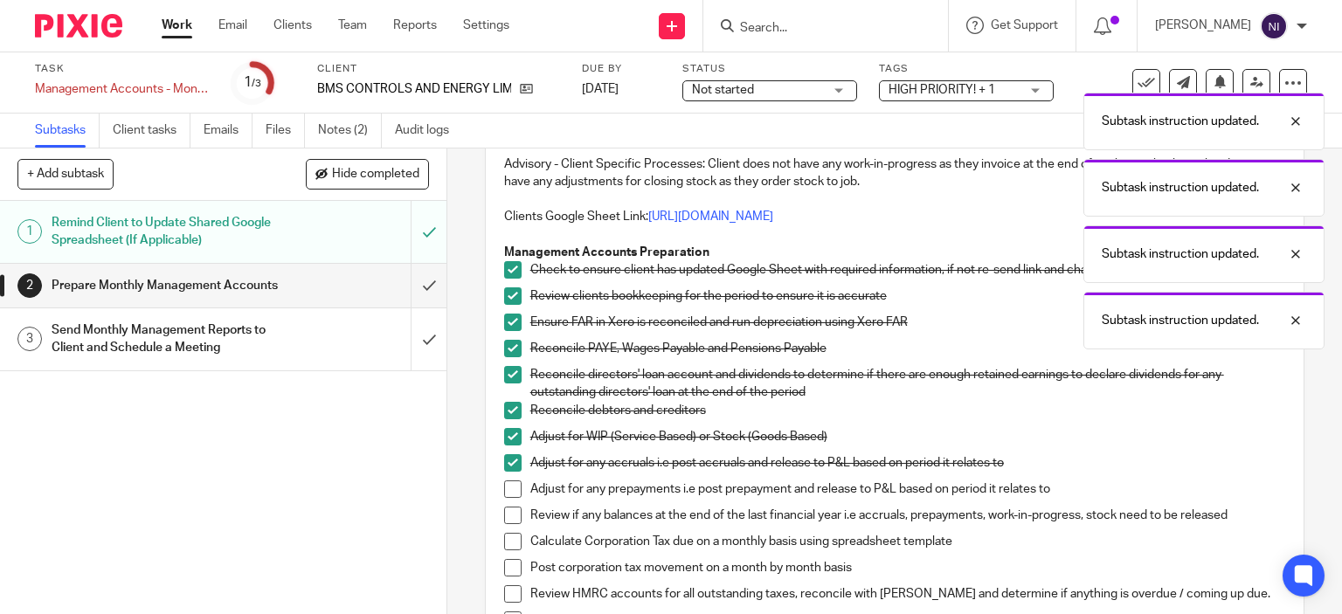
scroll to position [262, 0]
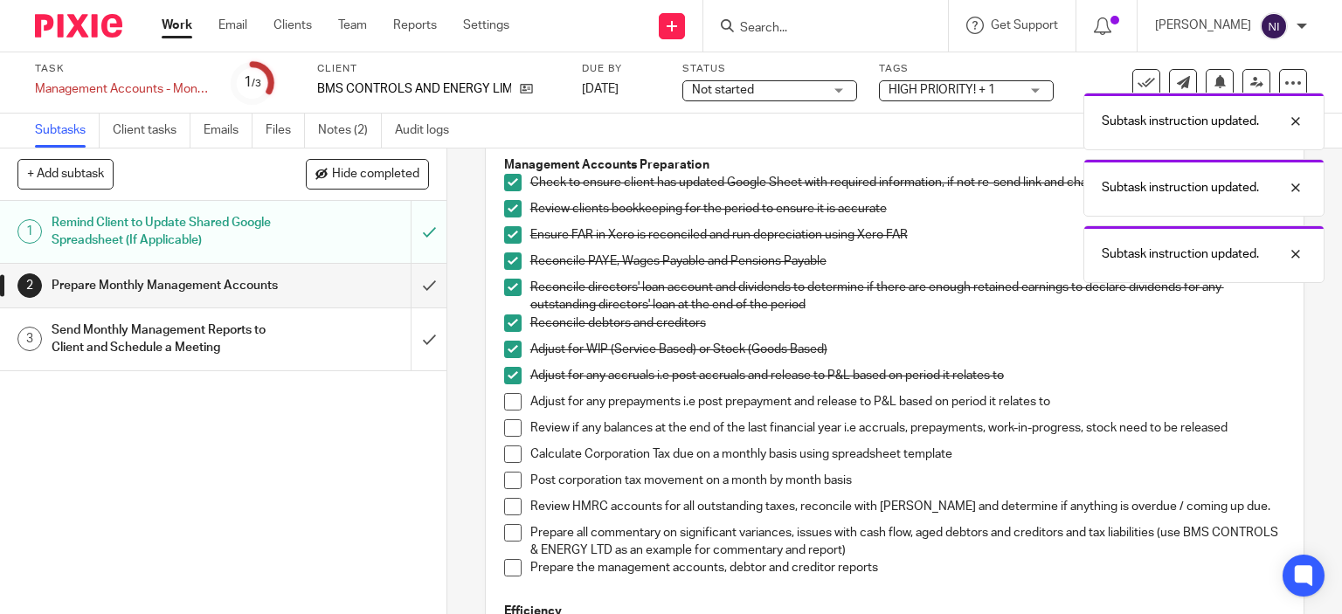
click at [507, 411] on span at bounding box center [512, 401] width 17 height 17
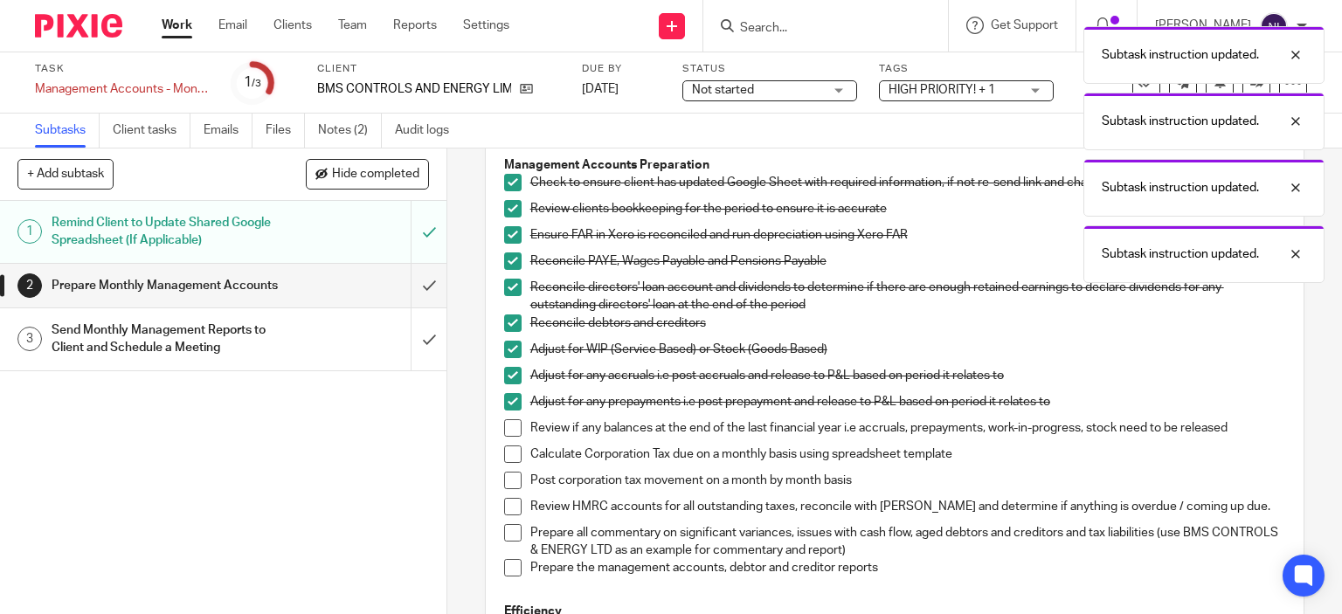
click at [504, 437] on span at bounding box center [512, 428] width 17 height 17
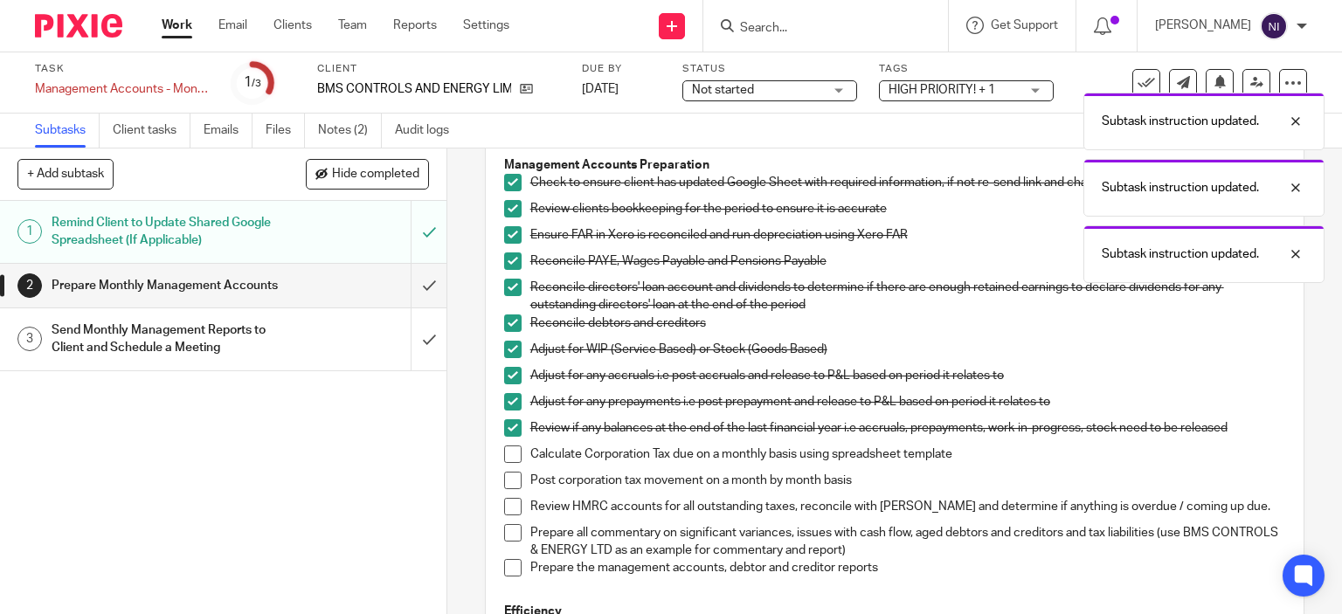
click at [507, 463] on span at bounding box center [512, 454] width 17 height 17
click at [508, 489] on span at bounding box center [512, 480] width 17 height 17
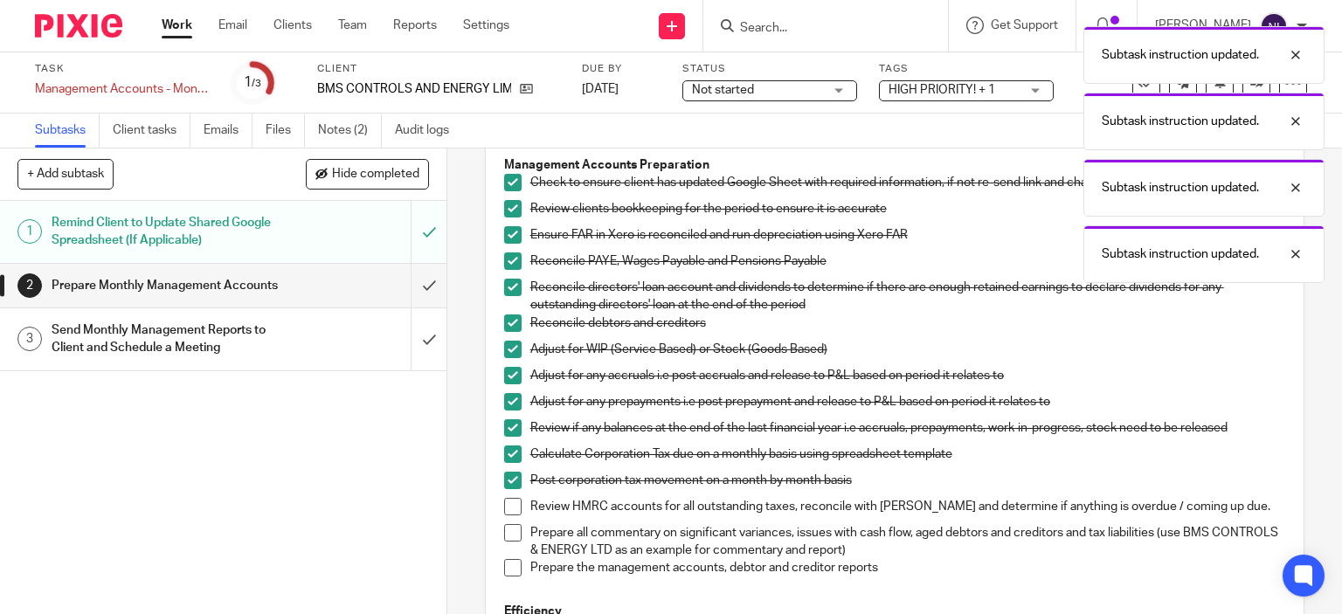
scroll to position [350, 0]
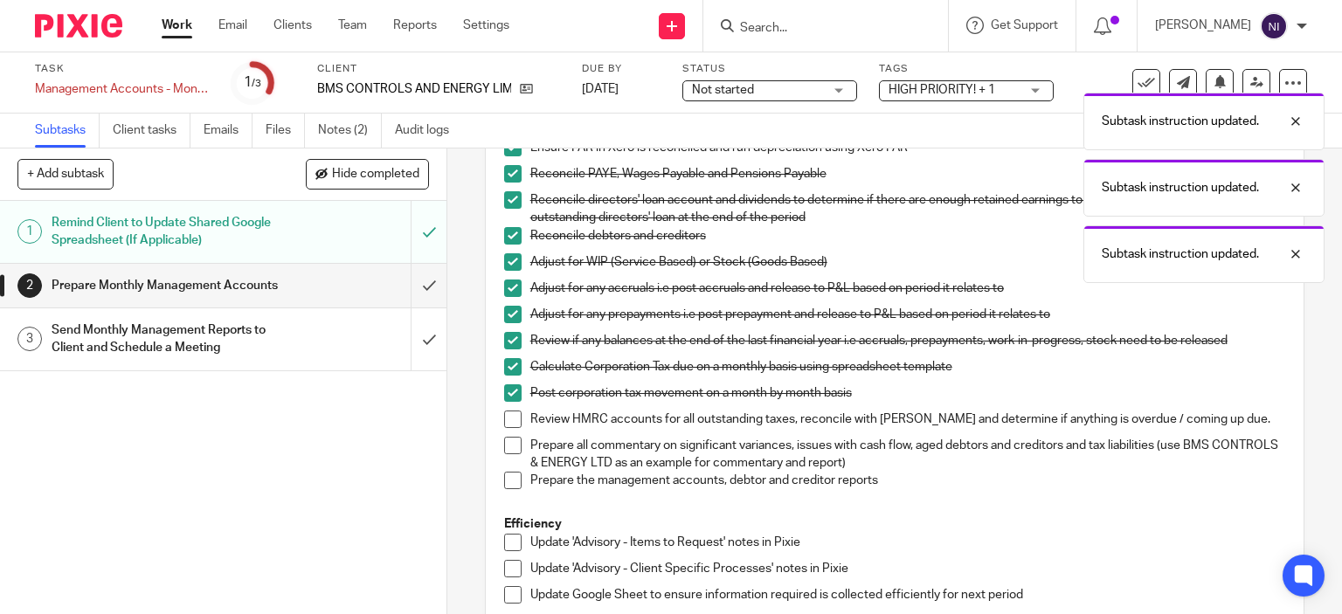
click at [505, 428] on span at bounding box center [512, 419] width 17 height 17
click at [508, 454] on span at bounding box center [512, 445] width 17 height 17
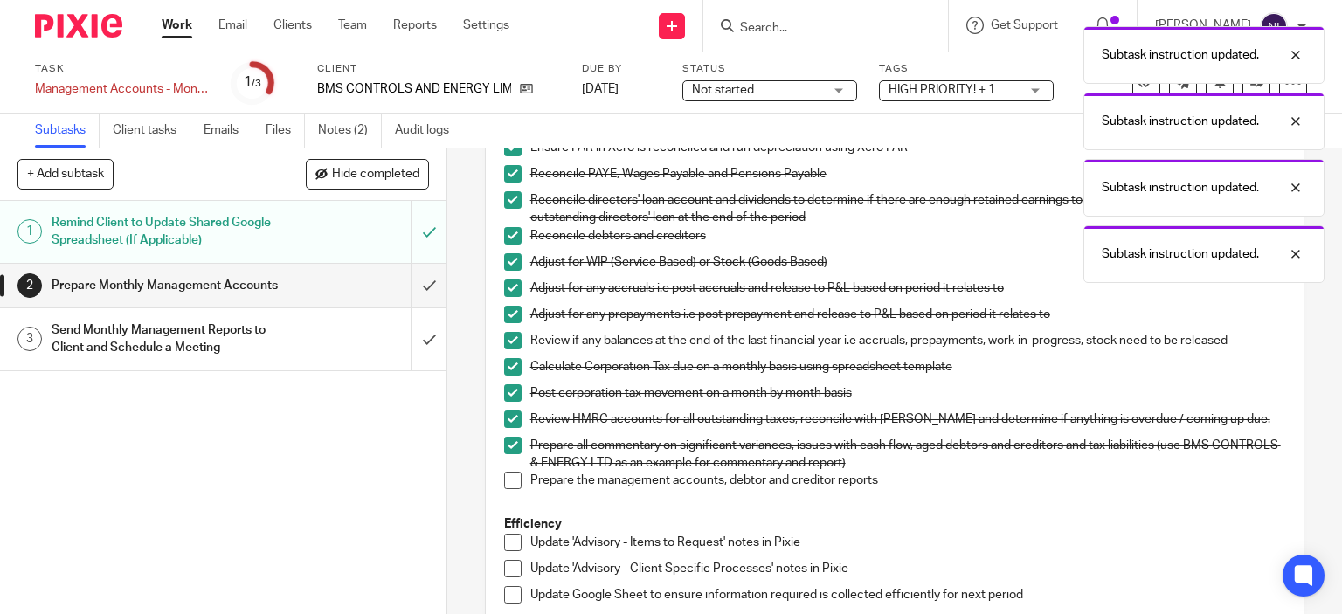
click at [505, 489] on span at bounding box center [512, 480] width 17 height 17
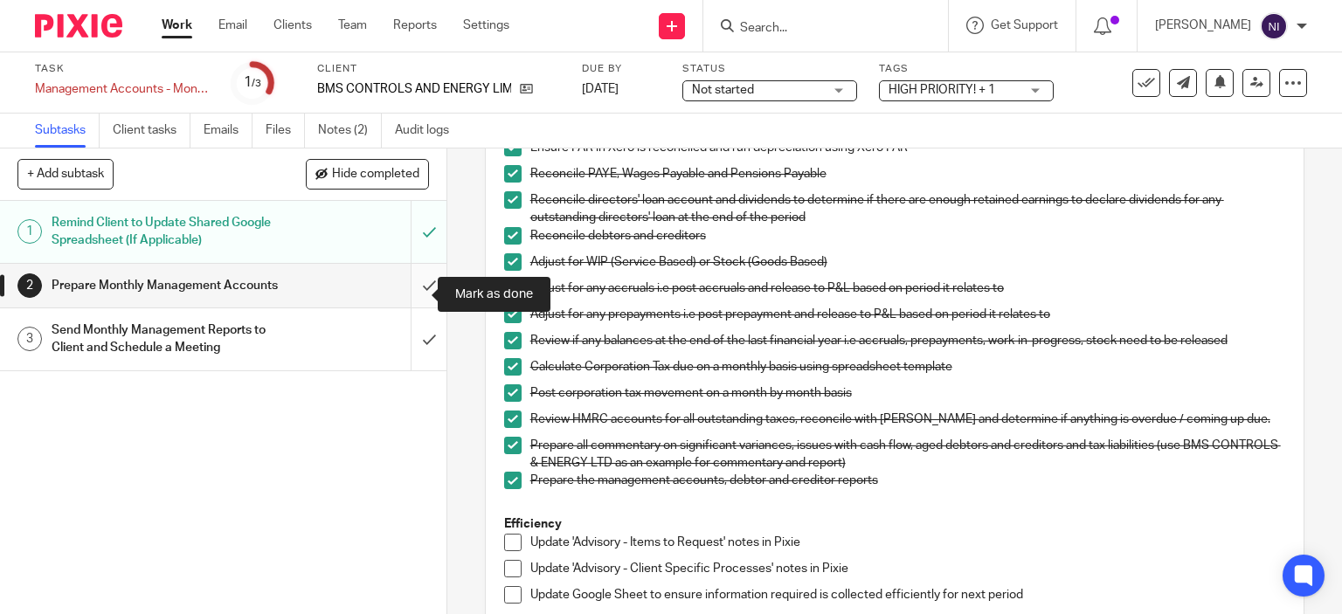
click at [402, 308] on input "submit" at bounding box center [223, 286] width 447 height 44
click at [331, 142] on link "Notes (2)" at bounding box center [350, 131] width 64 height 34
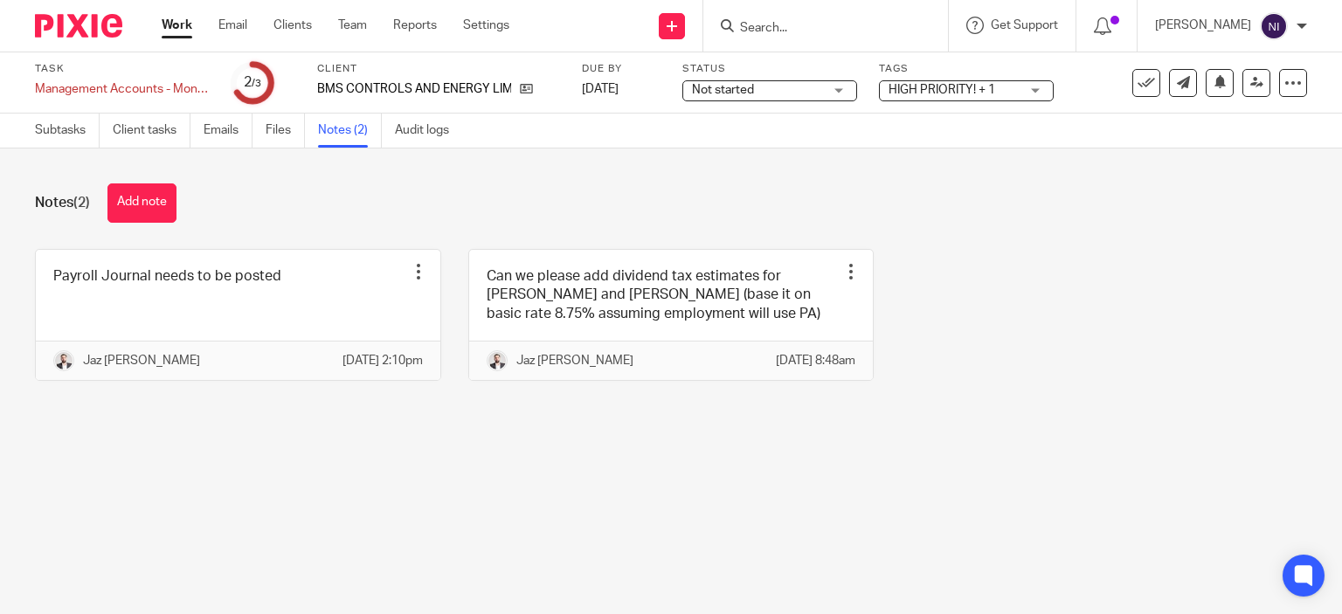
click at [1056, 356] on div "Payroll Journal needs to be posted Edit note Delete note Jaz [PERSON_NAME] [DAT…" at bounding box center [658, 328] width 1300 height 158
click at [151, 205] on button "Add note" at bounding box center [142, 203] width 69 height 39
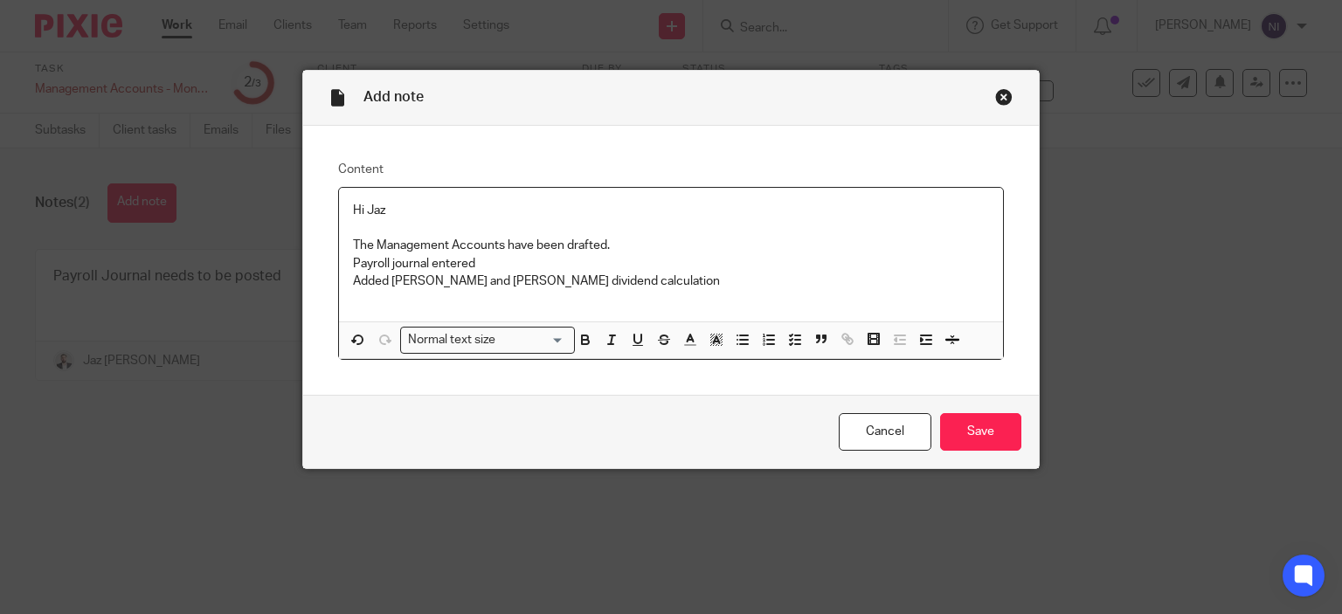
click at [851, 274] on p "Added [PERSON_NAME] and [PERSON_NAME] dividend calculation" at bounding box center [671, 281] width 637 height 17
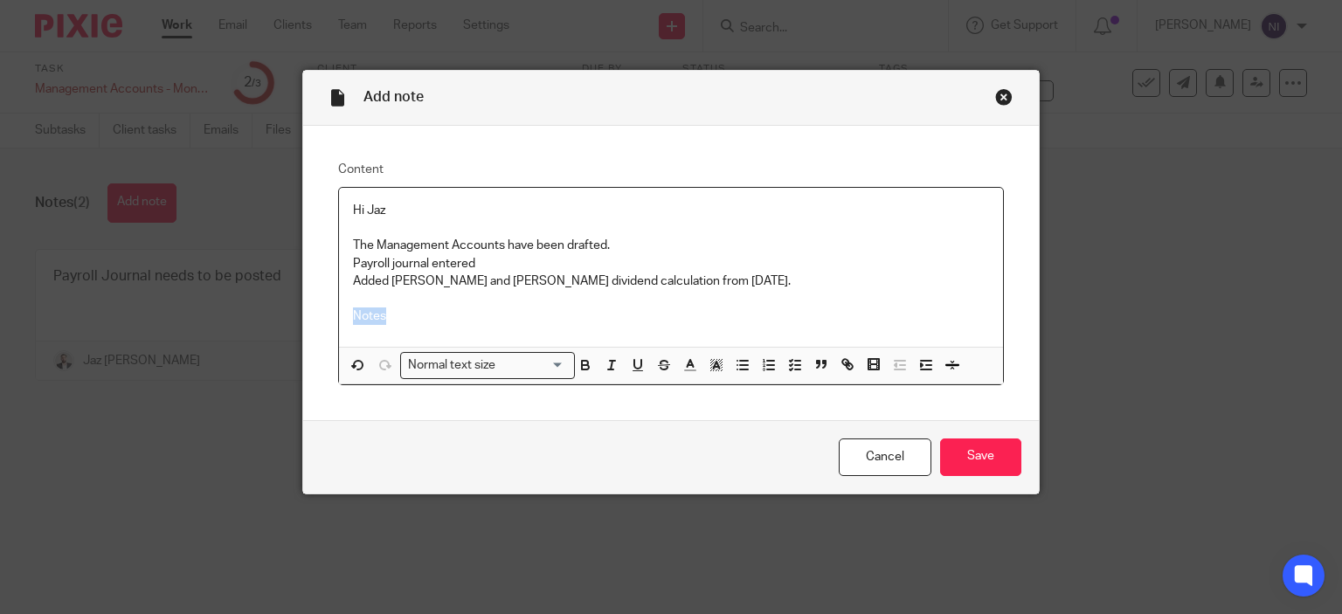
drag, startPoint x: 412, startPoint y: 328, endPoint x: 250, endPoint y: 328, distance: 161.7
click at [250, 328] on div "Add note Content Hi Jaz The Management Accounts have been drafted. Payroll jour…" at bounding box center [671, 307] width 1342 height 614
click at [633, 364] on icon "button" at bounding box center [638, 365] width 16 height 16
click at [433, 314] on p "Notes" at bounding box center [671, 316] width 637 height 17
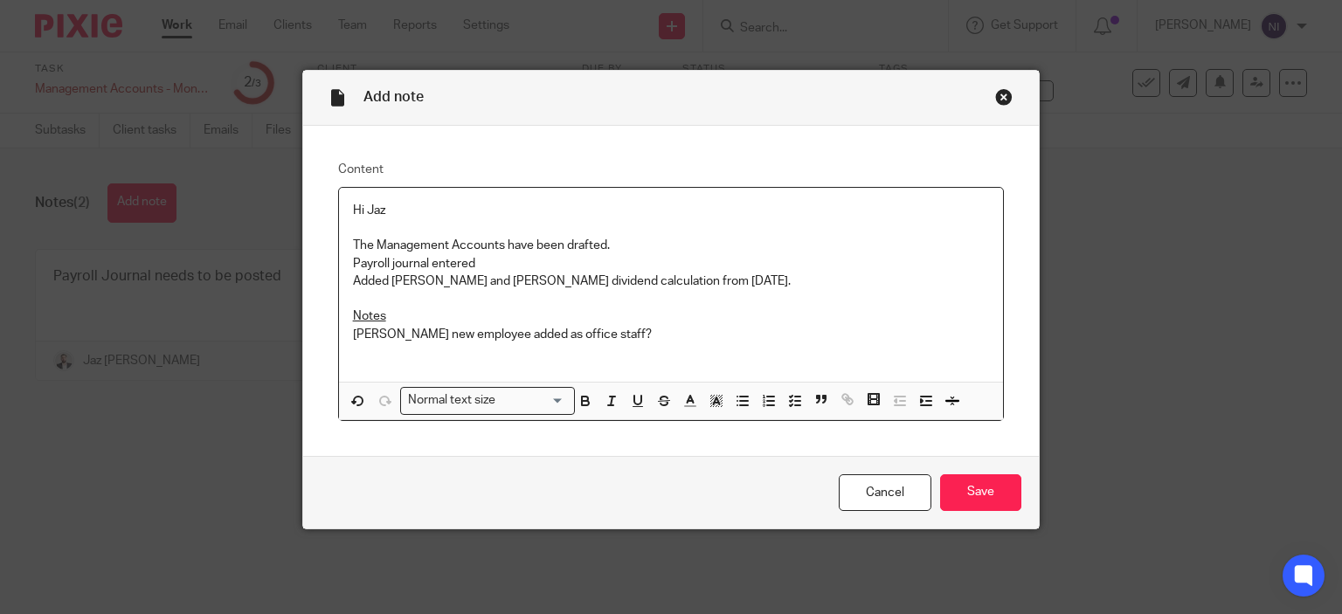
click at [394, 337] on p "[PERSON_NAME] new employee added as office staff?" at bounding box center [671, 334] width 637 height 17
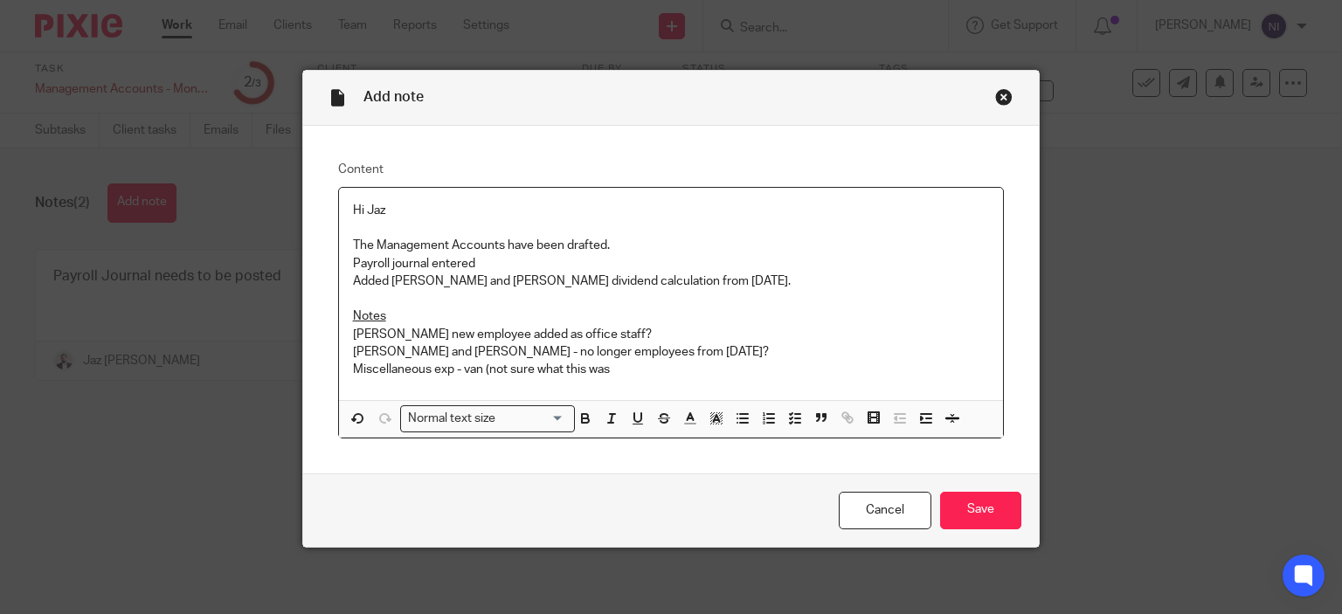
click at [630, 367] on p "Miscellaneous exp - van (not sure what this was" at bounding box center [671, 369] width 637 height 17
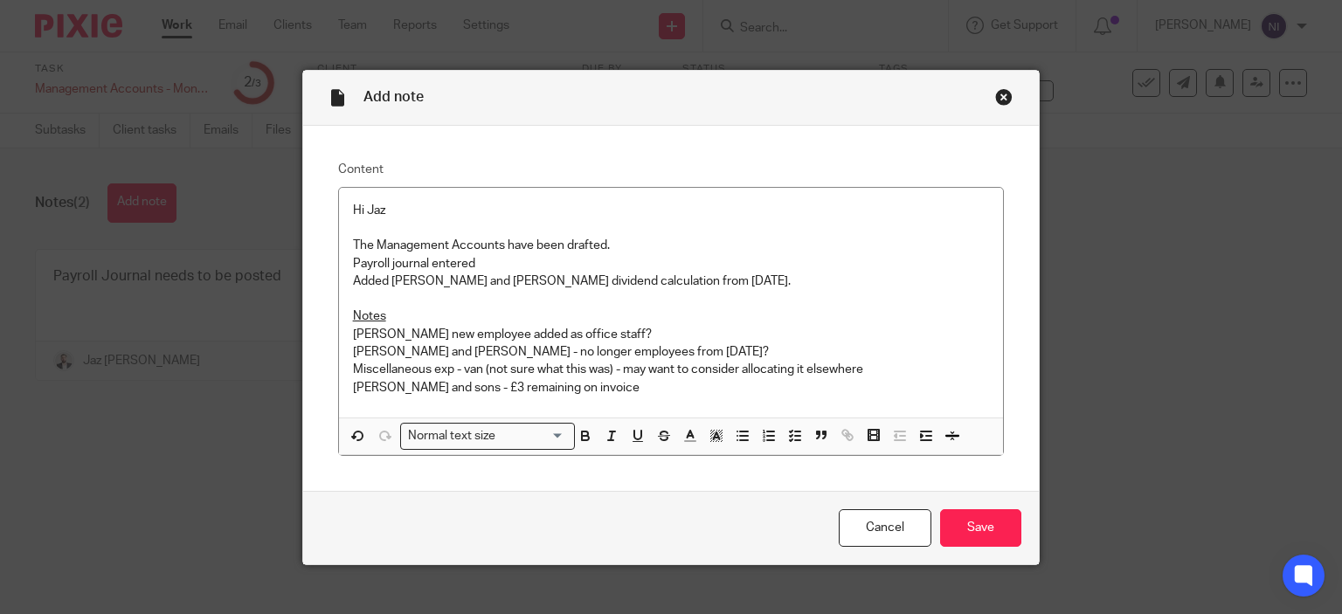
click at [712, 384] on p "[PERSON_NAME] and sons - £3 remaining on invoice" at bounding box center [671, 387] width 637 height 17
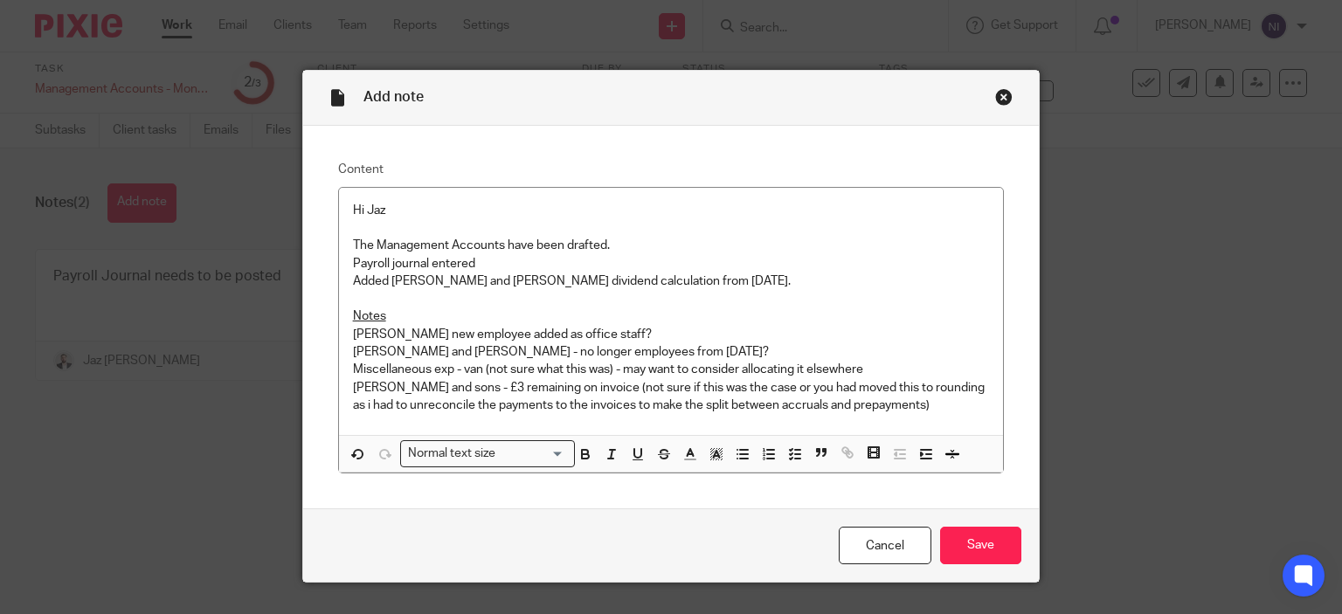
click at [771, 389] on p "[PERSON_NAME] and sons - £3 remaining on invoice (not sure if this was the case…" at bounding box center [671, 397] width 637 height 36
click at [758, 390] on p "[PERSON_NAME] and sons - £3 remaining on invoice (not sure if this was the case…" at bounding box center [671, 397] width 637 height 36
click at [634, 242] on p "The Management Accounts have been drafted." at bounding box center [671, 245] width 637 height 17
click at [975, 540] on input "Save" at bounding box center [980, 546] width 81 height 38
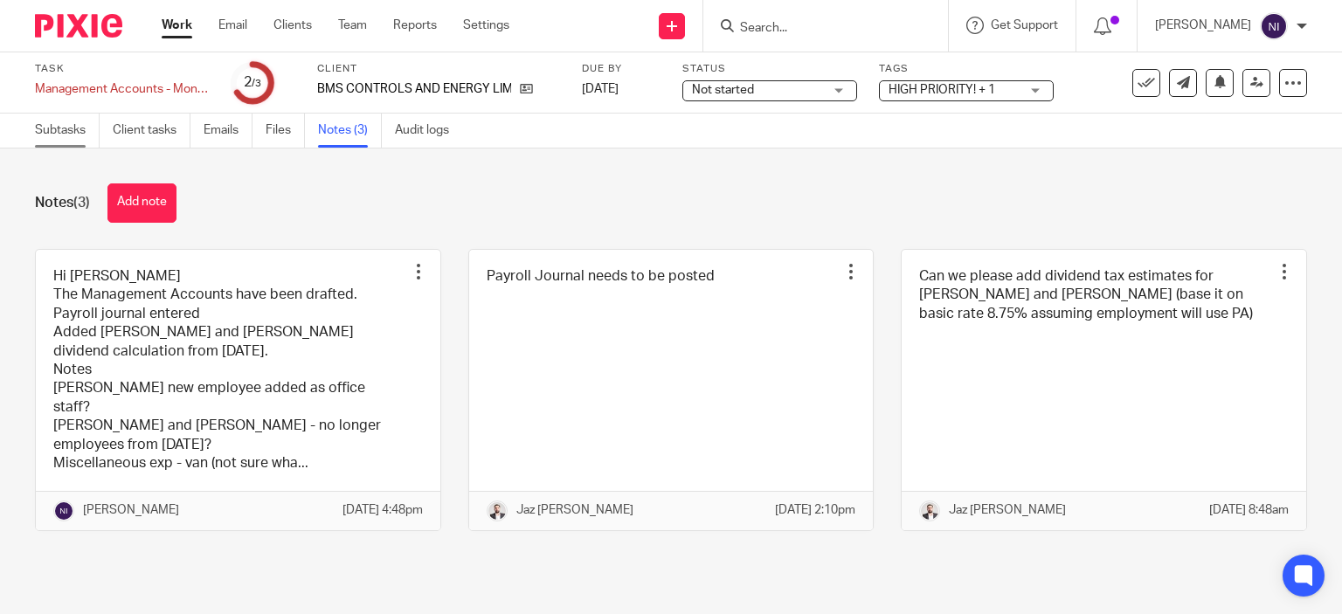
click at [84, 125] on link "Subtasks" at bounding box center [67, 131] width 65 height 34
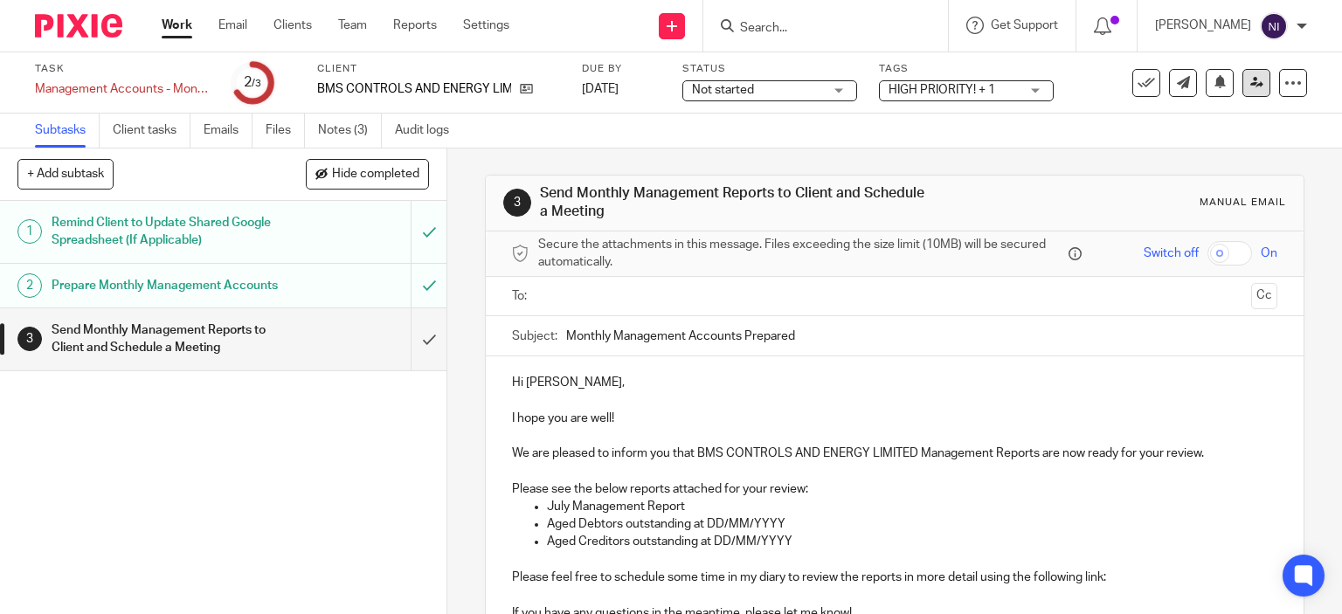
click at [1251, 87] on icon at bounding box center [1257, 82] width 13 height 13
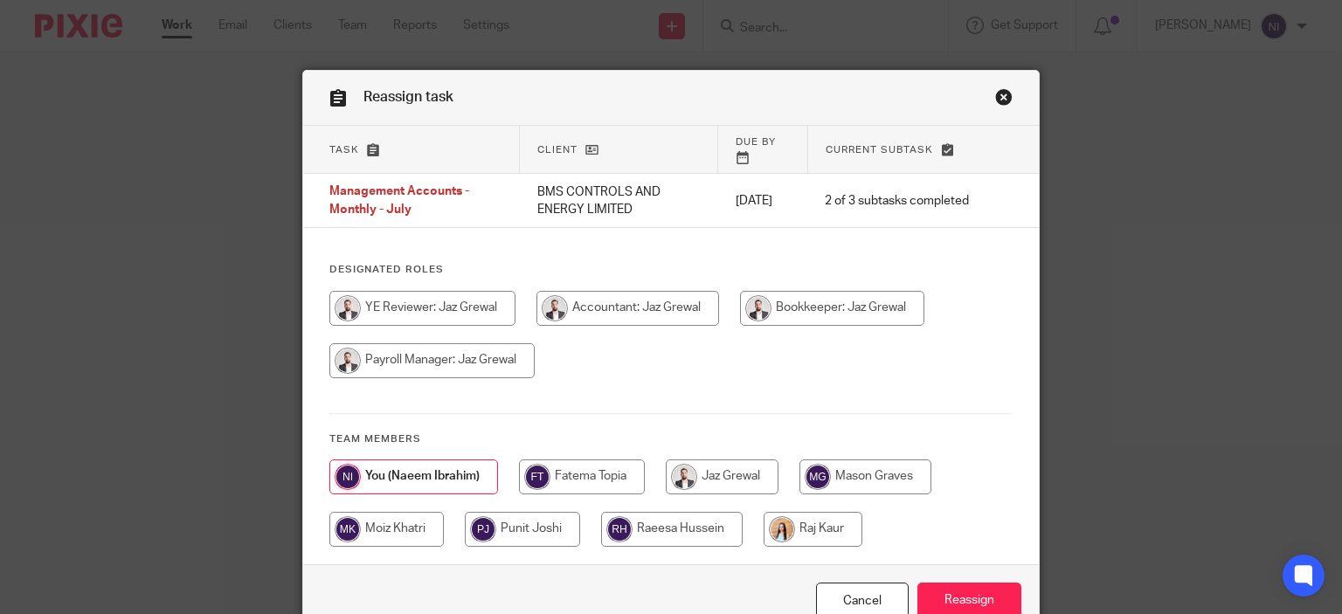
click at [740, 326] on input "radio" at bounding box center [832, 308] width 184 height 35
radio input "true"
click at [952, 583] on input "Reassign" at bounding box center [970, 602] width 104 height 38
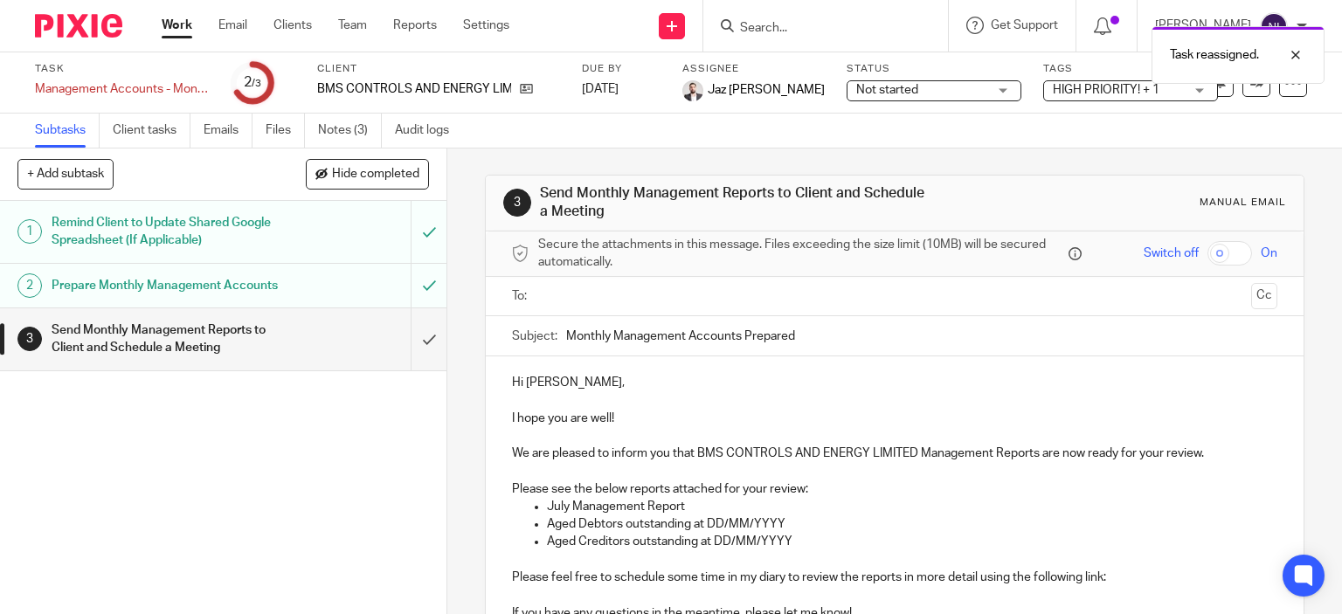
click at [931, 94] on div "Not started Not started" at bounding box center [934, 90] width 175 height 21
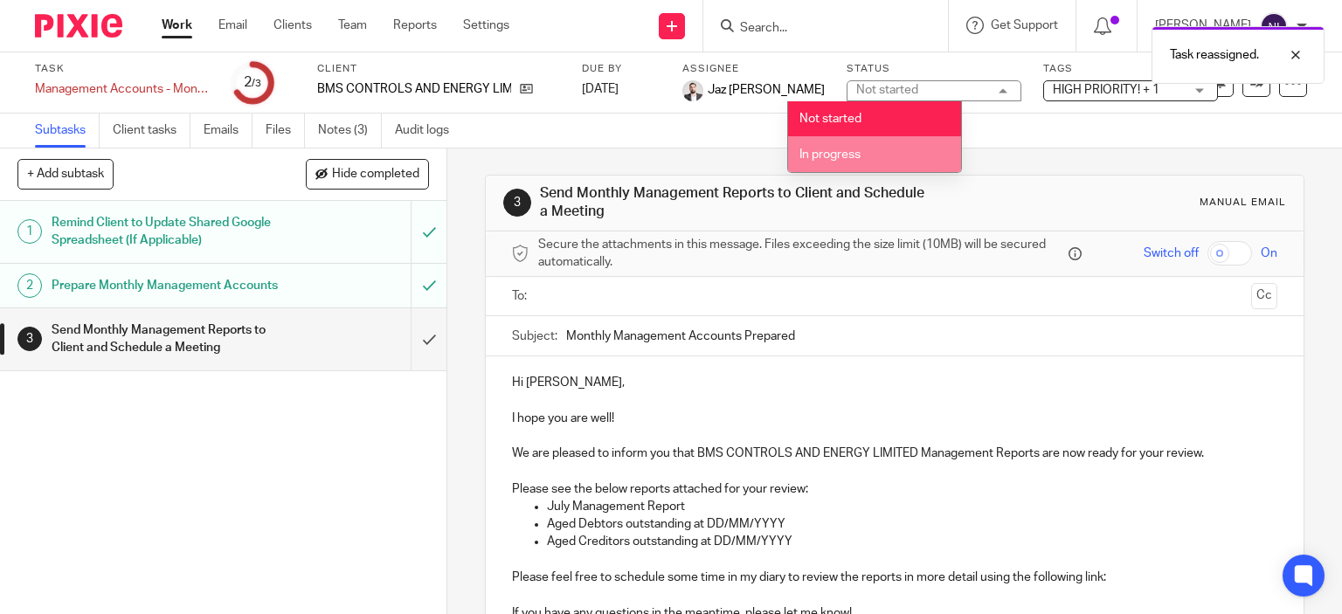
click at [911, 149] on li "In progress" at bounding box center [874, 154] width 173 height 36
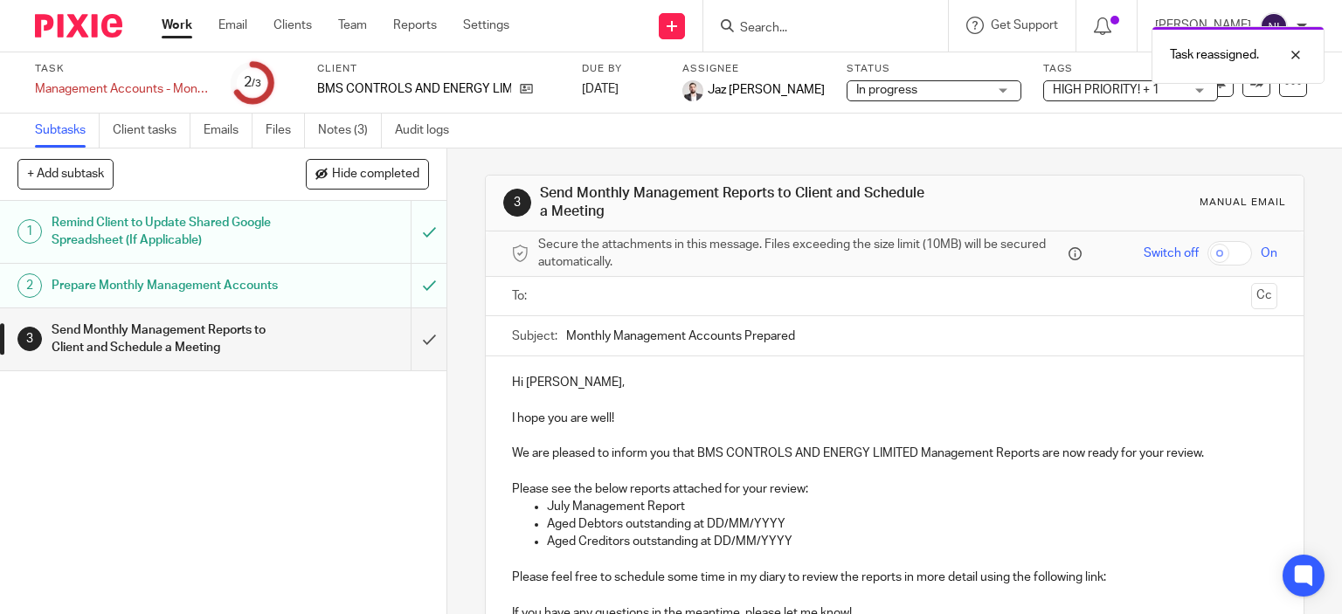
click at [1050, 79] on div "Task reassigned." at bounding box center [998, 50] width 654 height 66
click at [1053, 93] on span "HIGH PRIORITY! + 1" at bounding box center [1106, 90] width 107 height 12
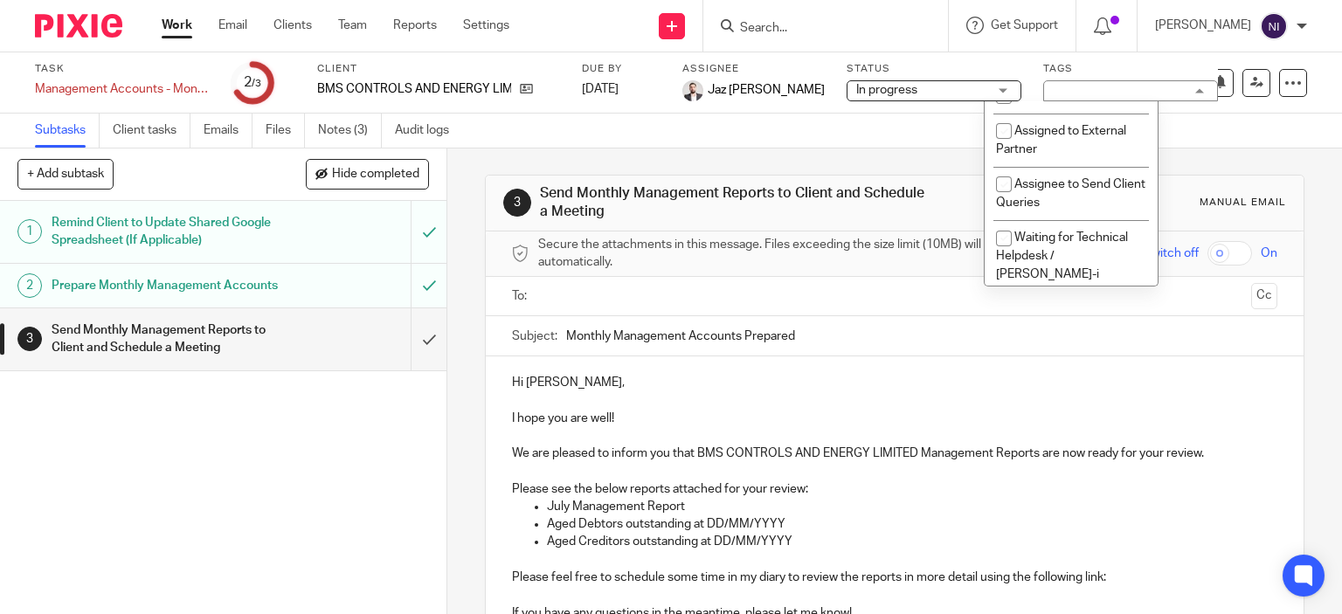
scroll to position [238, 0]
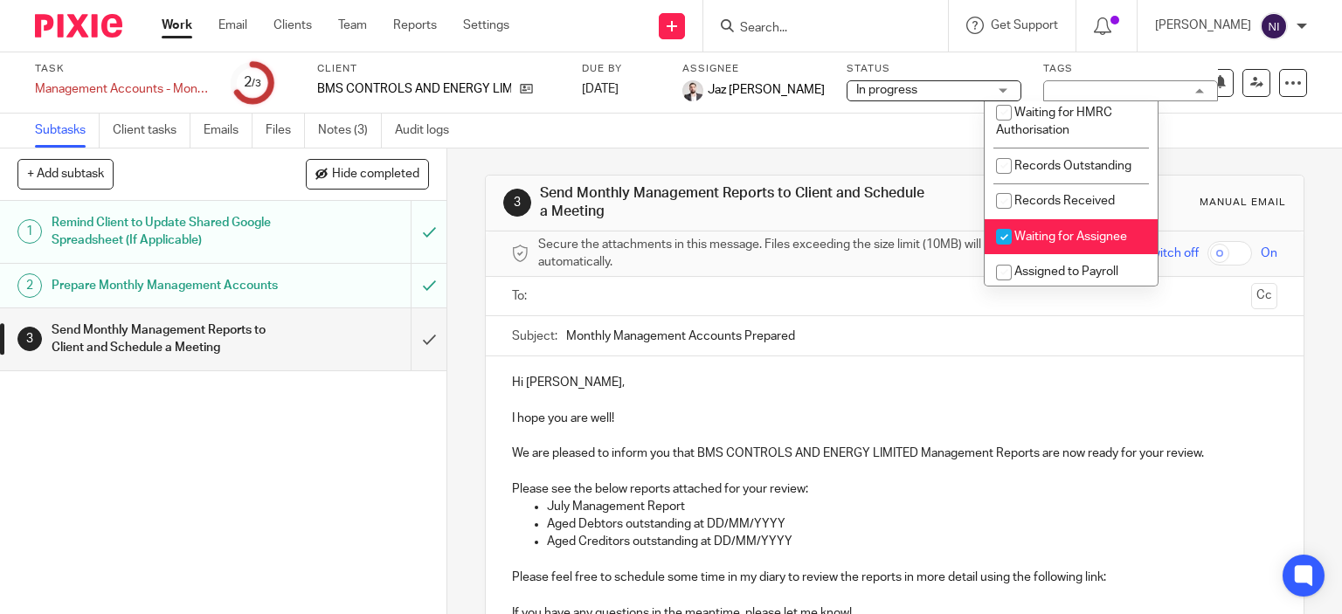
click at [1100, 255] on li "Waiting for Assignee" at bounding box center [1071, 237] width 173 height 36
checkbox input "false"
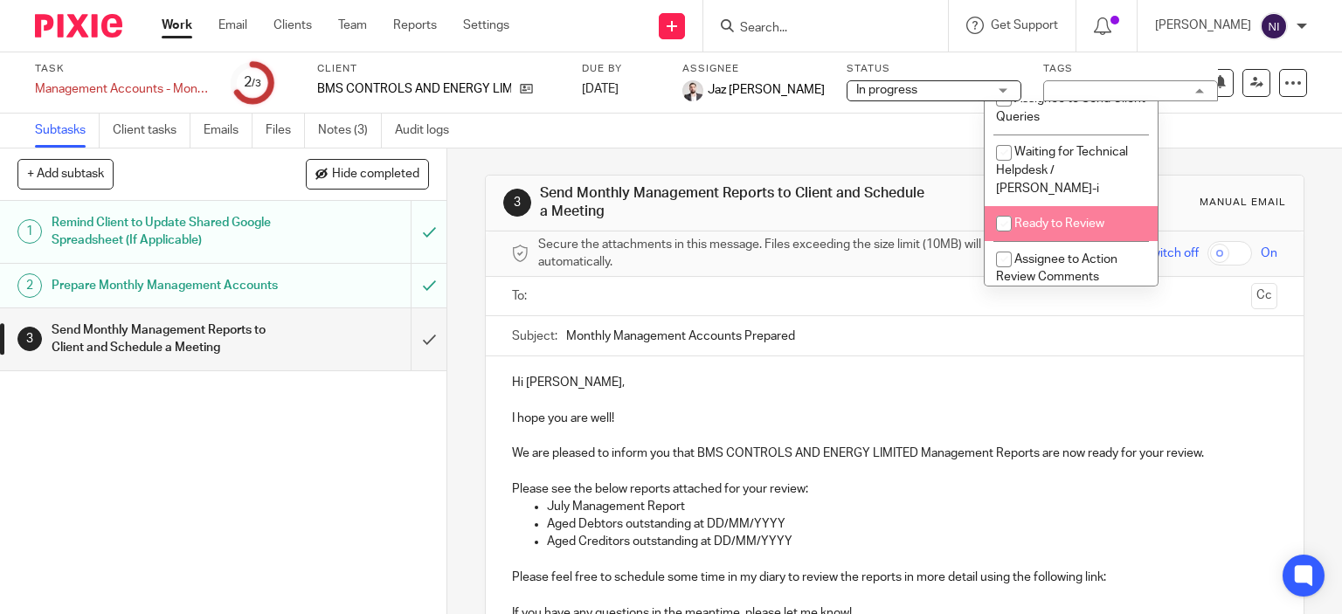
click at [1086, 228] on span "Ready to Review" at bounding box center [1060, 224] width 90 height 12
checkbox input "true"
click at [549, 146] on div "Subtasks Client tasks Emails Files Notes (3) Audit logs" at bounding box center [671, 131] width 1342 height 35
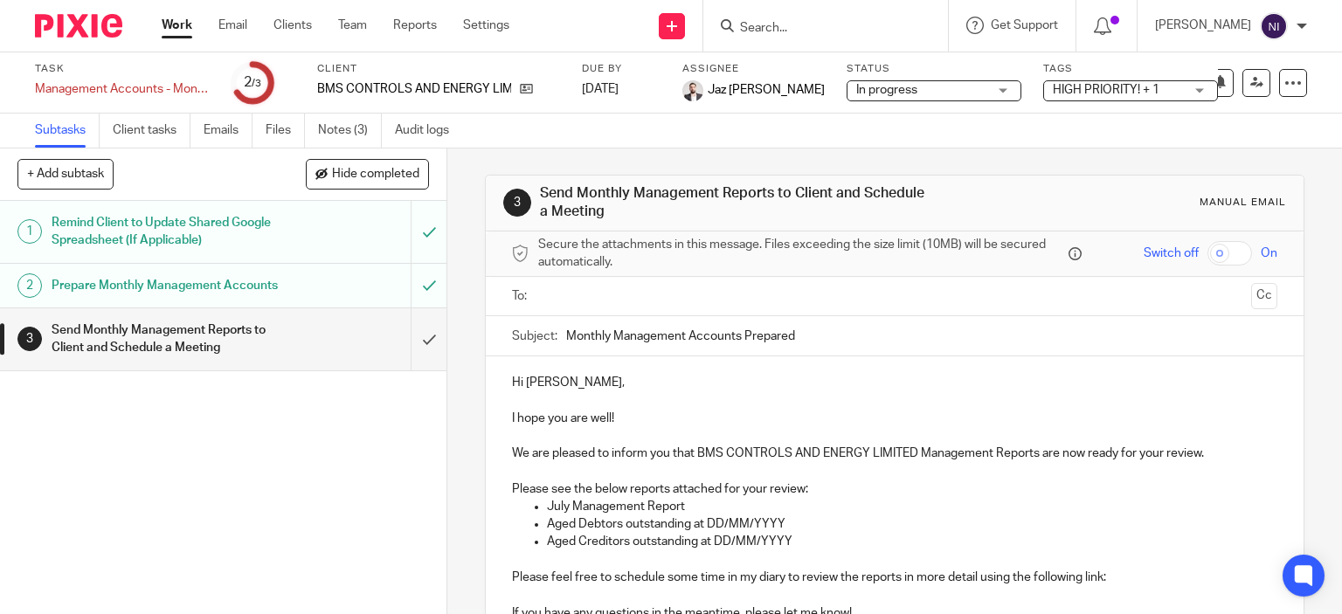
click at [178, 26] on link "Work" at bounding box center [177, 25] width 31 height 17
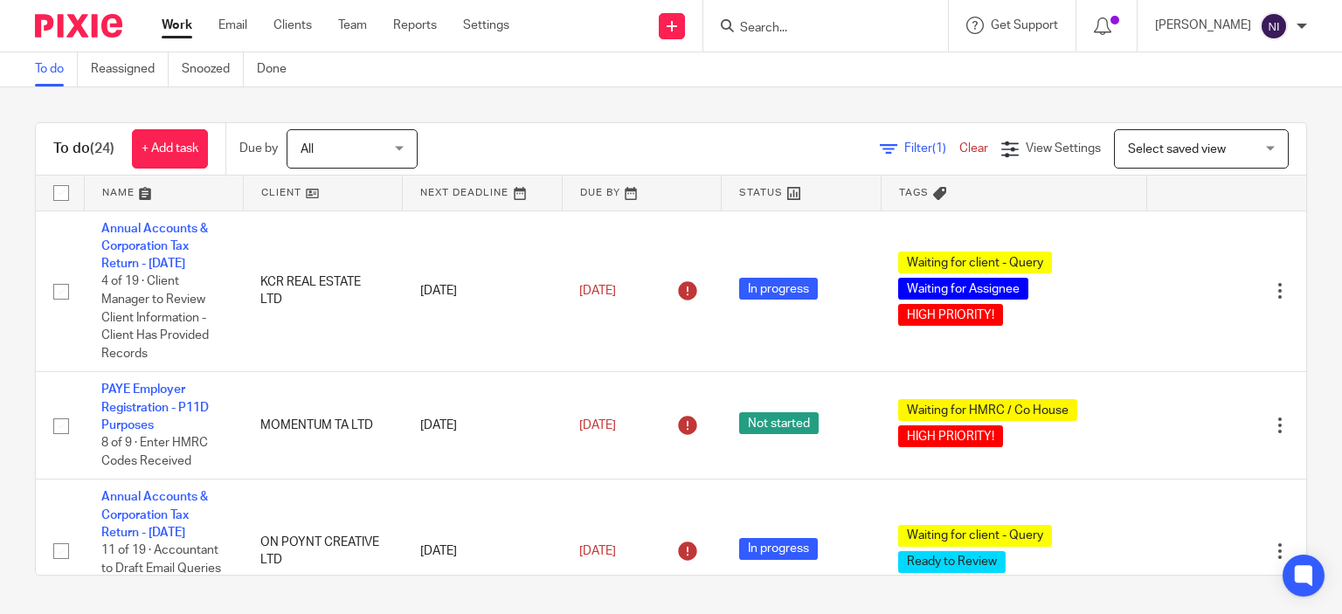
click at [112, 188] on link at bounding box center [164, 193] width 158 height 35
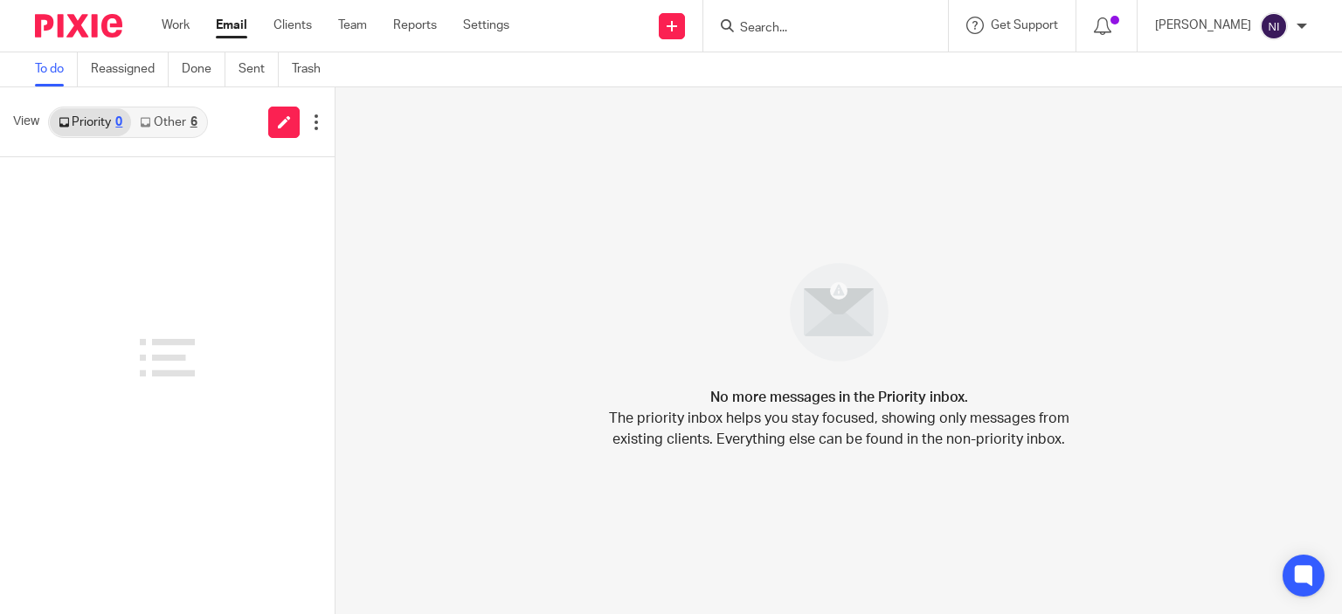
click at [185, 124] on link "Other 6" at bounding box center [168, 122] width 74 height 28
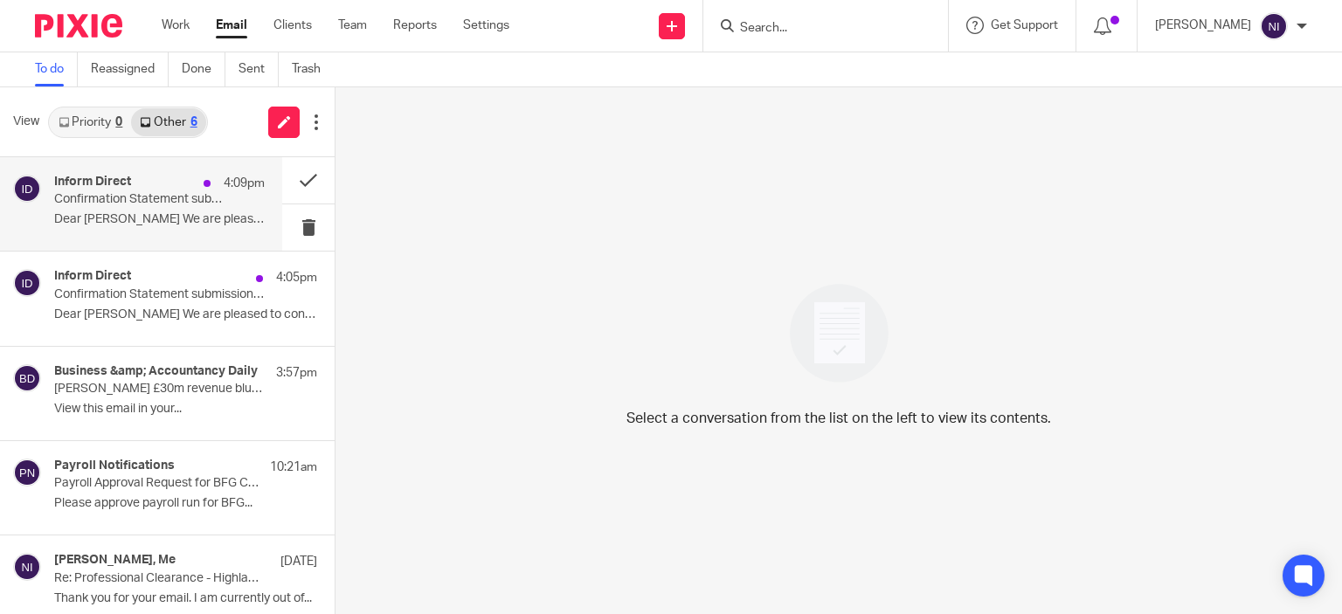
click at [196, 178] on div "4:09pm" at bounding box center [230, 183] width 70 height 17
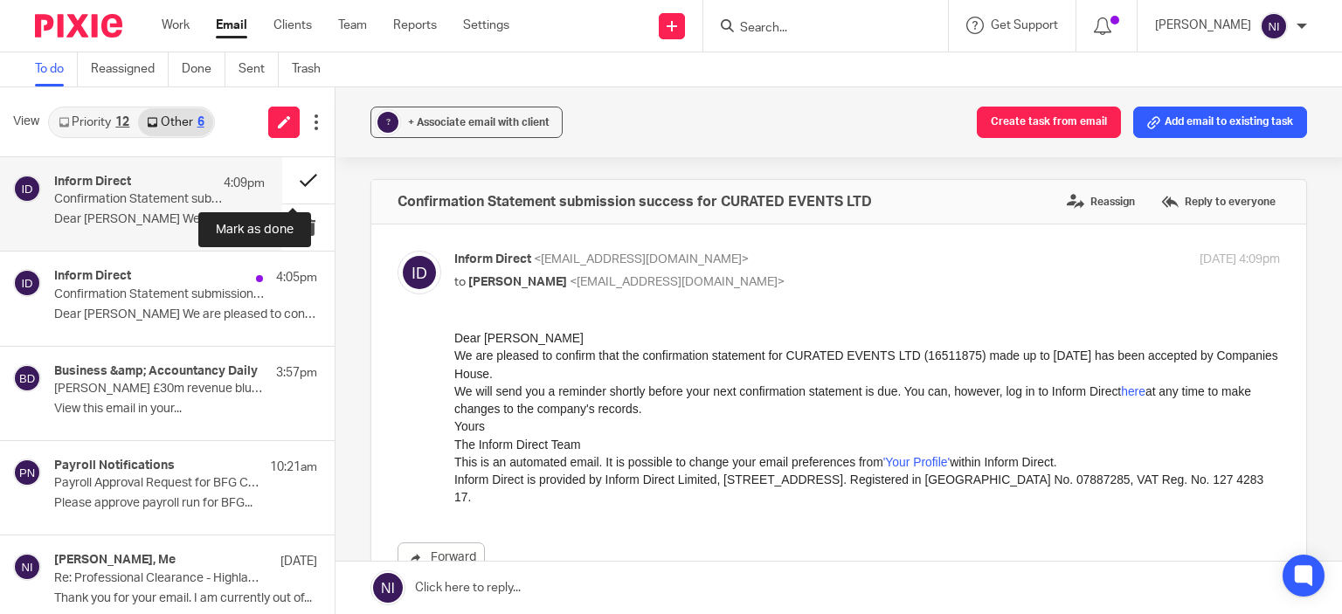
click at [298, 184] on button at bounding box center [308, 180] width 52 height 46
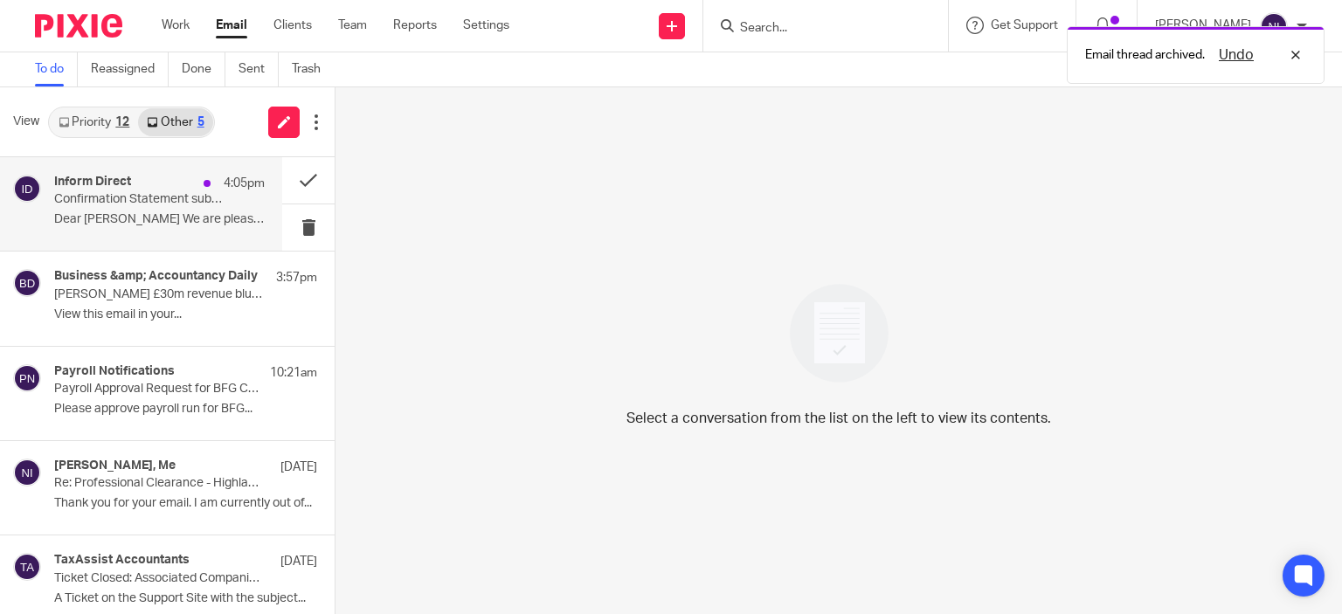
click at [130, 225] on p "Dear [PERSON_NAME] We are pleased to confirm that the..." at bounding box center [159, 219] width 211 height 15
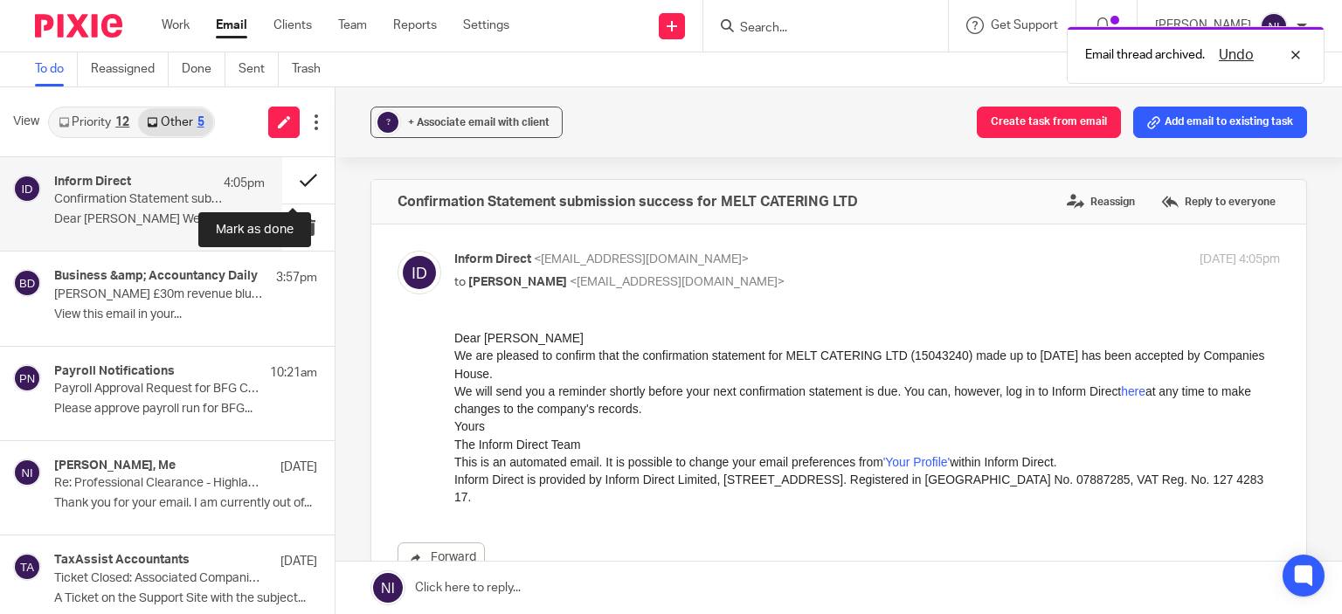
click at [293, 183] on button at bounding box center [308, 180] width 52 height 46
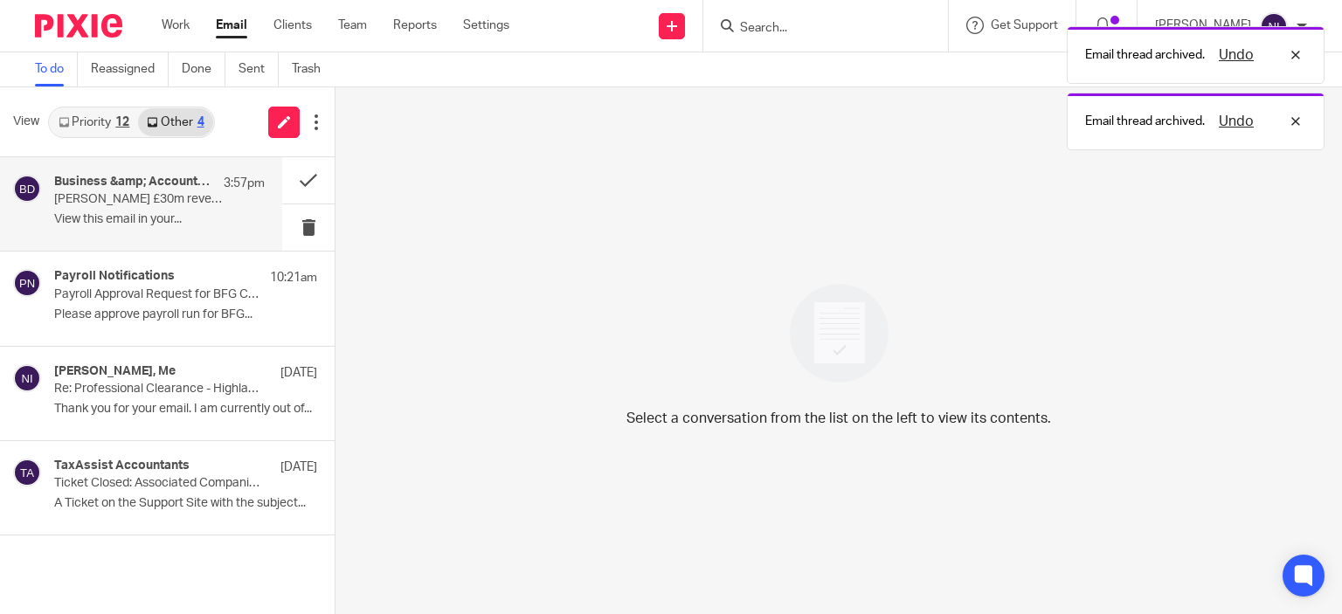
click at [126, 211] on div "Business &amp; Accountancy Daily 3:57pm [PERSON_NAME] £30m revenue blunder: hor…" at bounding box center [159, 204] width 211 height 59
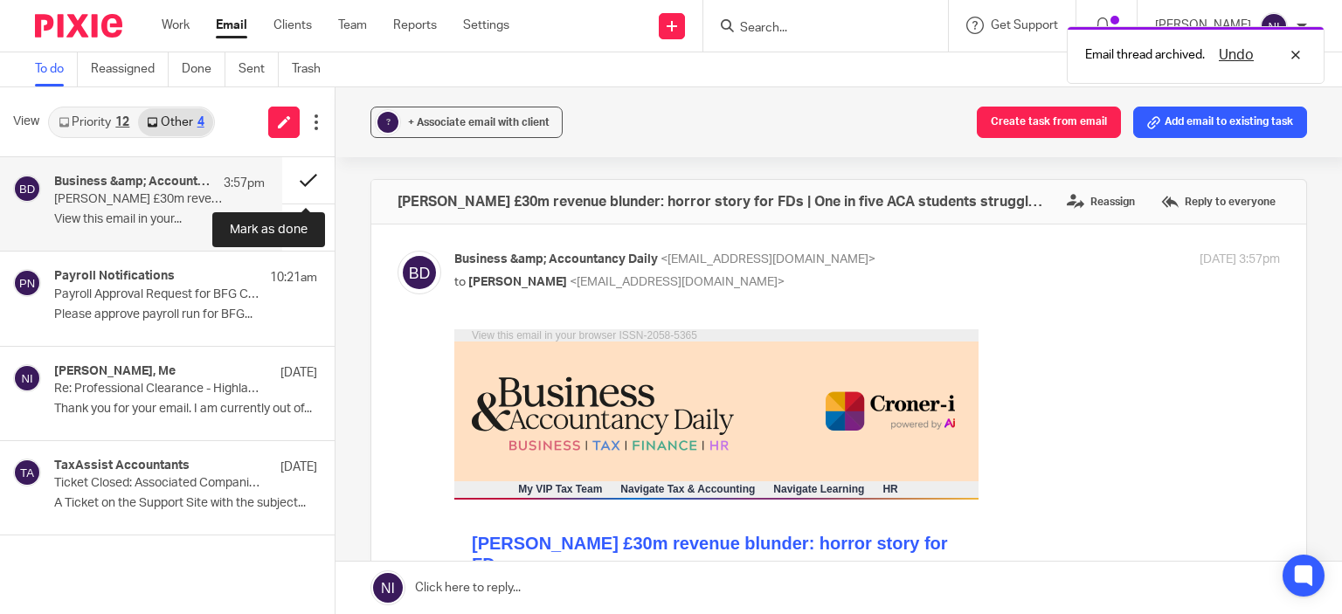
click at [302, 181] on button at bounding box center [308, 180] width 52 height 46
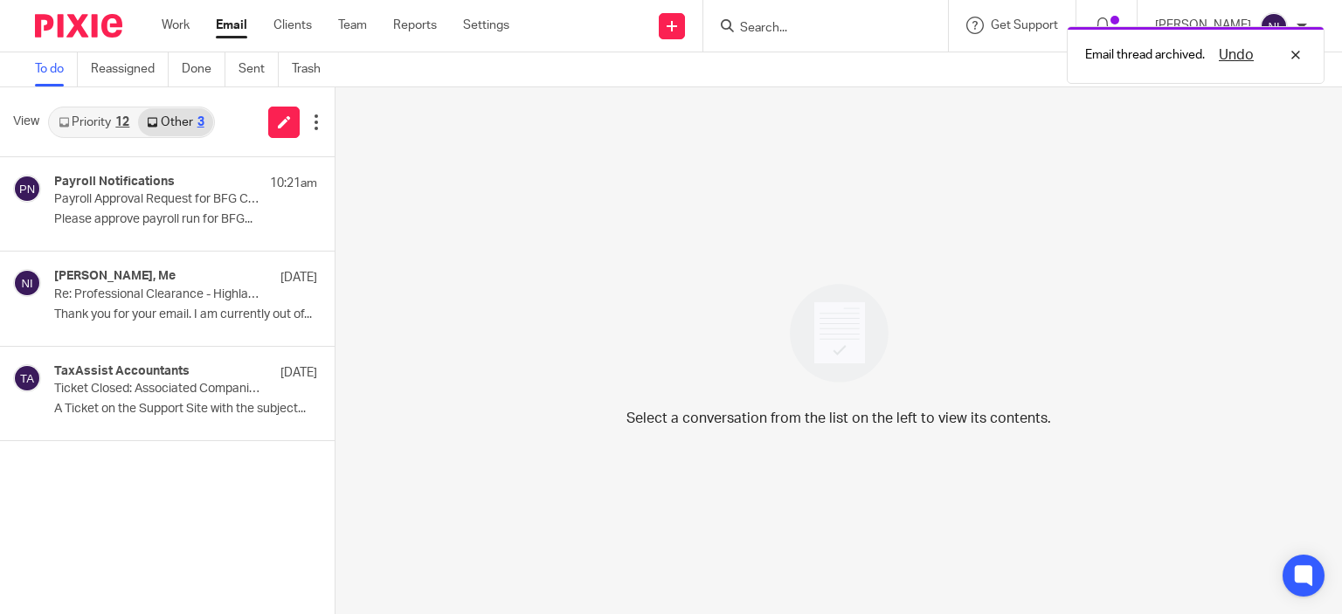
click at [87, 130] on link "Priority 12" at bounding box center [94, 122] width 88 height 28
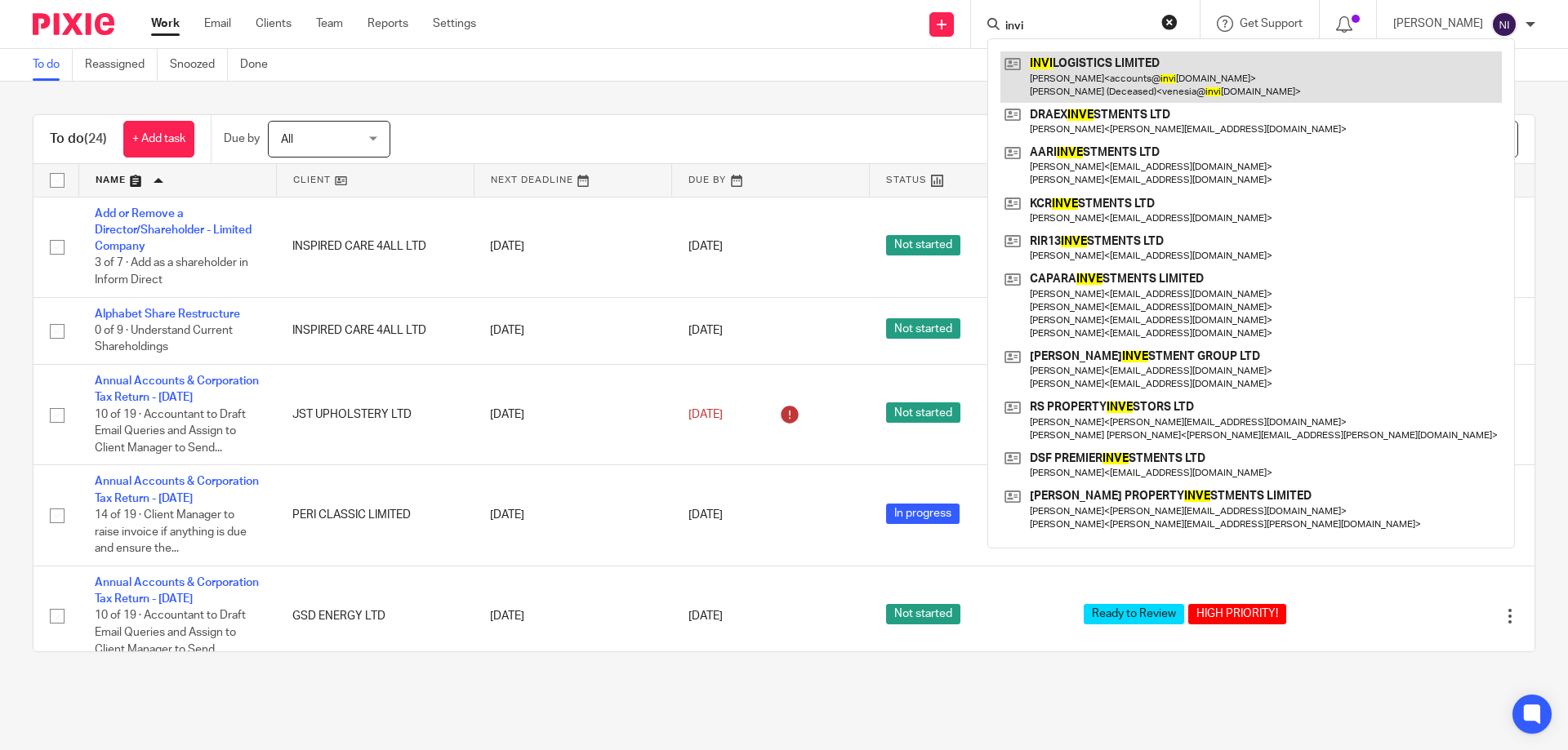
type input "invi"
click at [1121, 89] on link at bounding box center [1251, 77] width 502 height 50
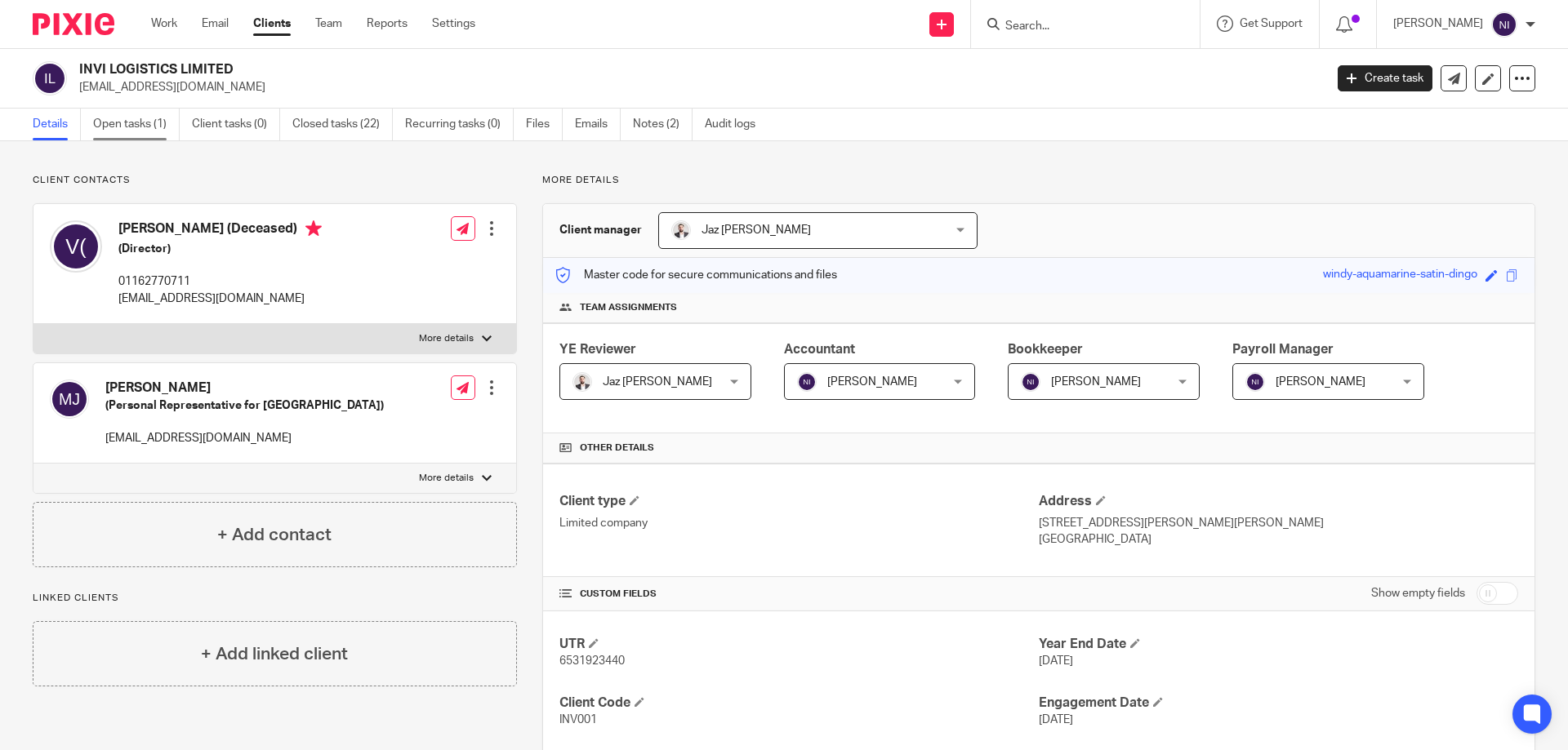
click at [160, 122] on link "Open tasks (1)" at bounding box center [136, 124] width 87 height 32
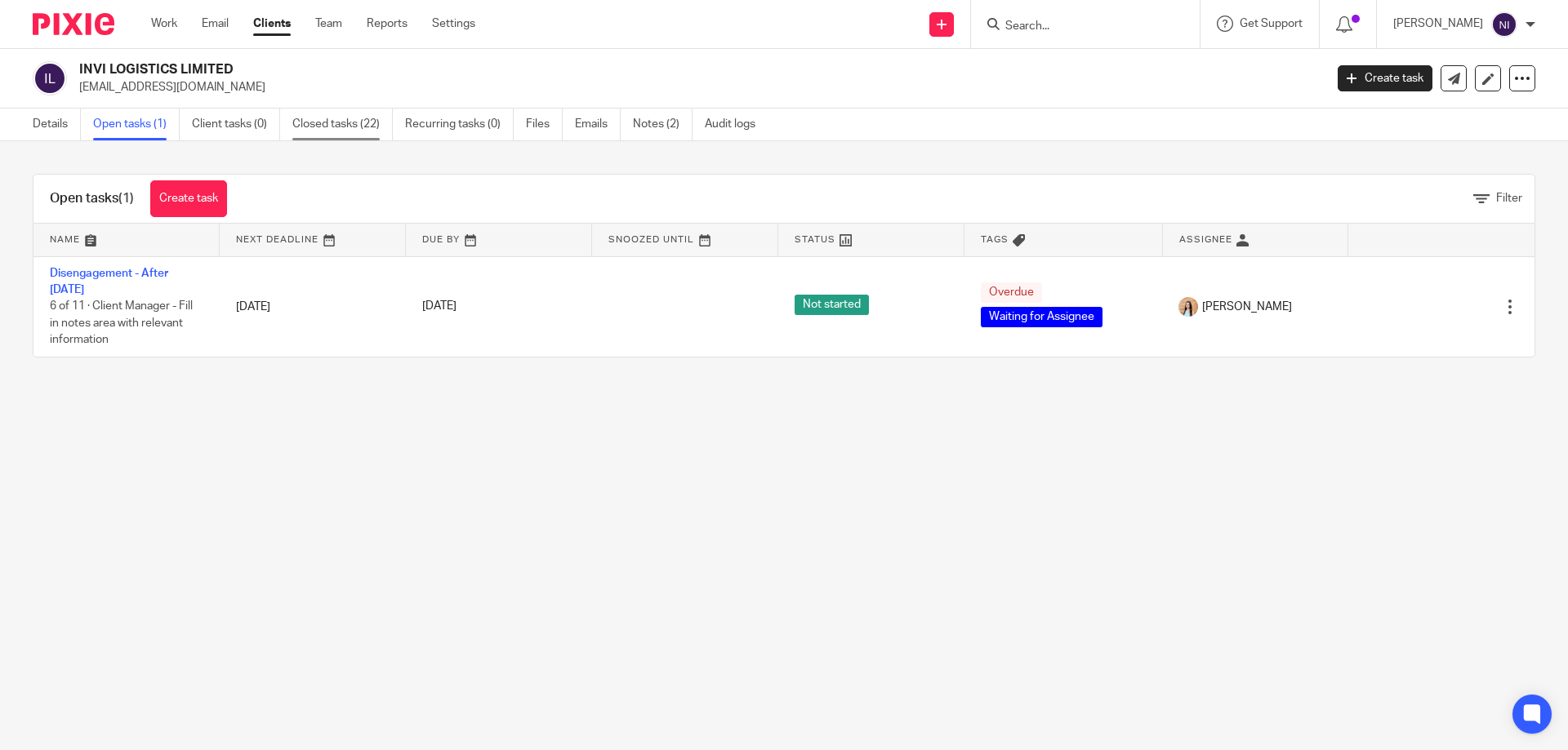
click at [311, 122] on link "Closed tasks (22)" at bounding box center [343, 124] width 101 height 32
